Goal: Information Seeking & Learning: Find specific fact

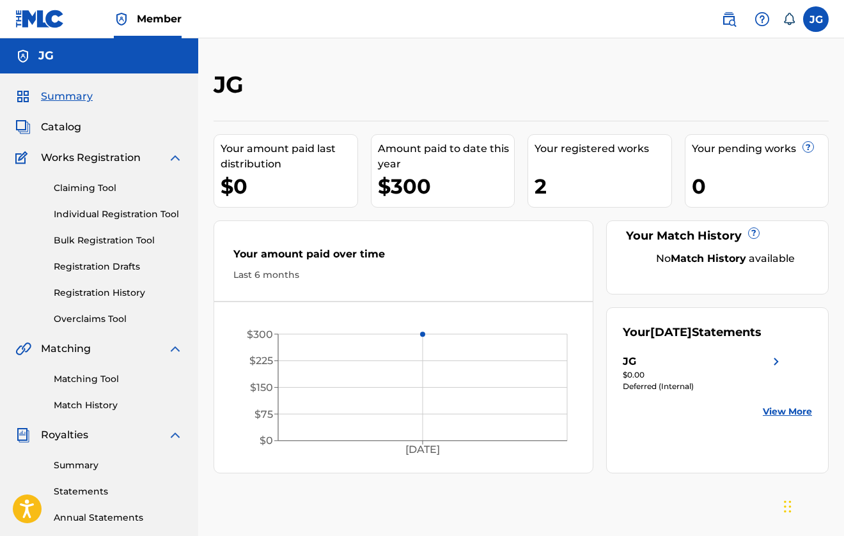
click at [70, 386] on div "Matching Tool Match History" at bounding box center [98, 385] width 167 height 56
click at [77, 377] on link "Matching Tool" at bounding box center [118, 379] width 129 height 13
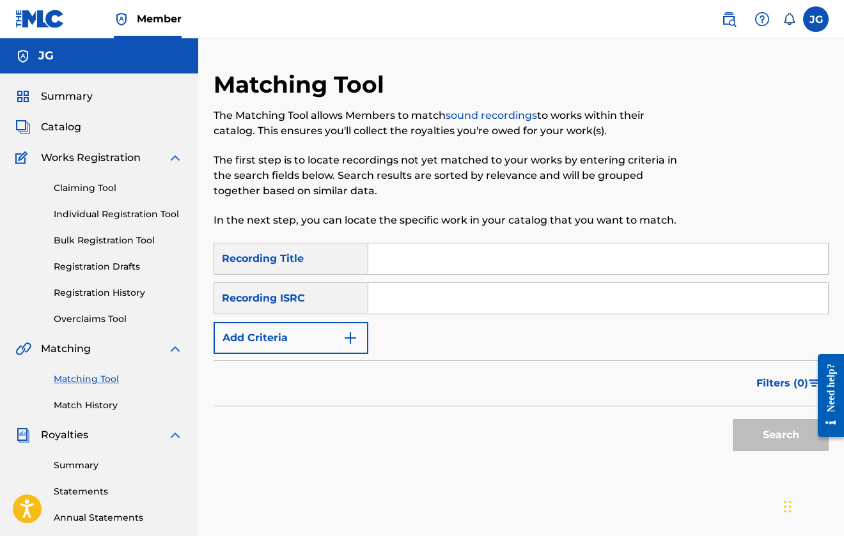
click at [347, 347] on button "Add Criteria" at bounding box center [291, 338] width 155 height 32
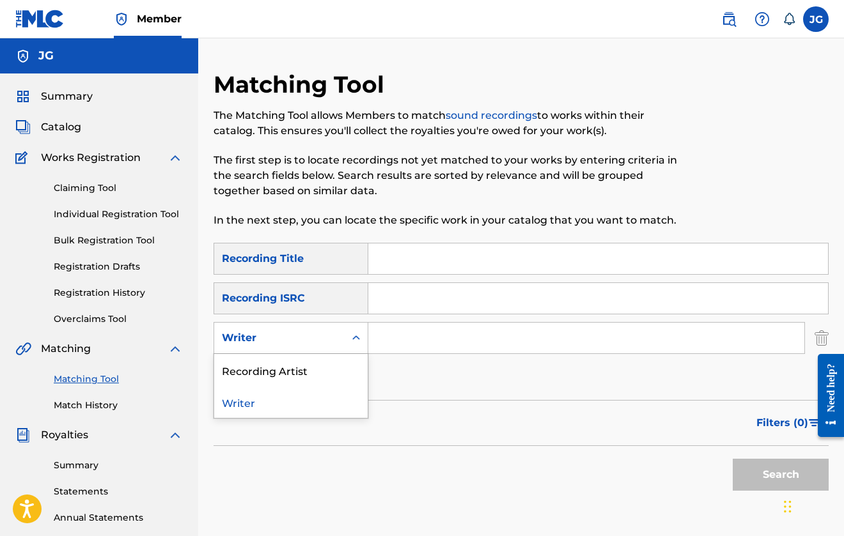
click at [347, 347] on div "Search Form" at bounding box center [356, 338] width 23 height 23
click at [342, 384] on div "Recording Artist" at bounding box center [290, 370] width 153 height 32
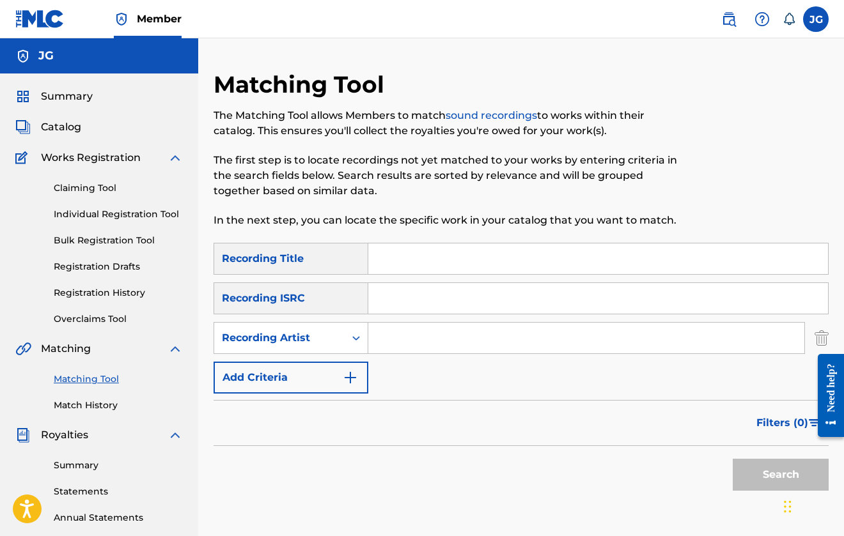
click at [375, 349] on input "Search Form" at bounding box center [586, 338] width 436 height 31
type input "sadboyprolific"
click at [781, 475] on button "Search" at bounding box center [781, 475] width 96 height 32
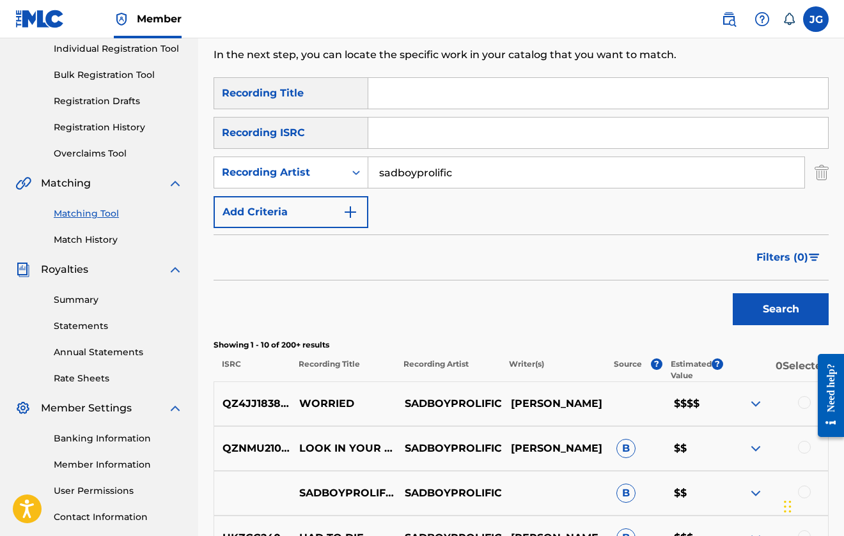
scroll to position [167, 0]
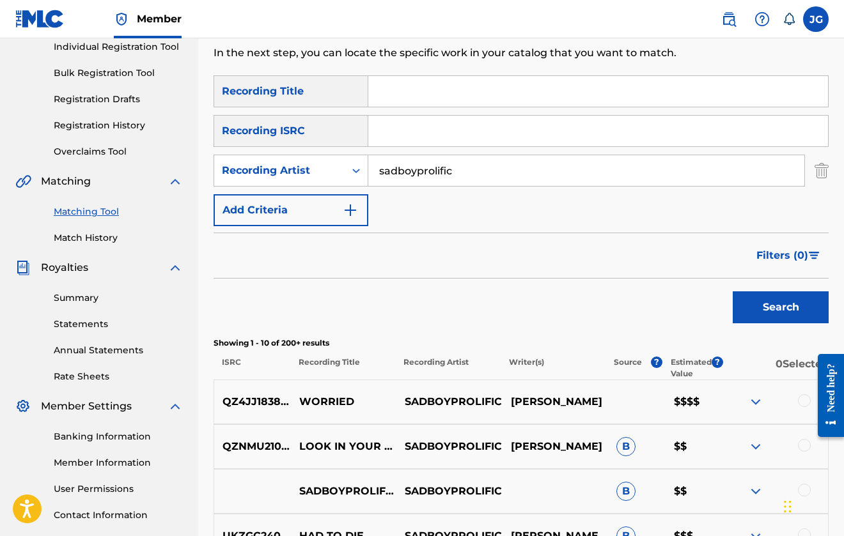
click at [776, 244] on button "Filters ( 0 )" at bounding box center [789, 256] width 80 height 32
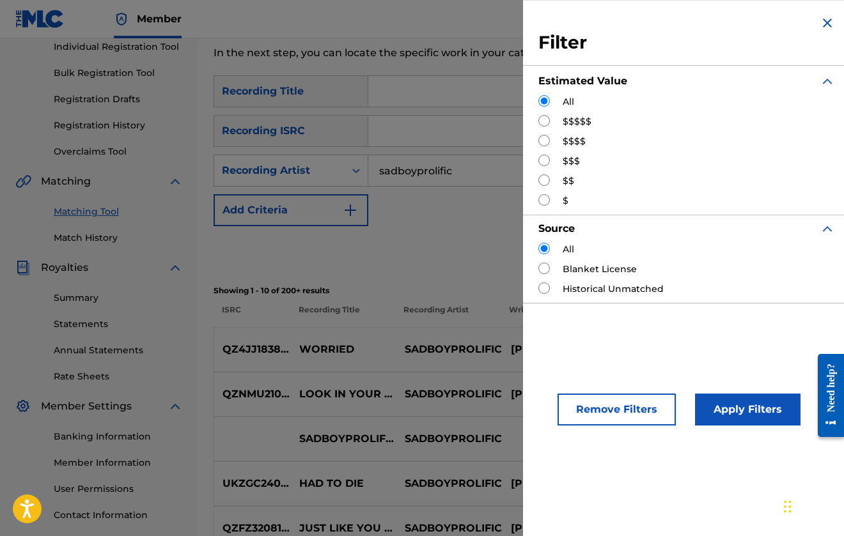
click at [554, 118] on div "$$$$$" at bounding box center [686, 121] width 297 height 13
click at [541, 118] on input "Search Form" at bounding box center [544, 121] width 12 height 12
radio input "true"
click at [756, 418] on button "Apply Filters" at bounding box center [747, 410] width 105 height 32
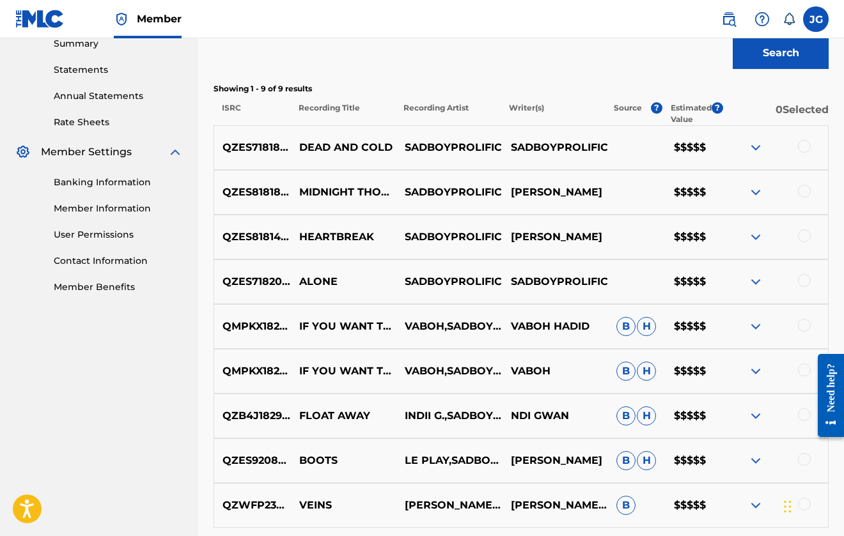
scroll to position [419, 0]
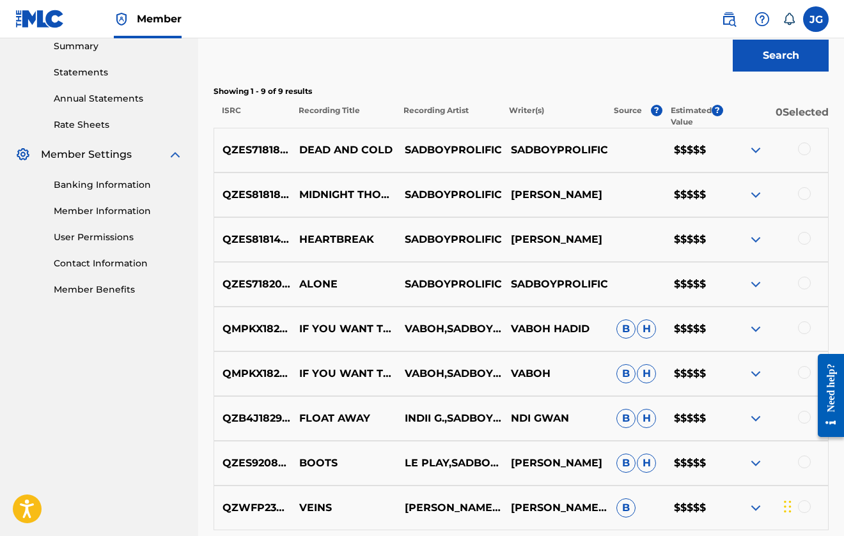
click at [754, 286] on img at bounding box center [755, 284] width 15 height 15
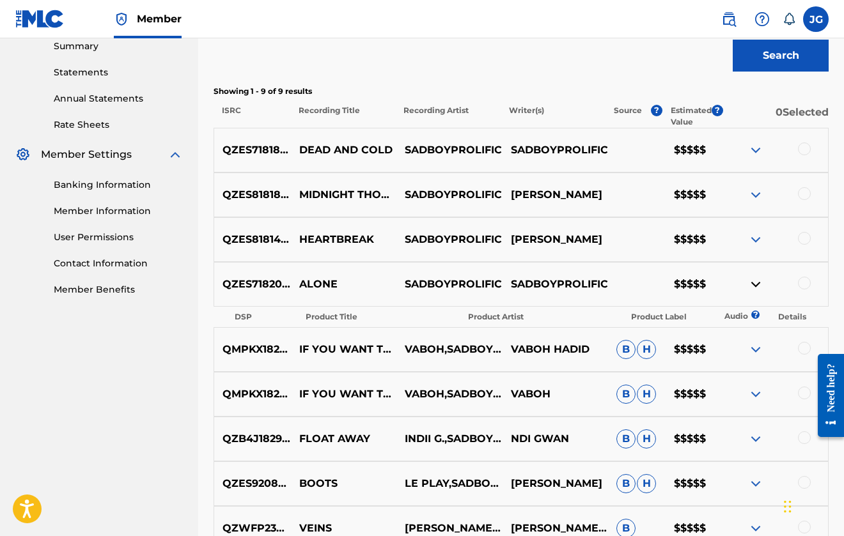
click at [754, 286] on img at bounding box center [755, 284] width 15 height 15
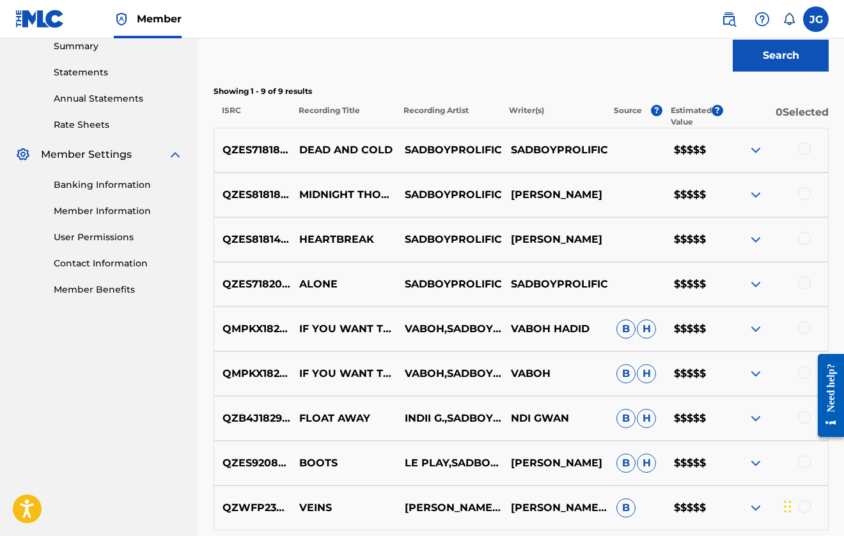
click at [754, 286] on img at bounding box center [755, 284] width 15 height 15
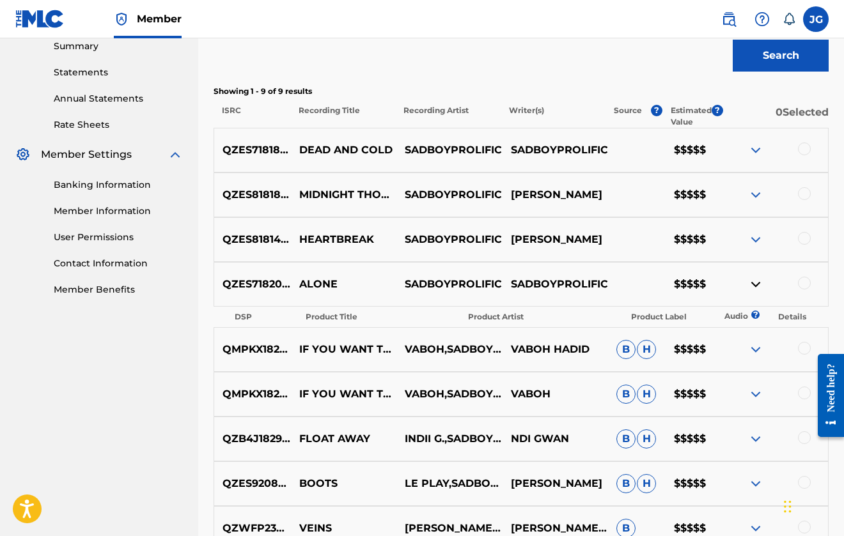
click at [752, 233] on img at bounding box center [755, 239] width 15 height 15
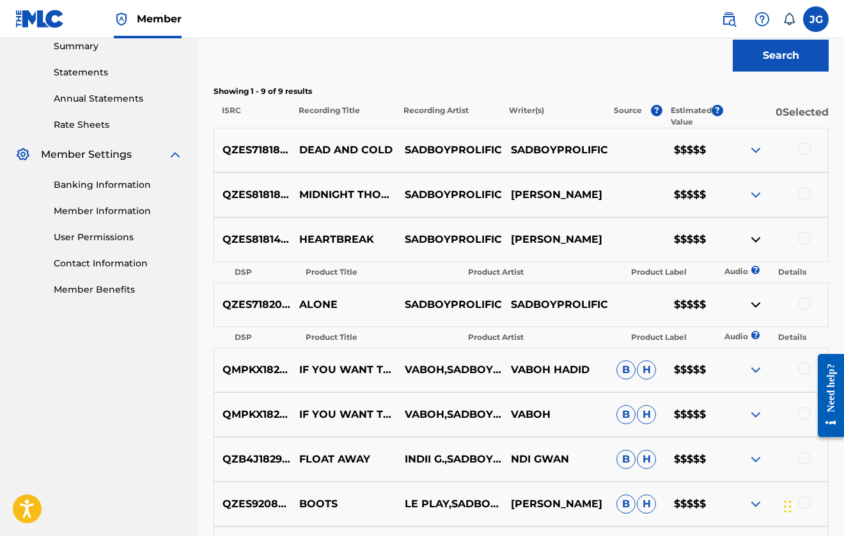
click at [752, 234] on img at bounding box center [755, 239] width 15 height 15
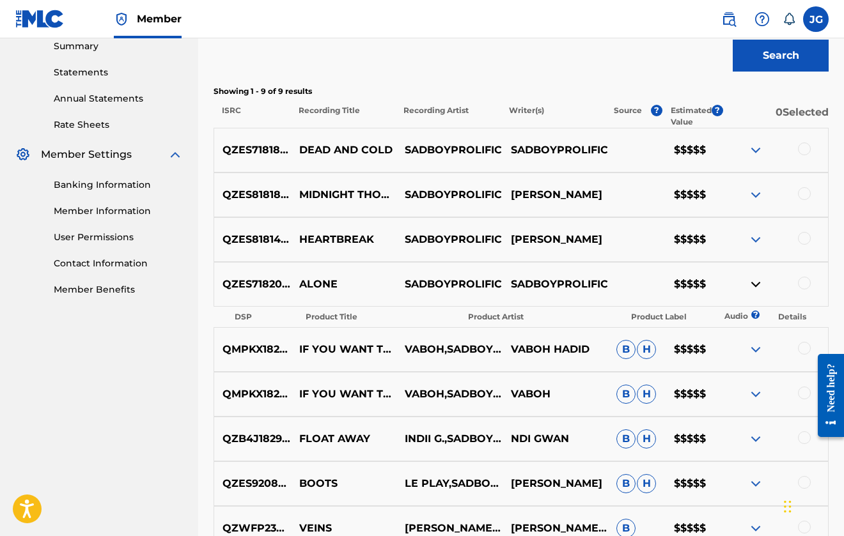
click at [752, 234] on img at bounding box center [755, 239] width 15 height 15
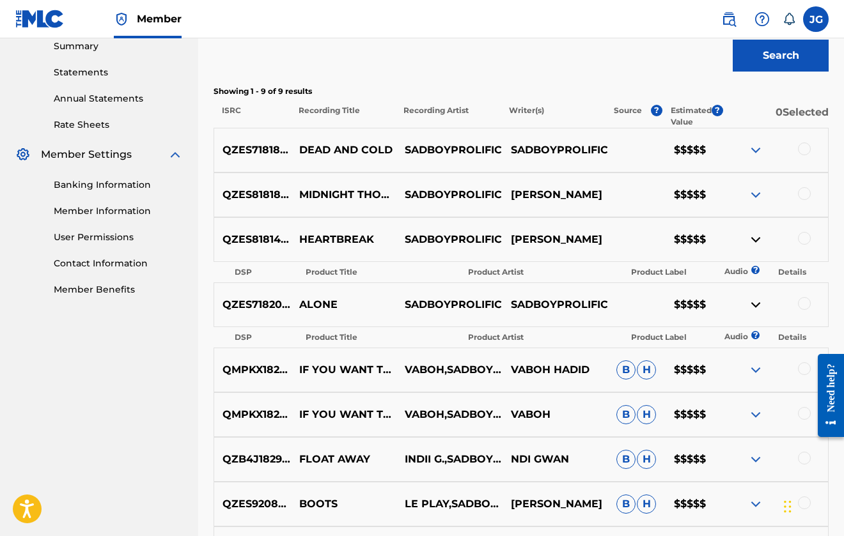
click at [752, 234] on img at bounding box center [755, 239] width 15 height 15
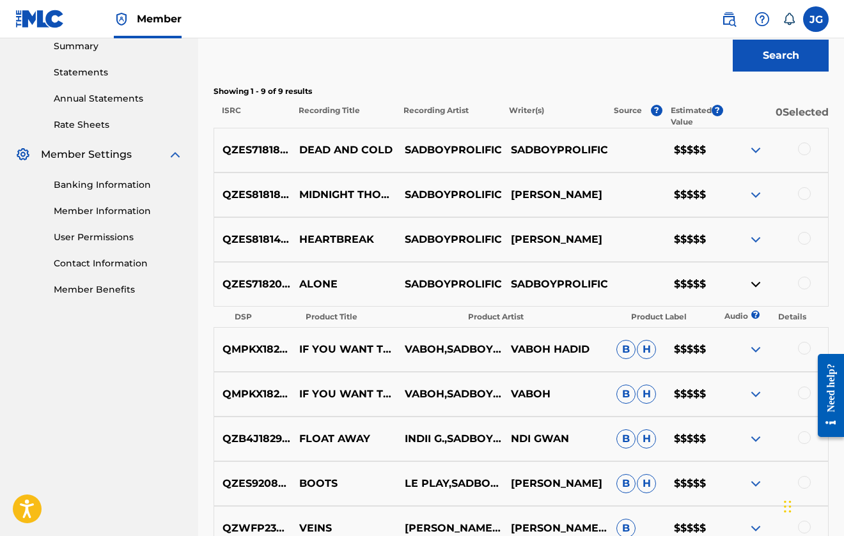
click at [752, 148] on img at bounding box center [755, 150] width 15 height 15
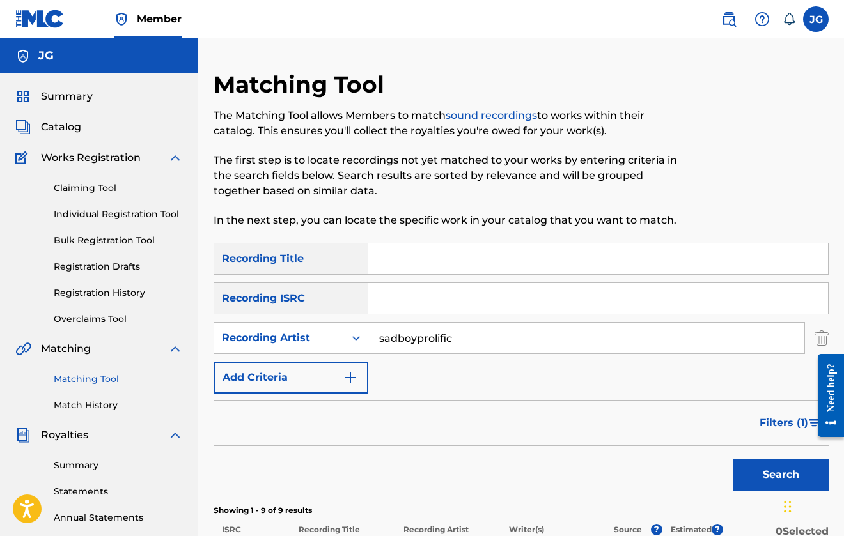
scroll to position [0, 0]
click at [73, 98] on span "Summary" at bounding box center [67, 96] width 52 height 15
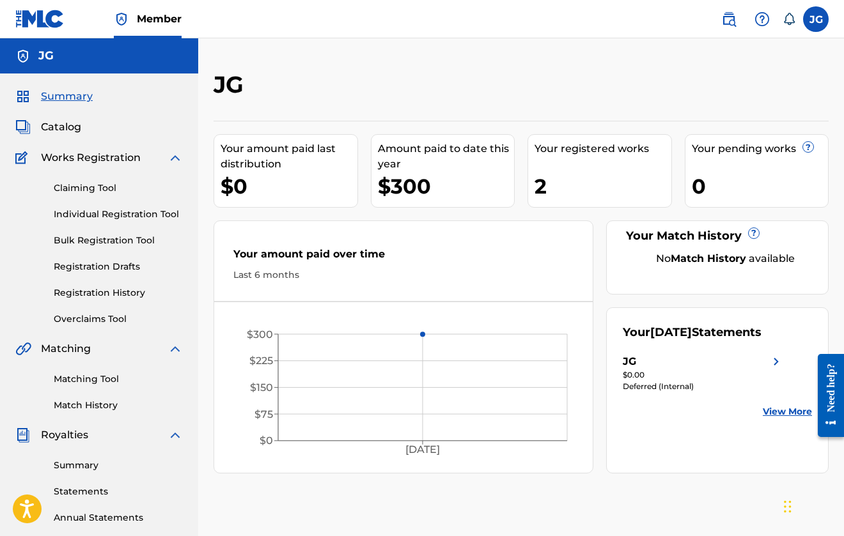
click at [98, 366] on div "Matching Tool Match History" at bounding box center [98, 385] width 167 height 56
click at [98, 373] on link "Matching Tool" at bounding box center [118, 379] width 129 height 13
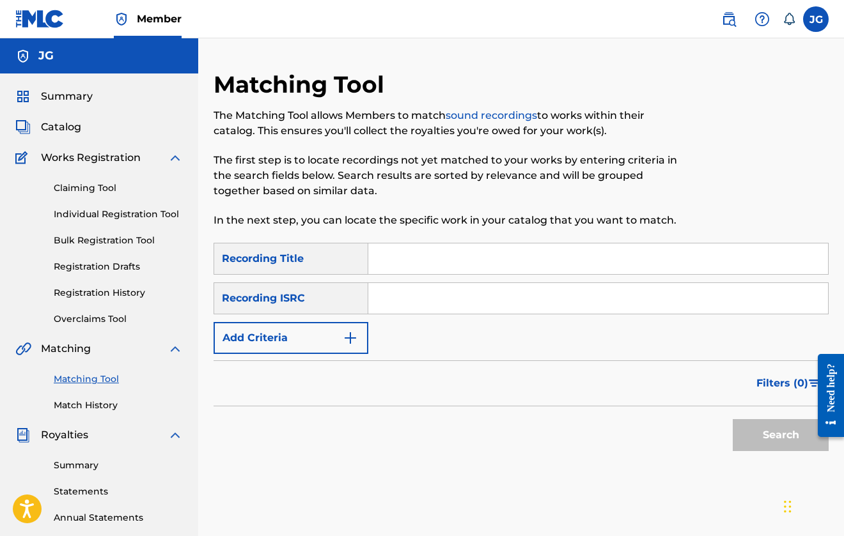
click at [409, 251] on input "Search Form" at bounding box center [598, 259] width 460 height 31
type input "dead and cold"
click at [349, 338] on img "Search Form" at bounding box center [350, 338] width 15 height 15
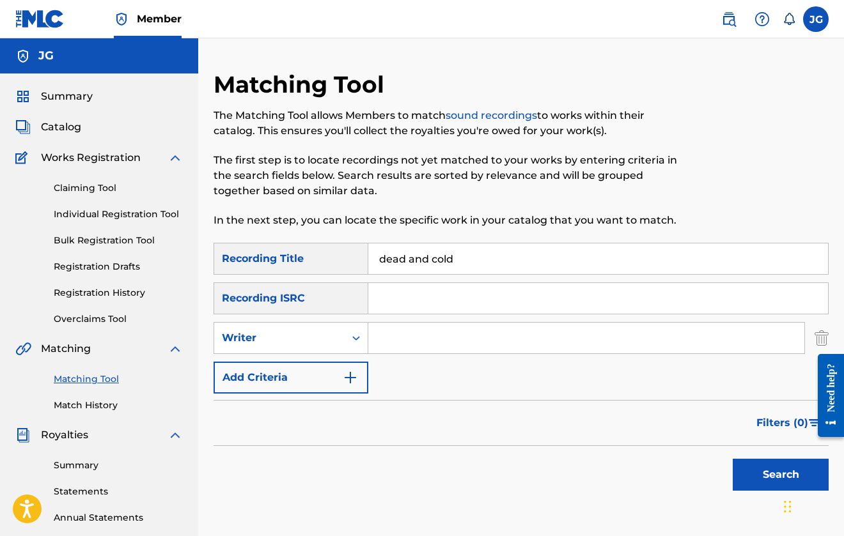
click at [398, 339] on input "Search Form" at bounding box center [586, 338] width 436 height 31
type input "heim"
click at [781, 475] on button "Search" at bounding box center [781, 475] width 96 height 32
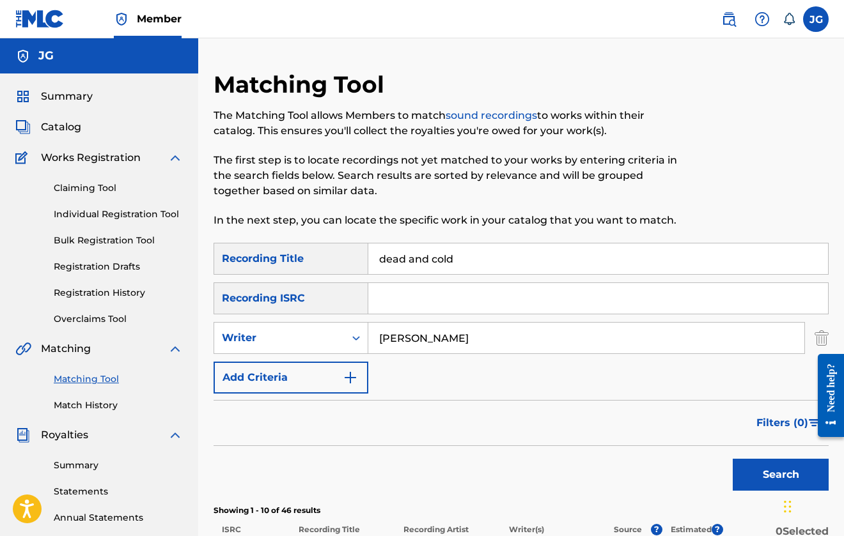
click at [726, 17] on img at bounding box center [728, 19] width 15 height 15
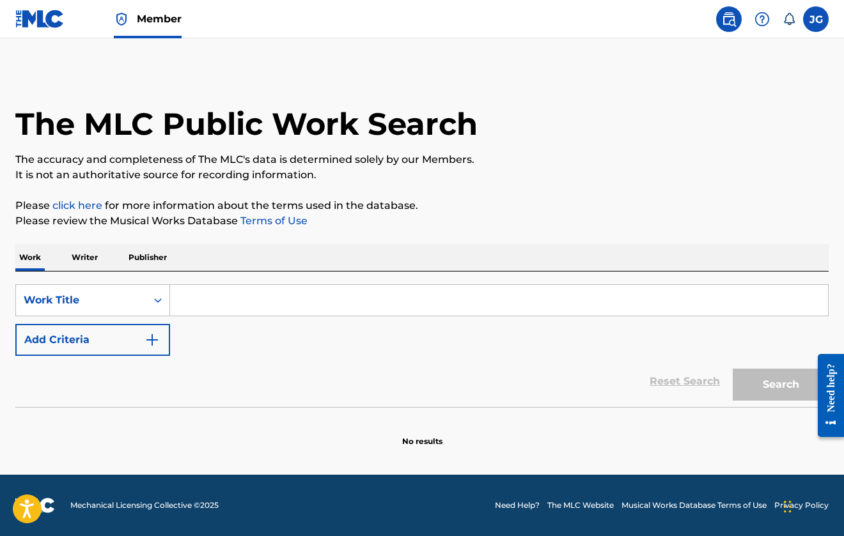
click at [246, 309] on input "Search Form" at bounding box center [499, 300] width 658 height 31
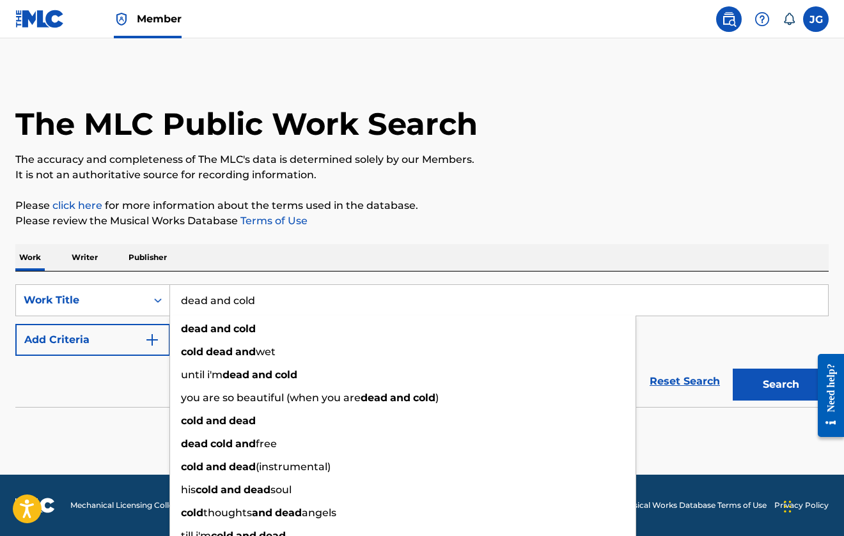
type input "dead and cold"
click at [133, 348] on button "Add Criteria" at bounding box center [92, 340] width 155 height 32
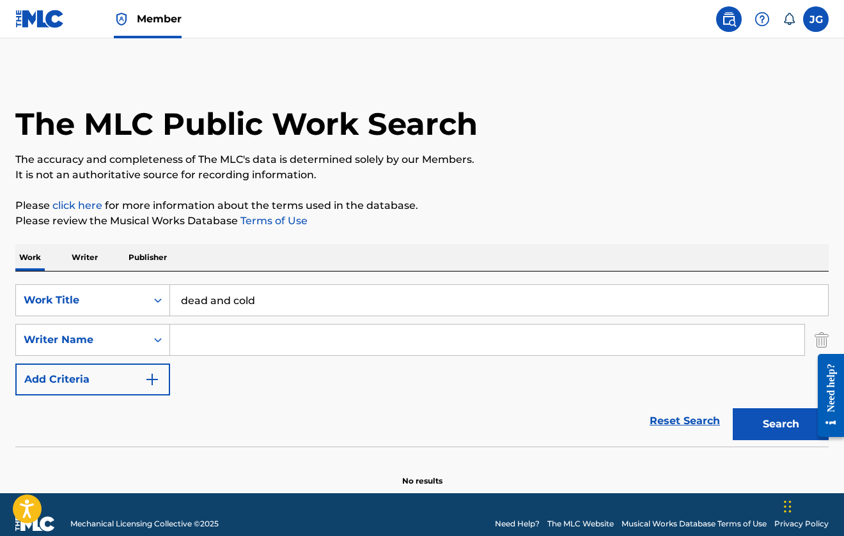
click at [234, 351] on input "Search Form" at bounding box center [487, 340] width 634 height 31
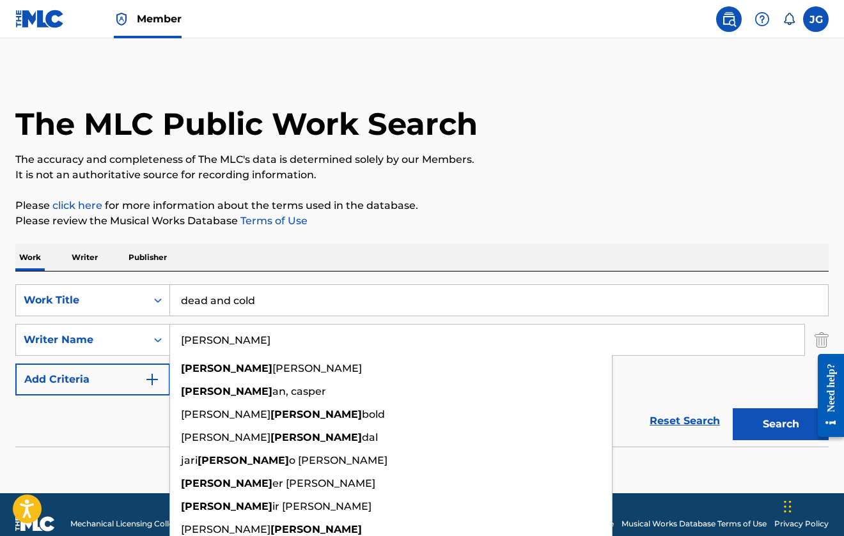
click at [781, 424] on button "Search" at bounding box center [781, 425] width 96 height 32
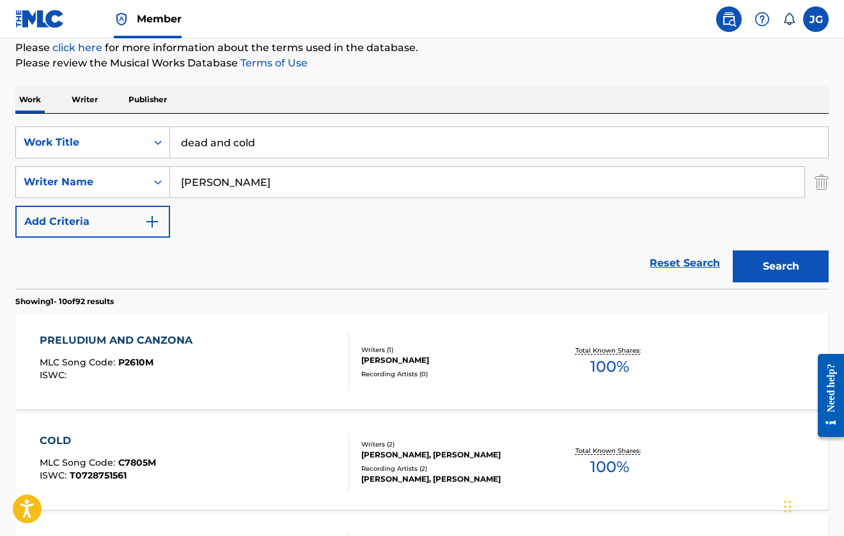
scroll to position [166, 0]
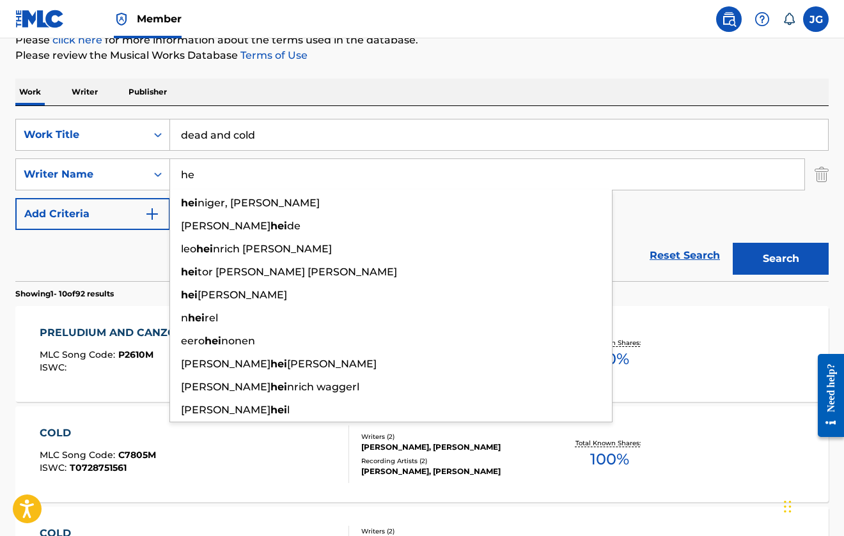
type input "h"
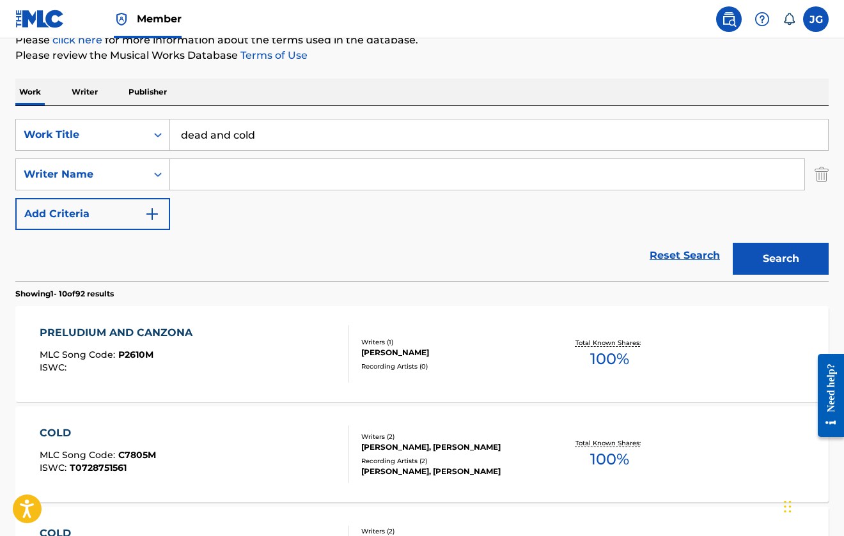
click at [770, 248] on button "Search" at bounding box center [781, 259] width 96 height 32
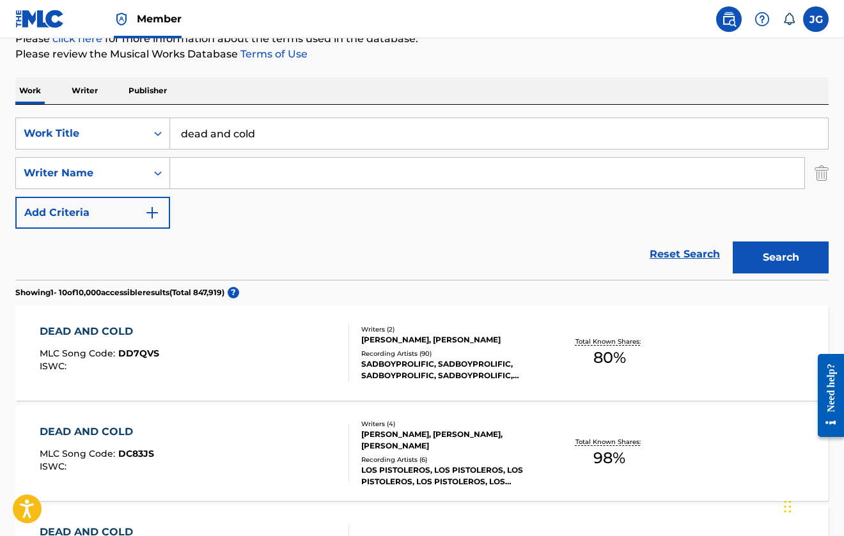
scroll to position [203, 0]
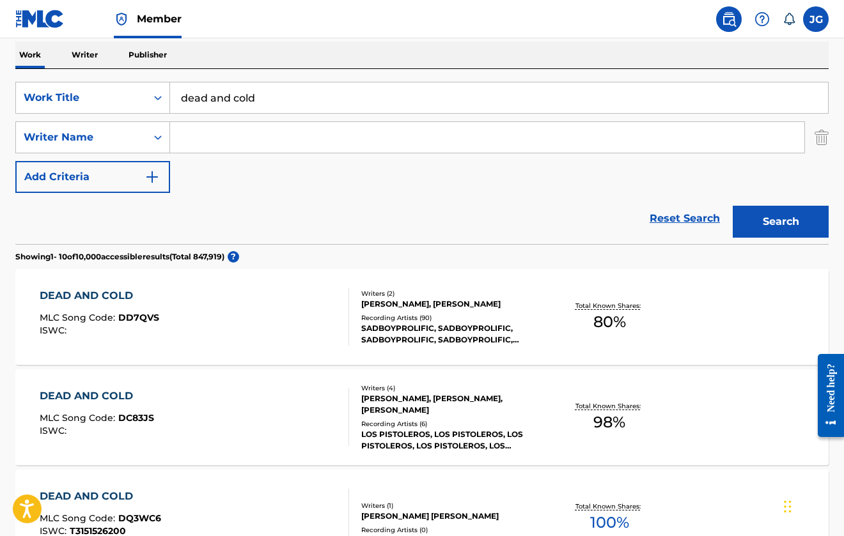
click at [552, 350] on div "DEAD AND COLD MLC Song Code : DD7QVS ISWC : Writers ( 2 ) EVAN HELM, NUMAIR ALA…" at bounding box center [421, 317] width 813 height 96
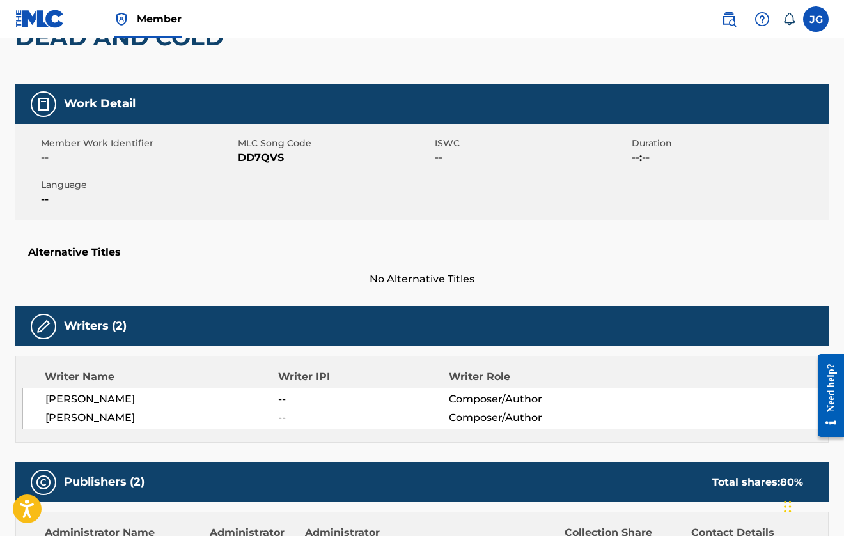
scroll to position [36, 0]
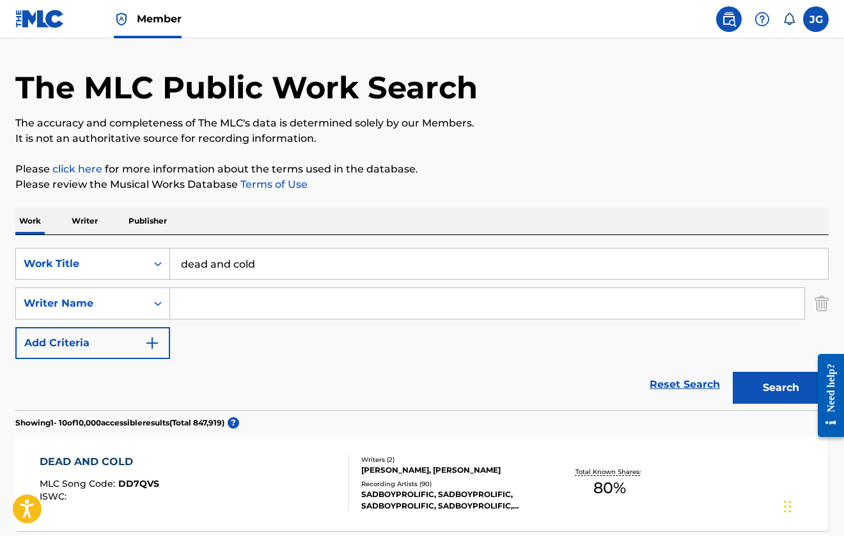
scroll to position [203, 0]
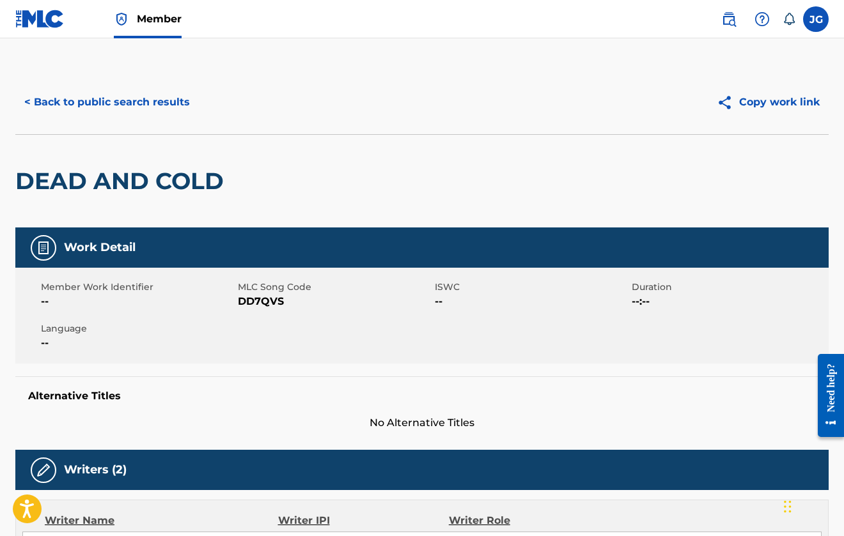
click at [72, 104] on button "< Back to public search results" at bounding box center [106, 102] width 183 height 32
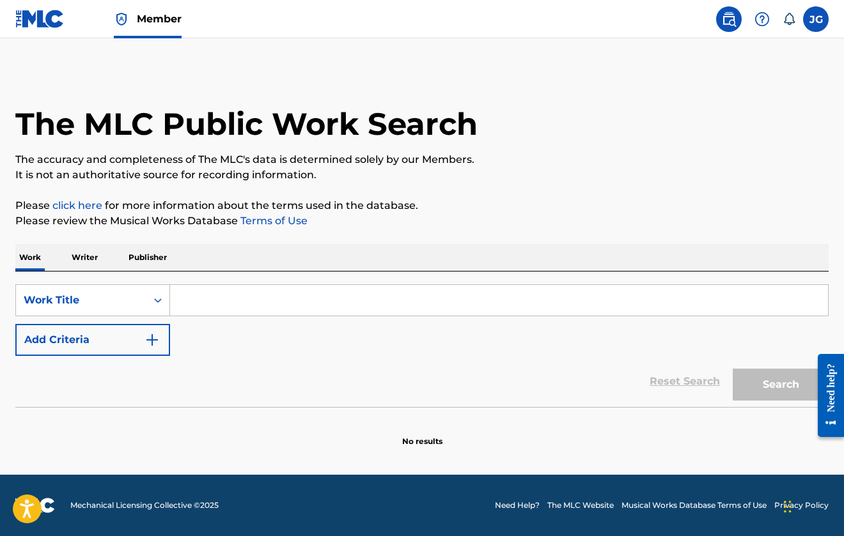
click at [224, 312] on input "Search Form" at bounding box center [499, 300] width 658 height 31
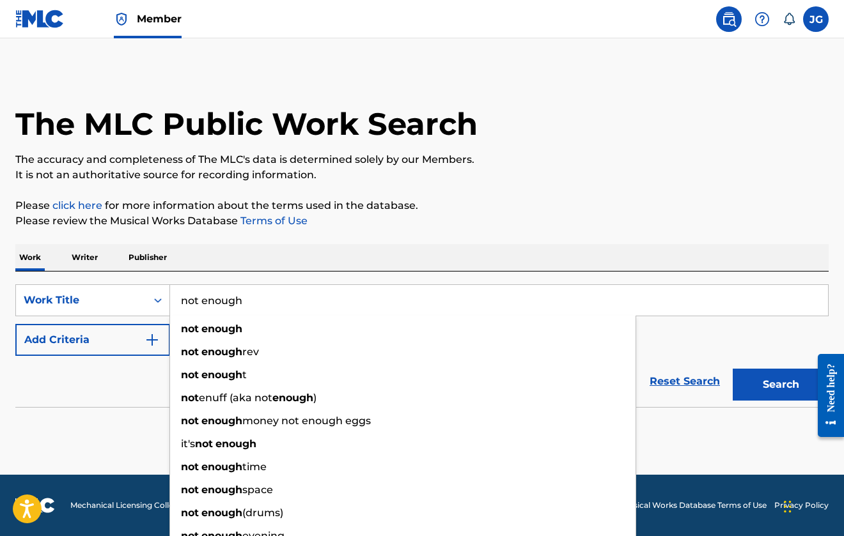
type input "not enough"
click at [127, 341] on button "Add Criteria" at bounding box center [92, 340] width 155 height 32
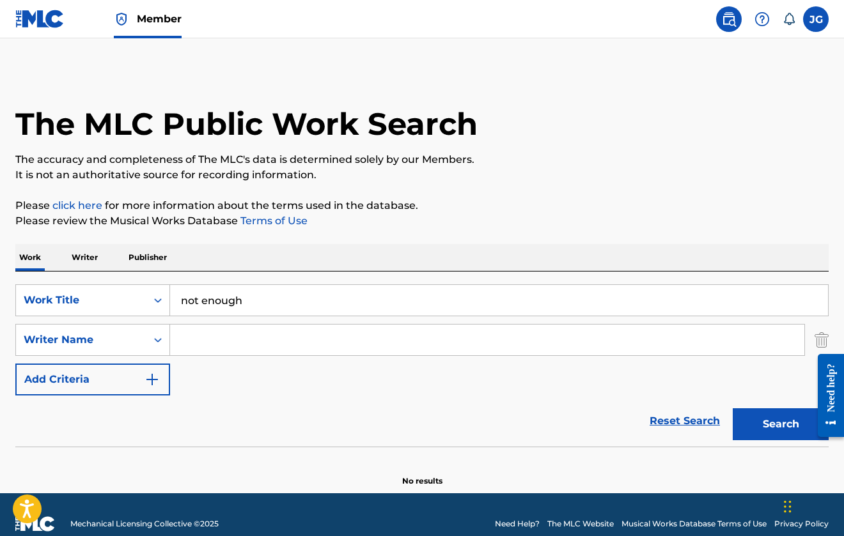
click at [147, 380] on img "Search Form" at bounding box center [151, 379] width 15 height 15
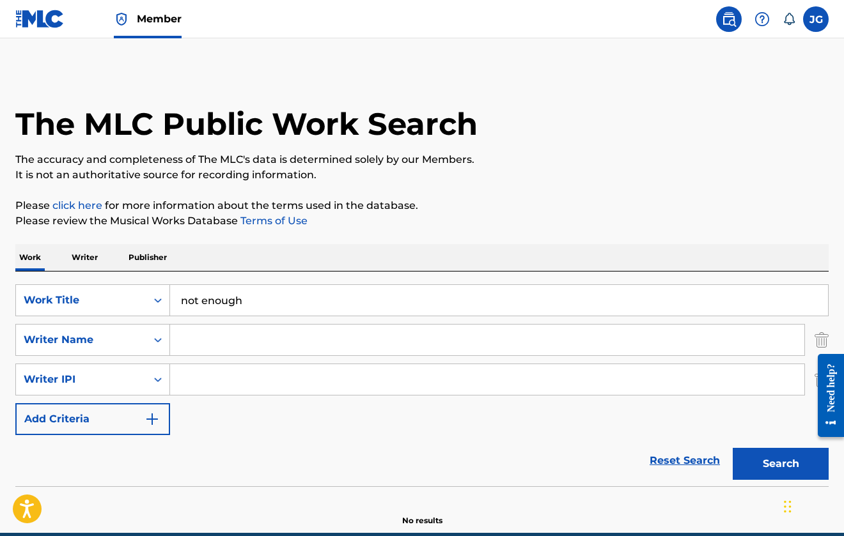
click at [129, 422] on button "Add Criteria" at bounding box center [92, 419] width 155 height 32
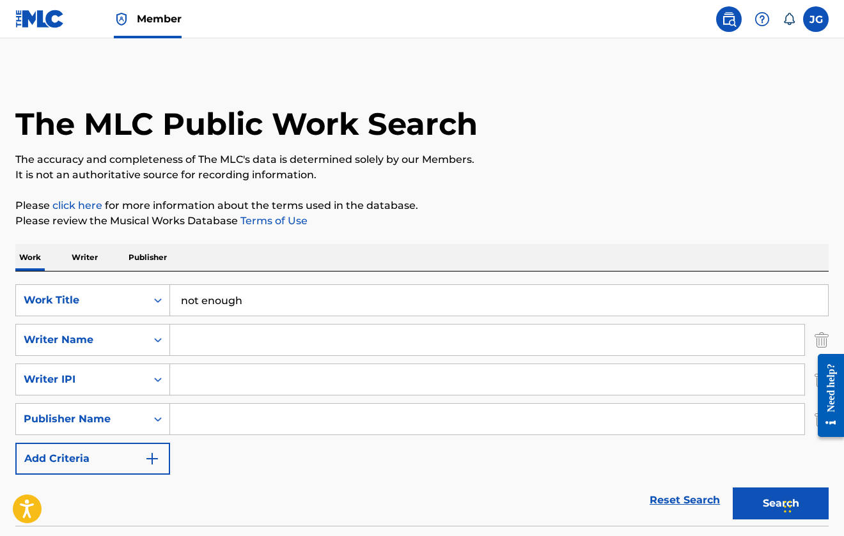
click at [198, 346] on input "Search Form" at bounding box center [487, 340] width 634 height 31
type input "helm"
click at [781, 504] on button "Search" at bounding box center [781, 504] width 96 height 32
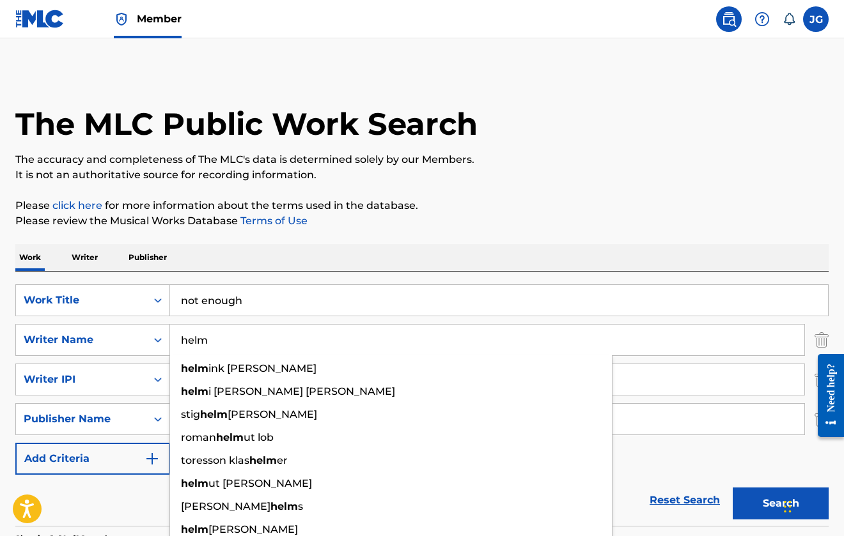
click at [389, 209] on p "Please click here for more information about the terms used in the database." at bounding box center [421, 205] width 813 height 15
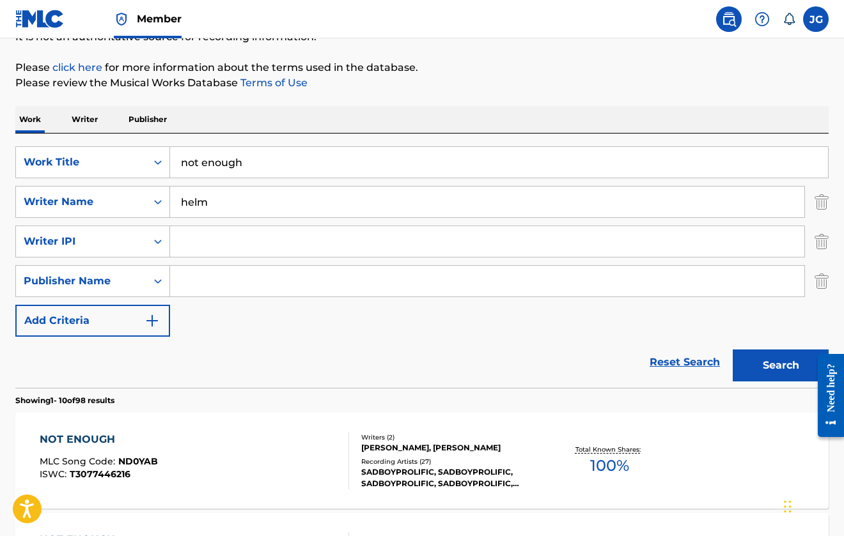
scroll to position [245, 0]
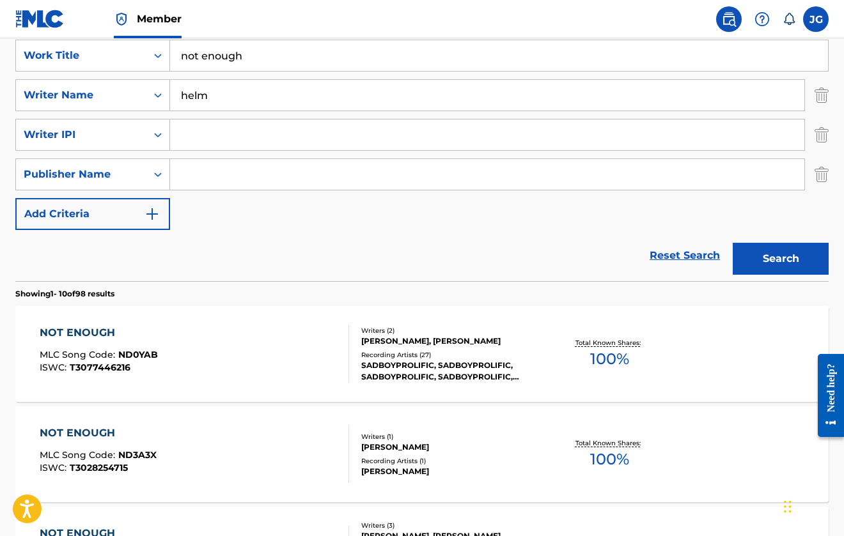
click at [280, 320] on div "NOT ENOUGH MLC Song Code : ND0YAB ISWC : T3077446216 Writers ( 2 ) RYAN ANDERSO…" at bounding box center [421, 354] width 813 height 96
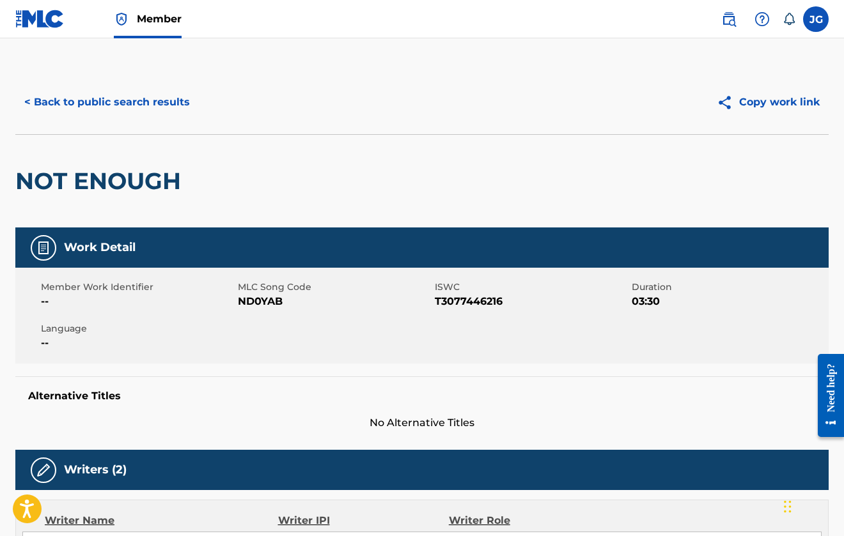
click at [141, 148] on div "NOT ENOUGH" at bounding box center [101, 181] width 172 height 93
click at [141, 110] on button "< Back to public search results" at bounding box center [106, 102] width 183 height 32
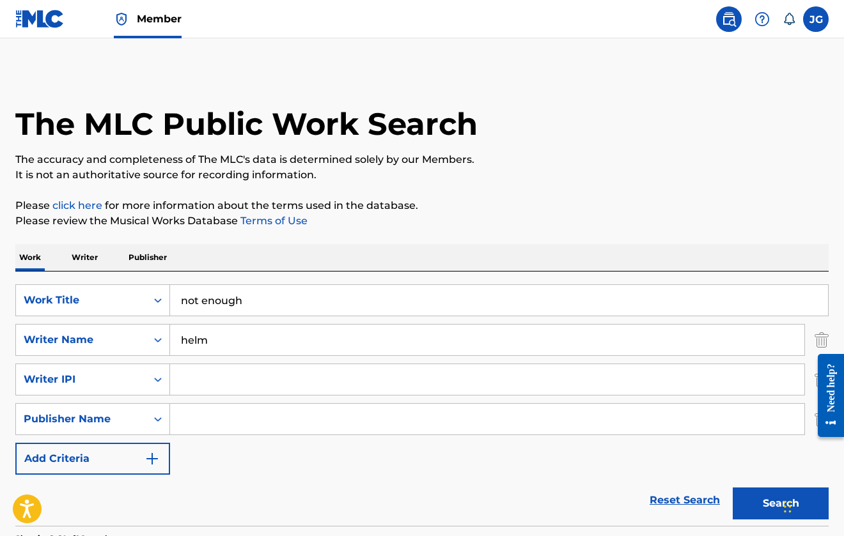
scroll to position [245, 0]
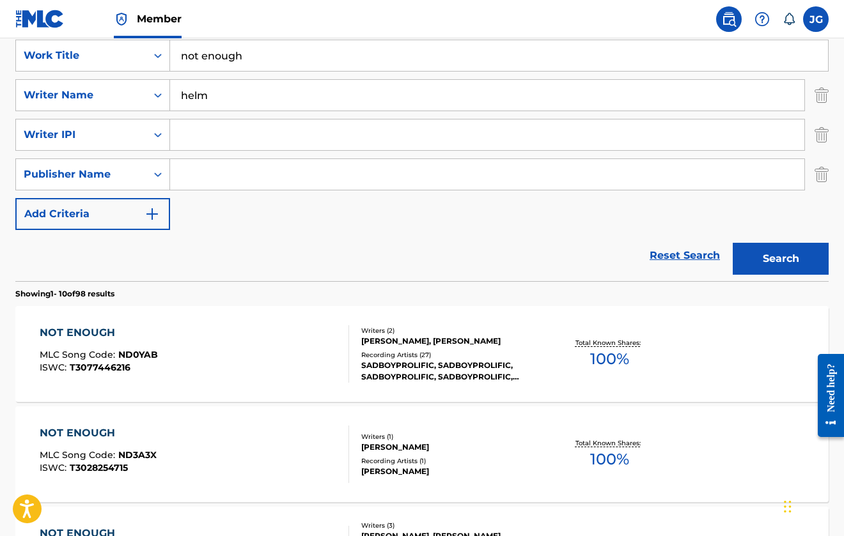
click at [269, 62] on input "not enough" at bounding box center [499, 55] width 658 height 31
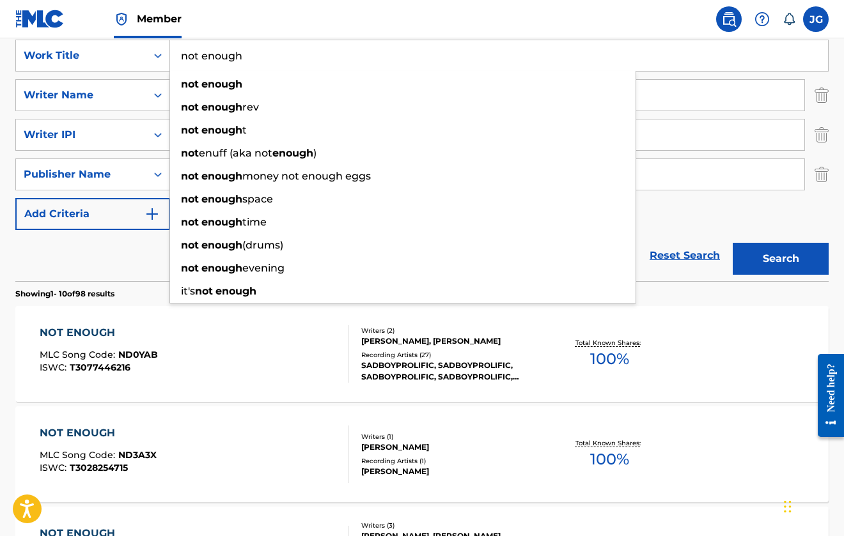
click at [269, 62] on input "not enough" at bounding box center [499, 55] width 658 height 31
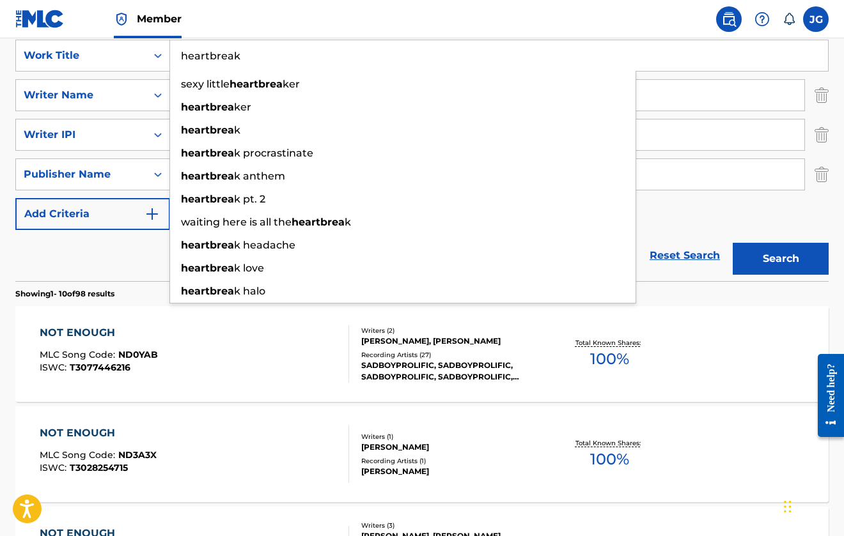
type input "heartbreak"
click at [781, 259] on button "Search" at bounding box center [781, 259] width 96 height 32
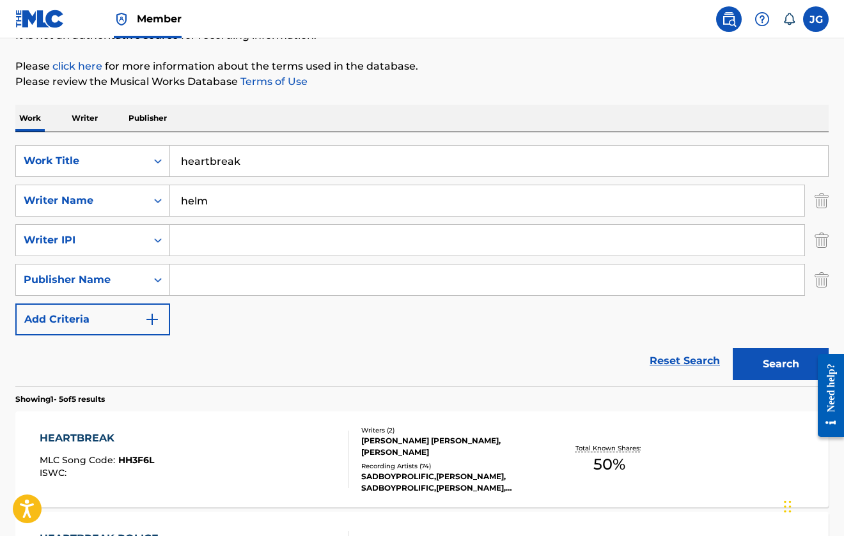
scroll to position [162, 0]
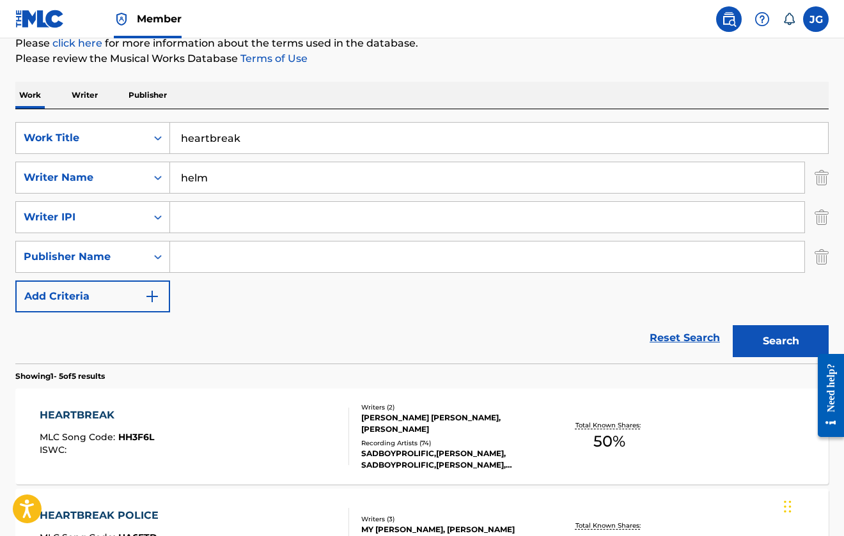
click at [256, 420] on div "HEARTBREAK MLC Song Code : HH3F6L ISWC :" at bounding box center [194, 437] width 309 height 58
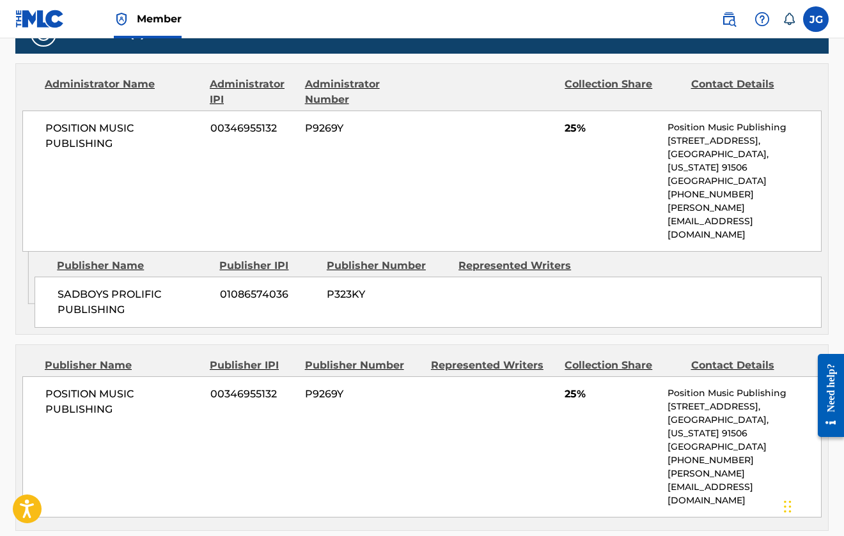
scroll to position [590, 0]
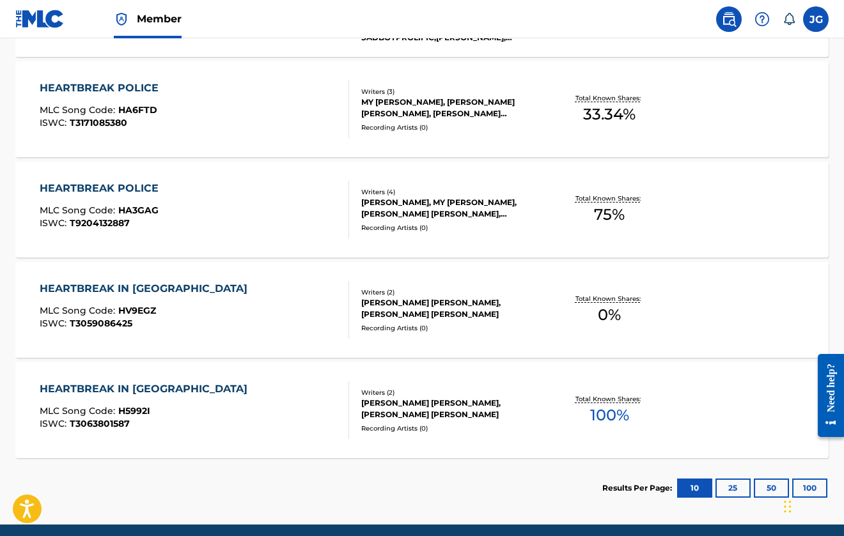
scroll to position [162, 0]
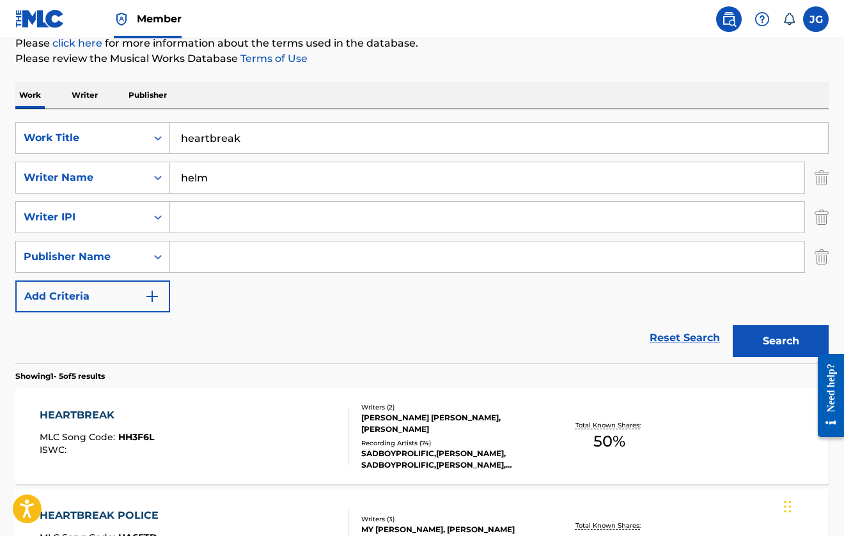
click at [727, 13] on img at bounding box center [728, 19] width 15 height 15
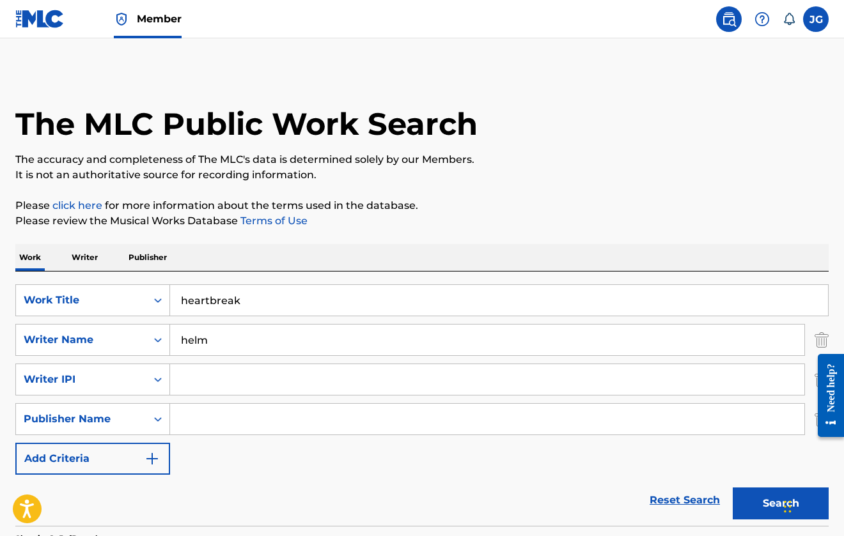
click at [817, 24] on label at bounding box center [816, 19] width 26 height 26
click at [816, 19] on input "JG JUSTIN GOLDMAN jg@4thaveprojects.com Notification Preferences Profile Log out" at bounding box center [816, 19] width 0 height 0
click at [40, 16] on img at bounding box center [39, 19] width 49 height 19
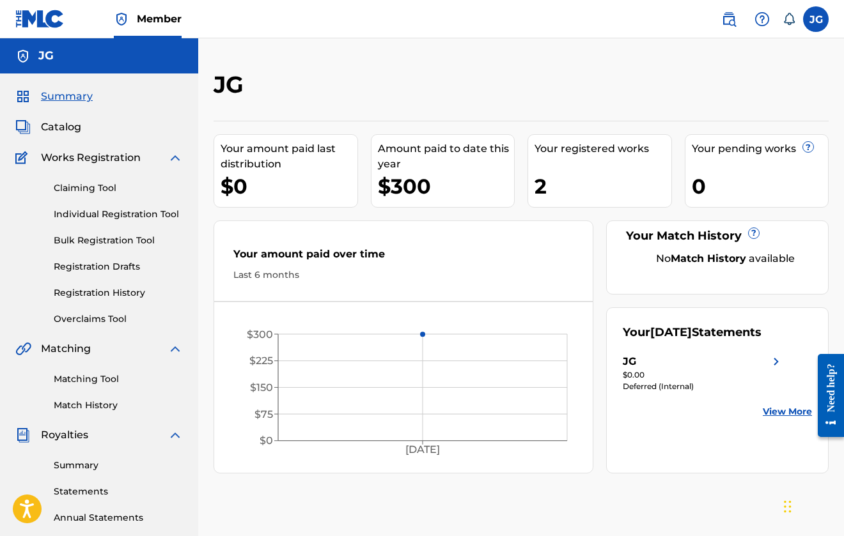
click at [97, 384] on link "Matching Tool" at bounding box center [118, 379] width 129 height 13
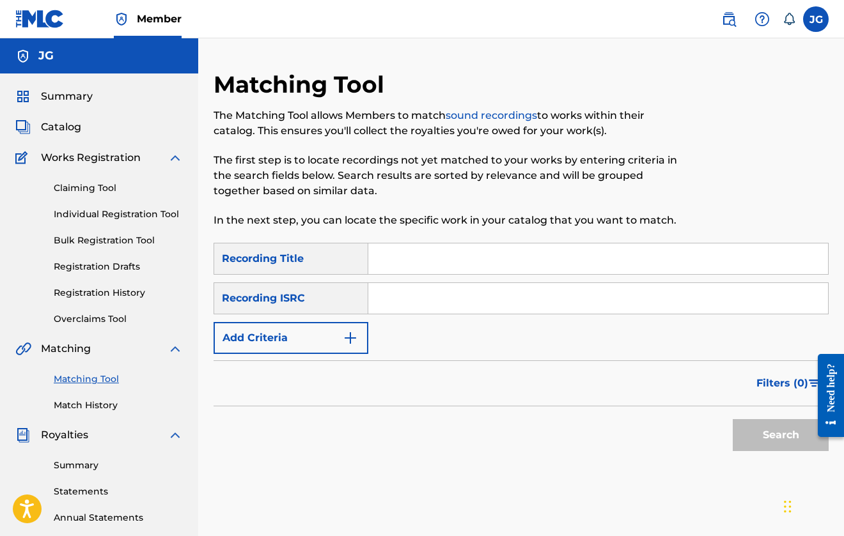
click at [325, 335] on button "Add Criteria" at bounding box center [291, 338] width 155 height 32
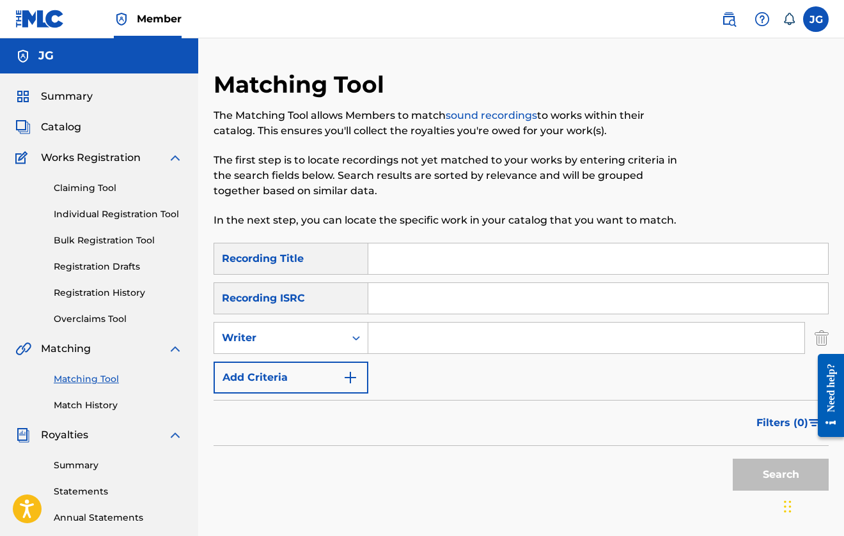
click at [327, 389] on button "Add Criteria" at bounding box center [291, 378] width 155 height 32
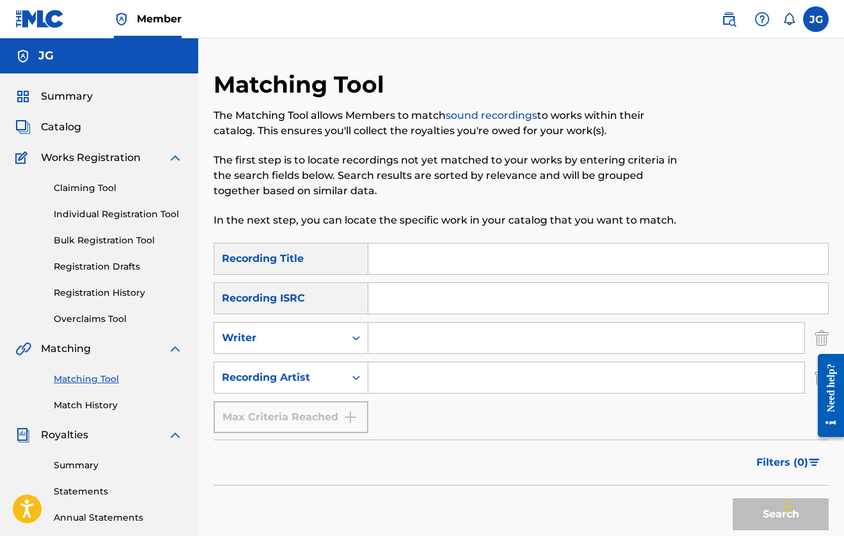
click at [410, 375] on input "Search Form" at bounding box center [586, 377] width 436 height 31
type input "sadboyprolific"
click at [781, 515] on button "Search" at bounding box center [781, 515] width 96 height 32
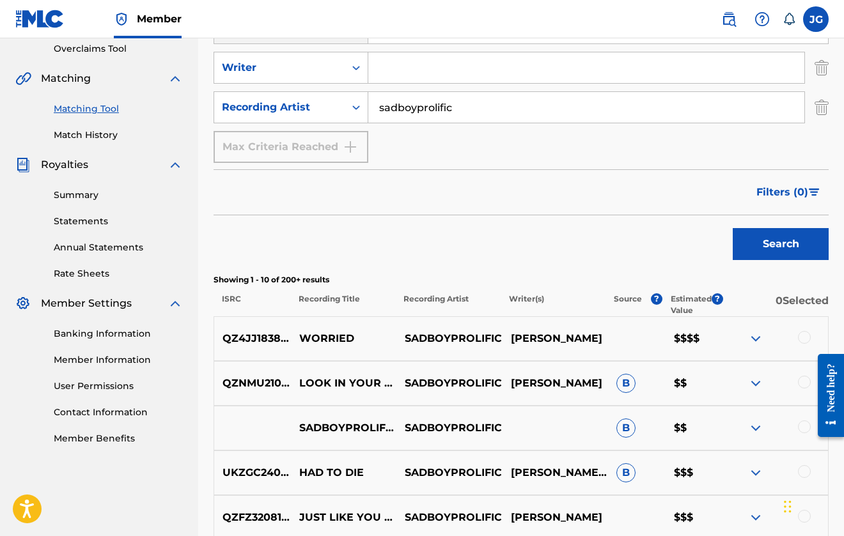
scroll to position [358, 0]
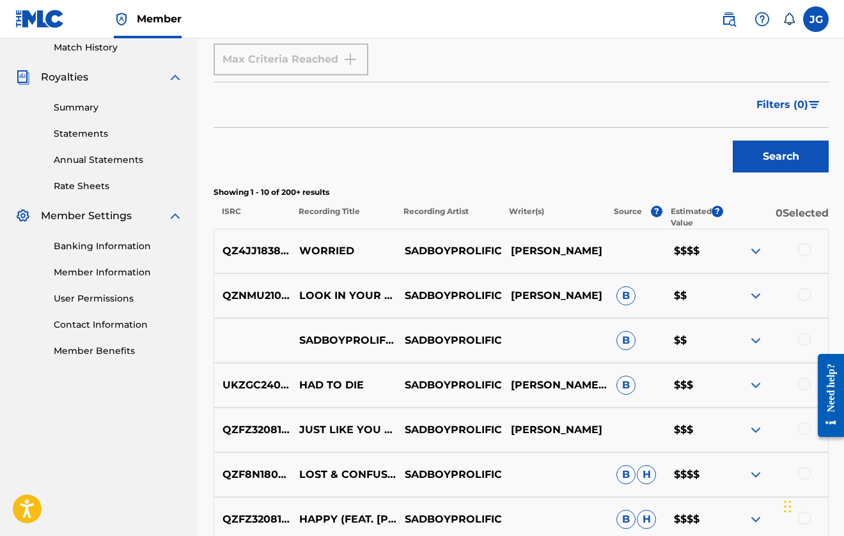
click at [792, 116] on button "Filters ( 0 )" at bounding box center [789, 105] width 80 height 32
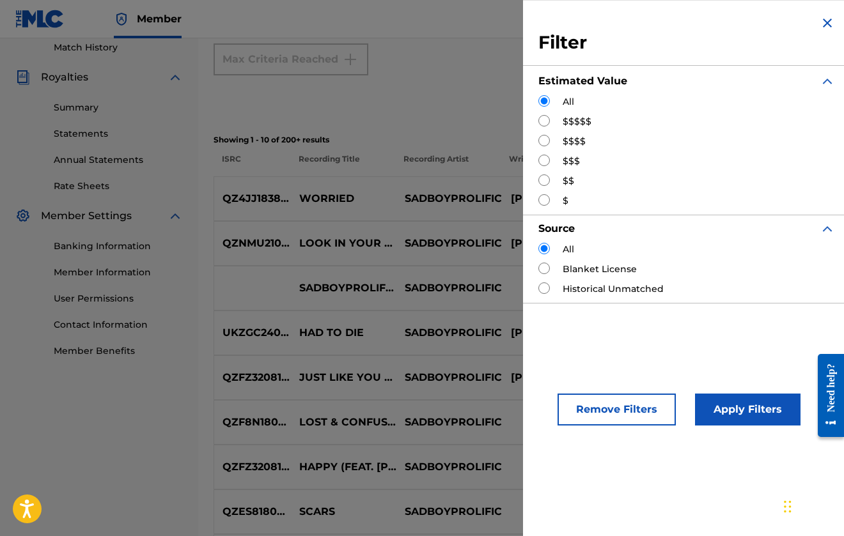
click at [568, 120] on label "$$$$$" at bounding box center [577, 121] width 29 height 13
click at [544, 124] on input "Search Form" at bounding box center [544, 121] width 12 height 12
radio input "true"
click at [756, 414] on button "Apply Filters" at bounding box center [747, 410] width 105 height 32
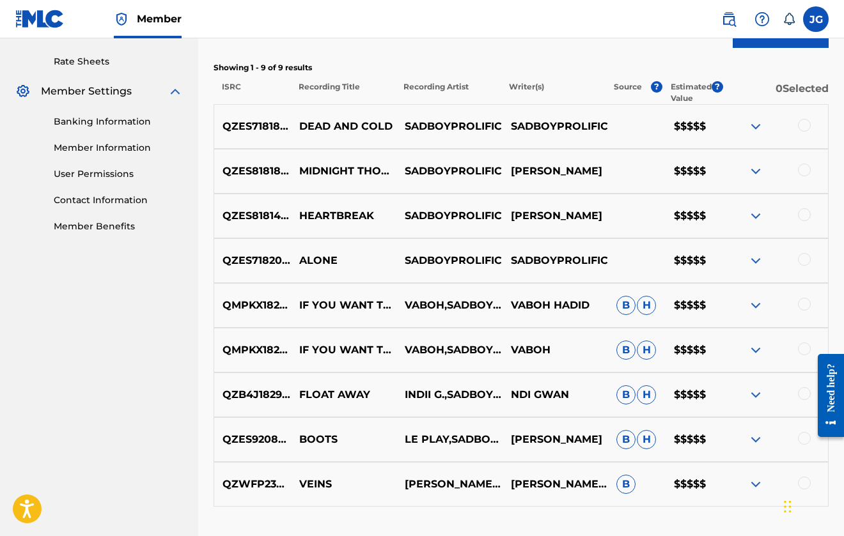
scroll to position [480, 0]
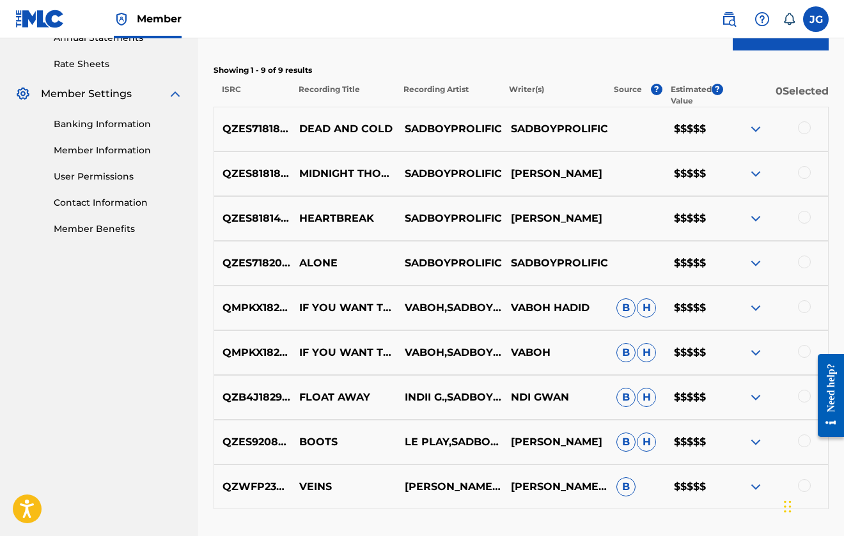
click at [759, 131] on img at bounding box center [755, 128] width 15 height 15
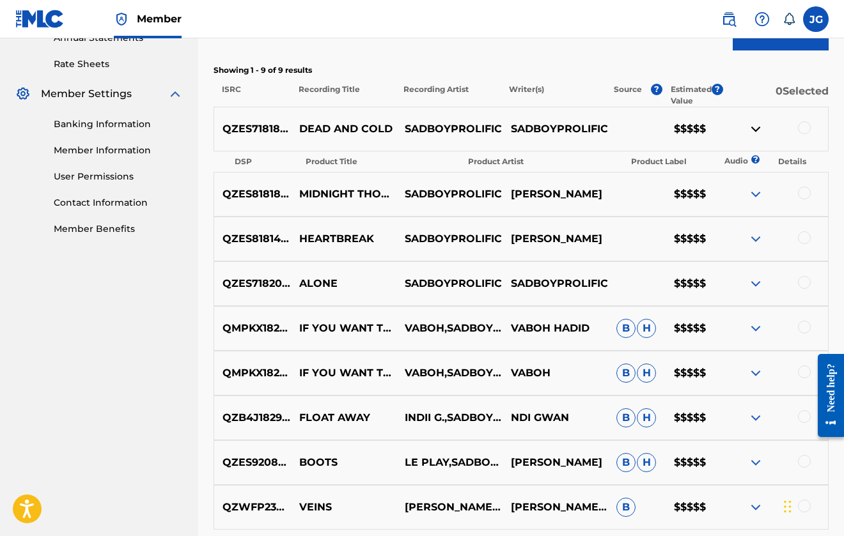
click at [758, 131] on img at bounding box center [755, 128] width 15 height 15
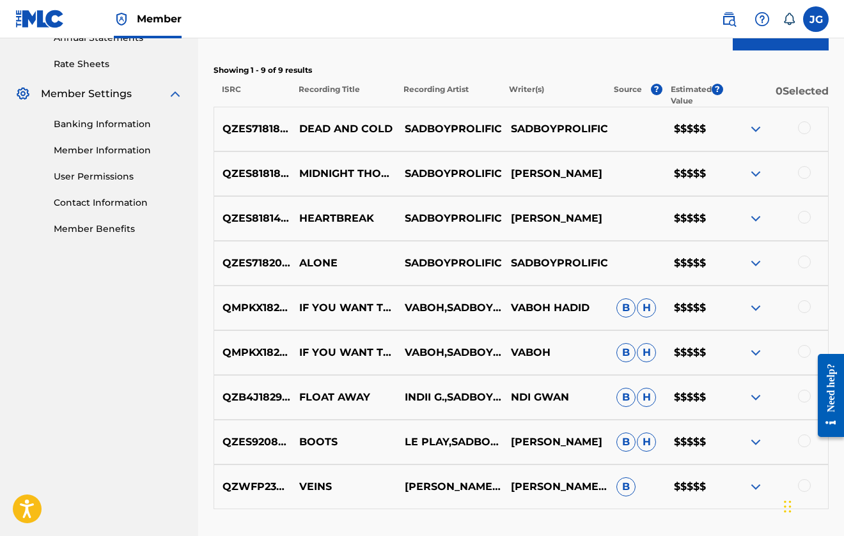
click at [758, 131] on img at bounding box center [755, 128] width 15 height 15
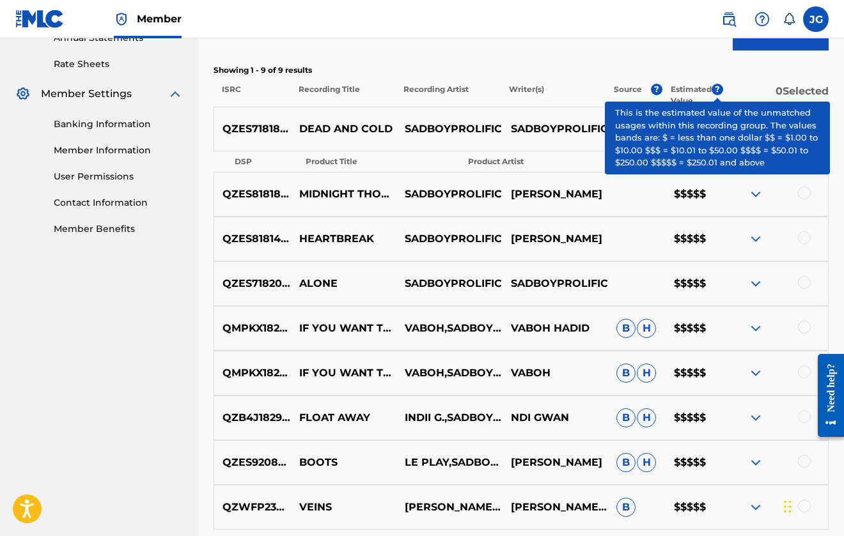
click at [716, 91] on span "?" at bounding box center [718, 90] width 12 height 12
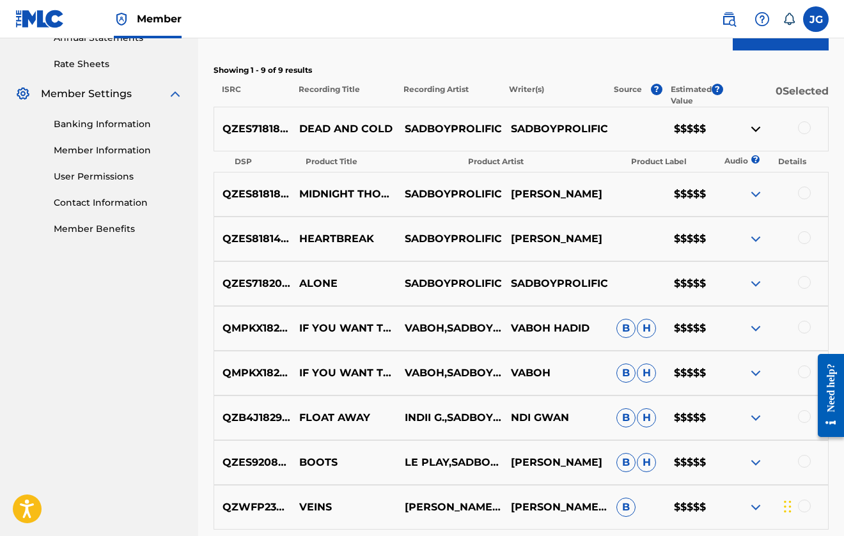
click at [754, 323] on img at bounding box center [755, 328] width 15 height 15
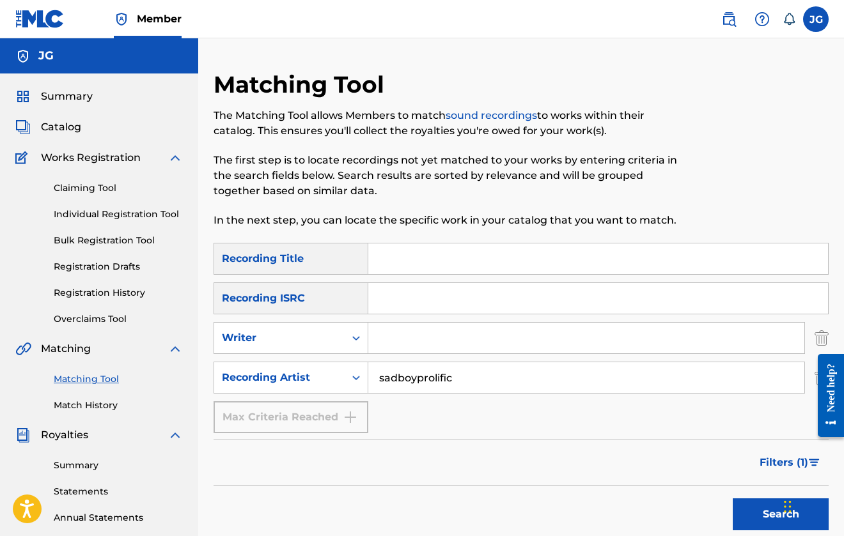
scroll to position [0, 0]
click at [738, 508] on button "Search" at bounding box center [781, 515] width 96 height 32
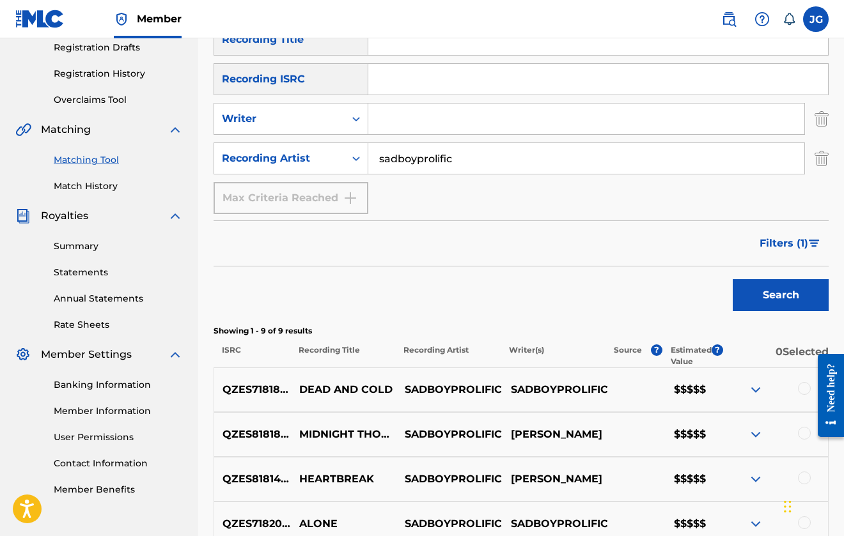
scroll to position [383, 0]
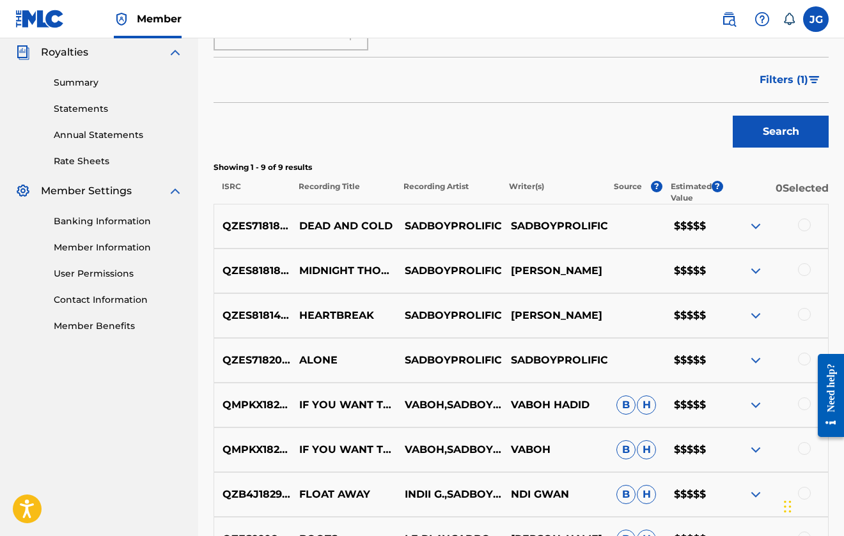
click at [756, 265] on img at bounding box center [755, 270] width 15 height 15
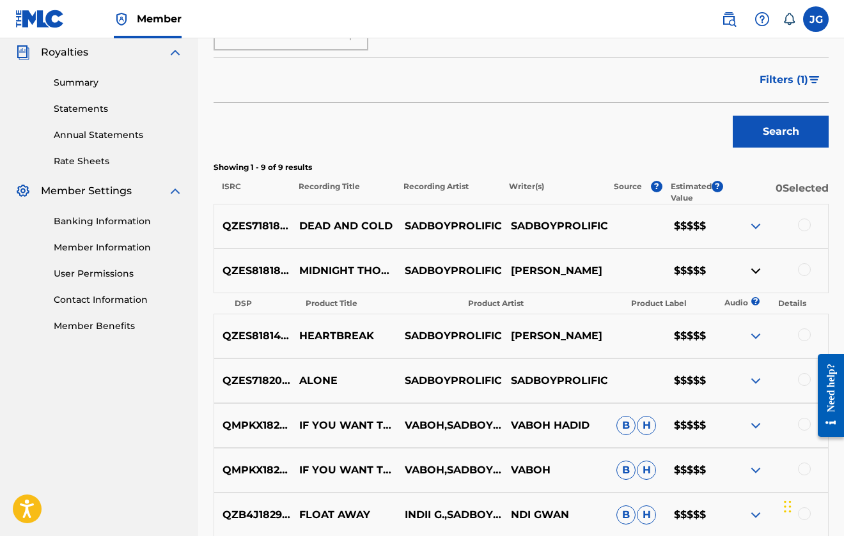
click at [755, 267] on img at bounding box center [755, 270] width 15 height 15
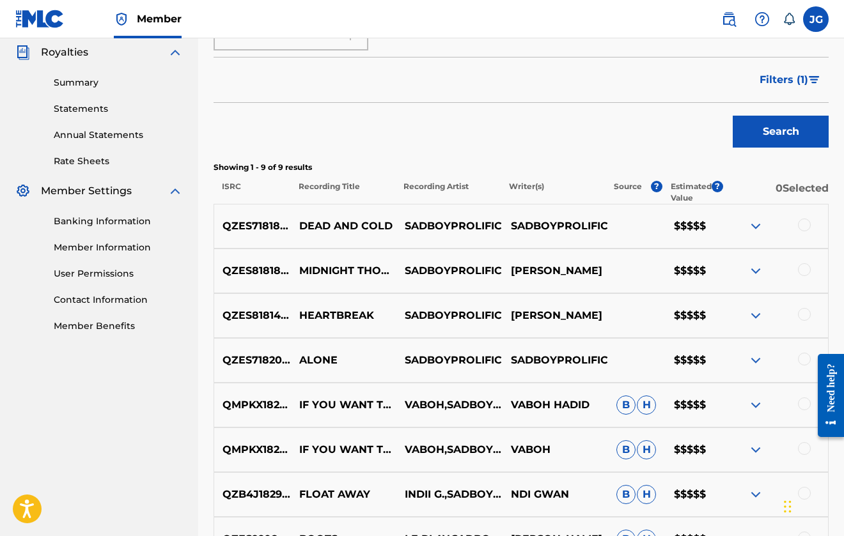
click at [755, 267] on img at bounding box center [755, 270] width 15 height 15
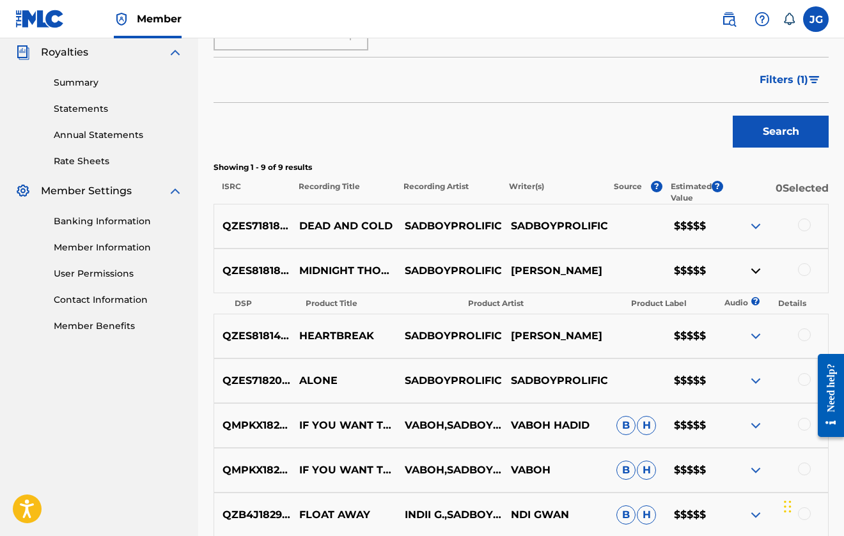
click at [757, 333] on img at bounding box center [755, 336] width 15 height 15
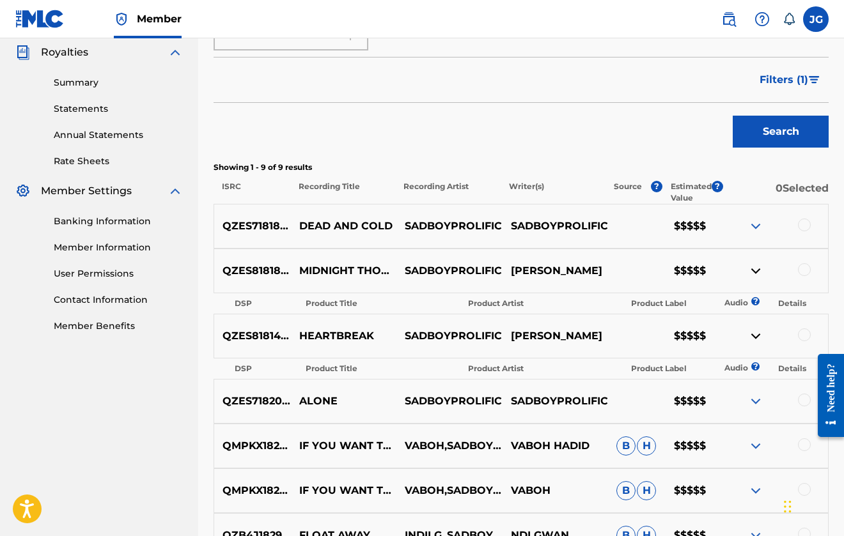
click at [755, 398] on img at bounding box center [755, 401] width 15 height 15
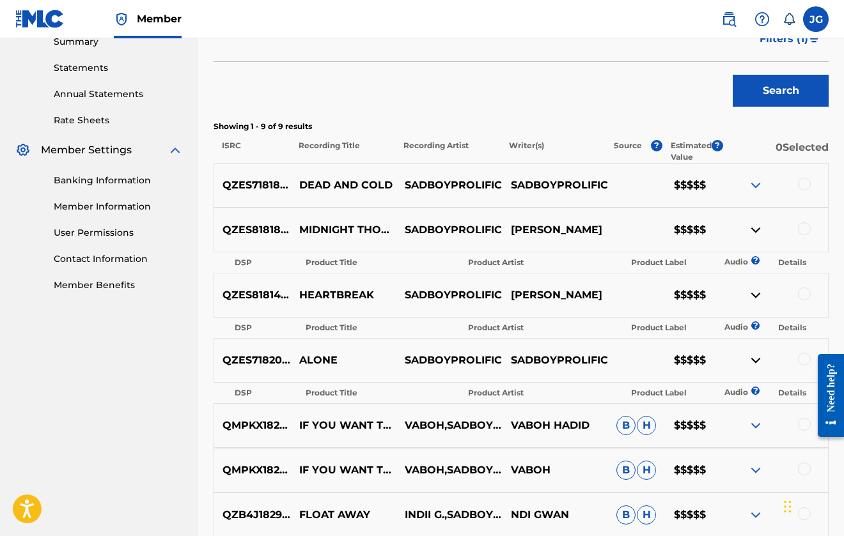
scroll to position [437, 0]
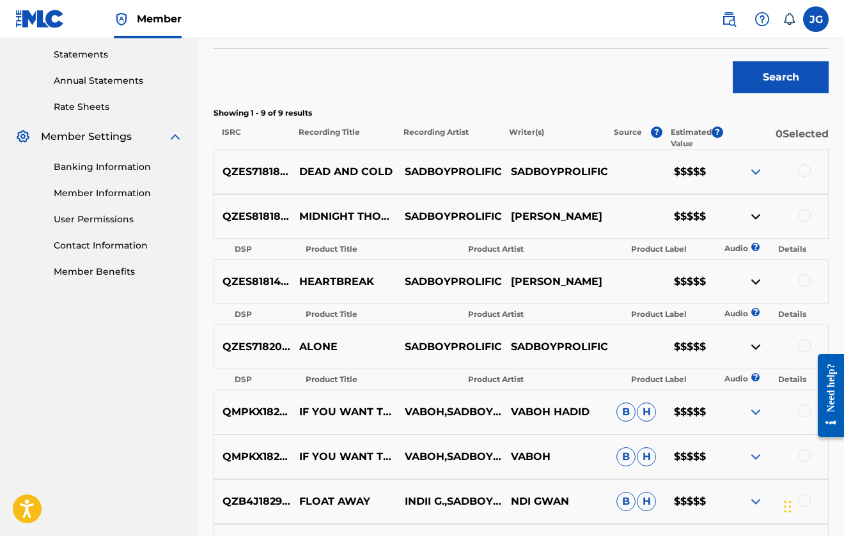
click at [754, 414] on img at bounding box center [755, 412] width 15 height 15
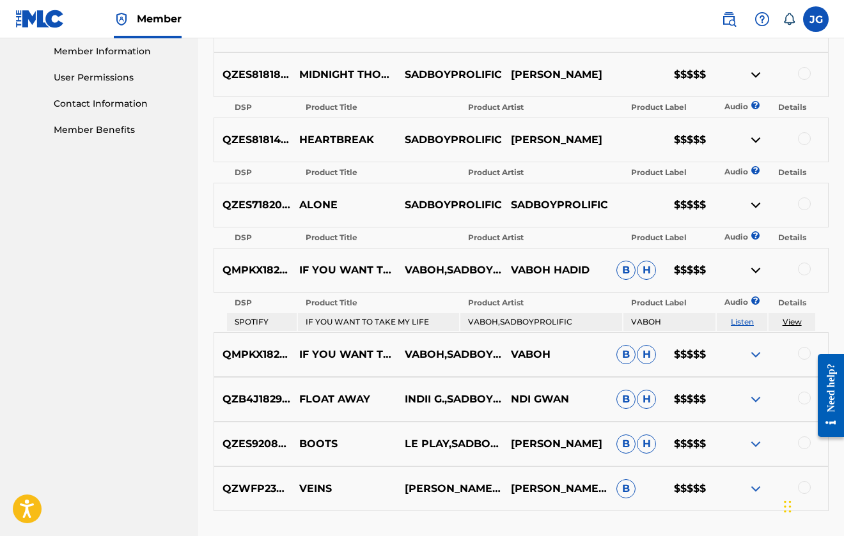
scroll to position [582, 0]
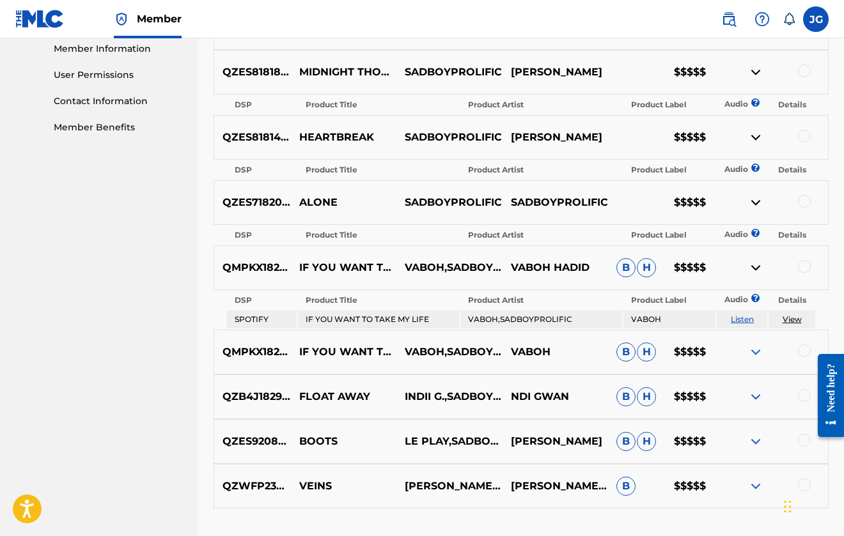
click at [759, 354] on img at bounding box center [755, 352] width 15 height 15
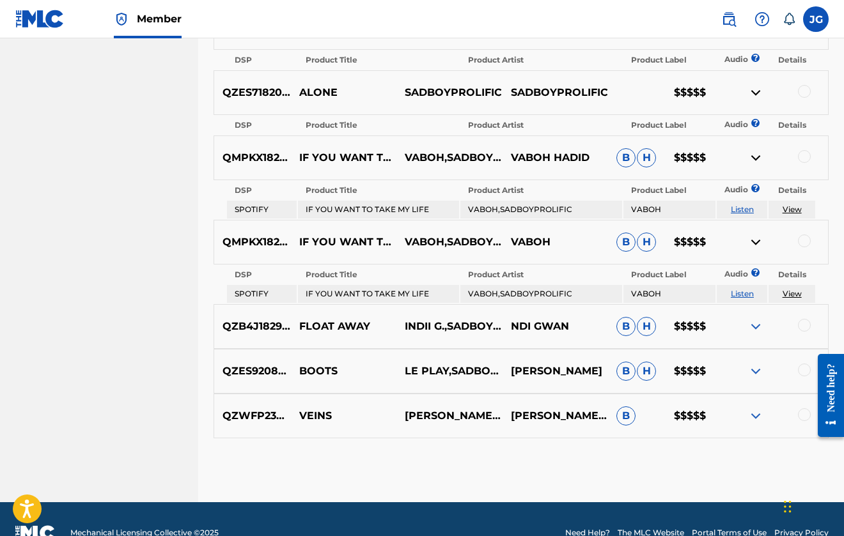
scroll to position [693, 0]
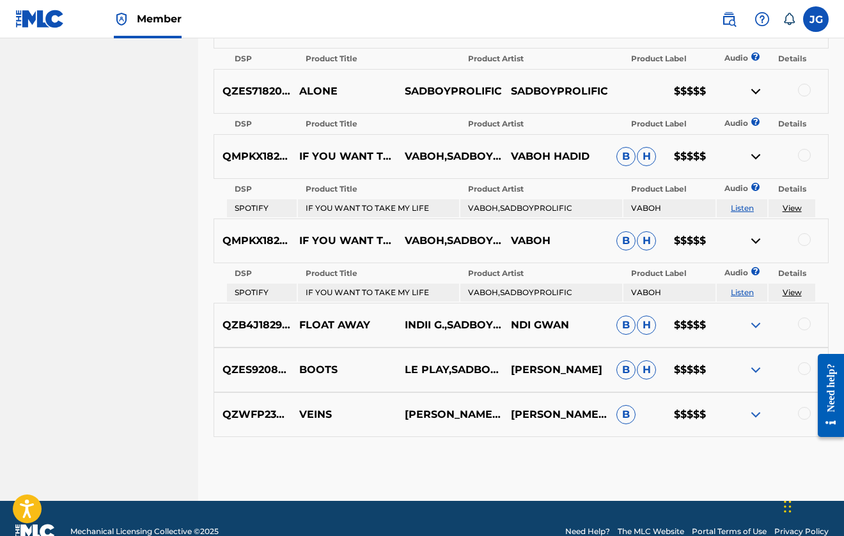
click at [757, 314] on div "QZB4J1829772 FLOAT AWAY INDII G.,SADBOYPROLIFIC NDI GWAN B H $$$$$" at bounding box center [521, 325] width 615 height 45
click at [754, 320] on img at bounding box center [755, 325] width 15 height 15
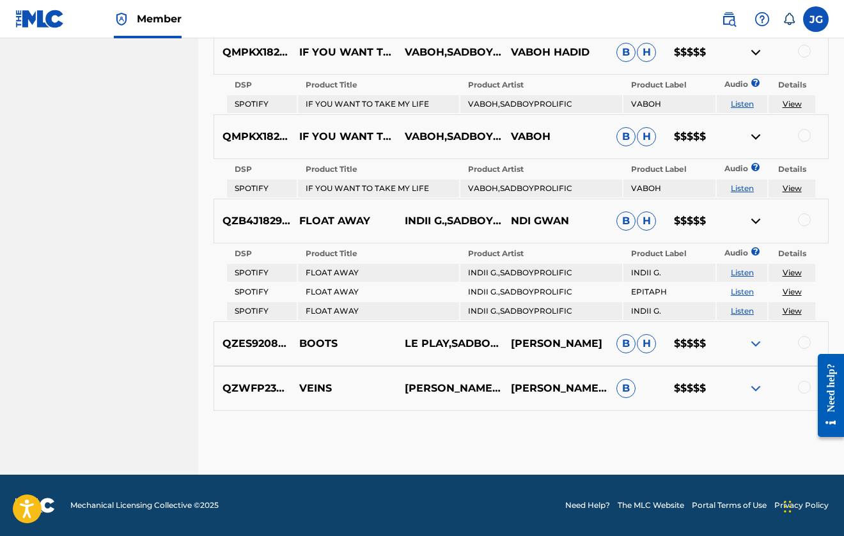
scroll to position [797, 0]
click at [751, 391] on img at bounding box center [755, 388] width 15 height 15
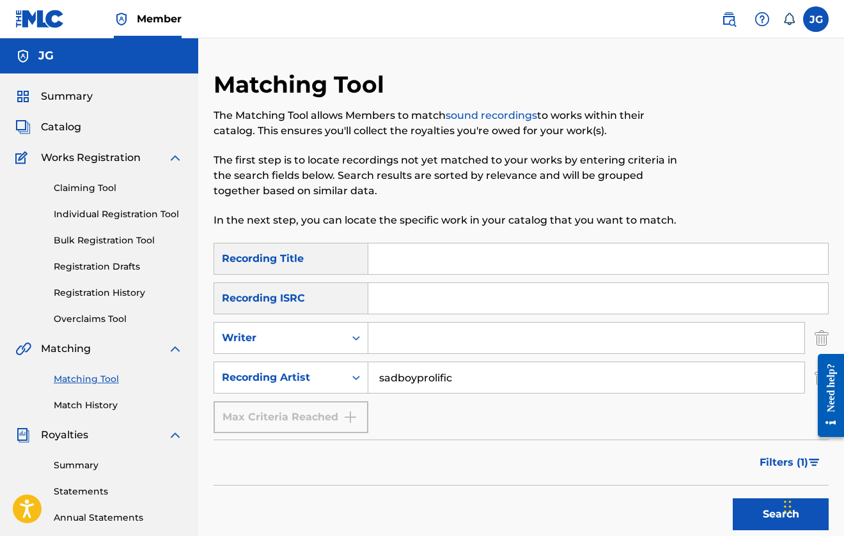
scroll to position [0, 0]
click at [419, 254] on input "Search Form" at bounding box center [598, 259] width 460 height 31
type input "alone"
click at [781, 515] on button "Search" at bounding box center [781, 515] width 96 height 32
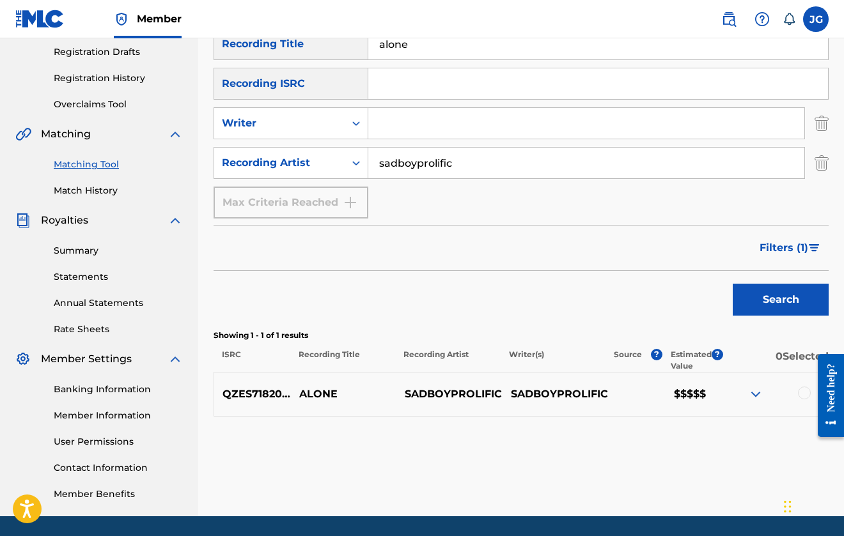
scroll to position [215, 0]
click at [749, 394] on img at bounding box center [755, 394] width 15 height 15
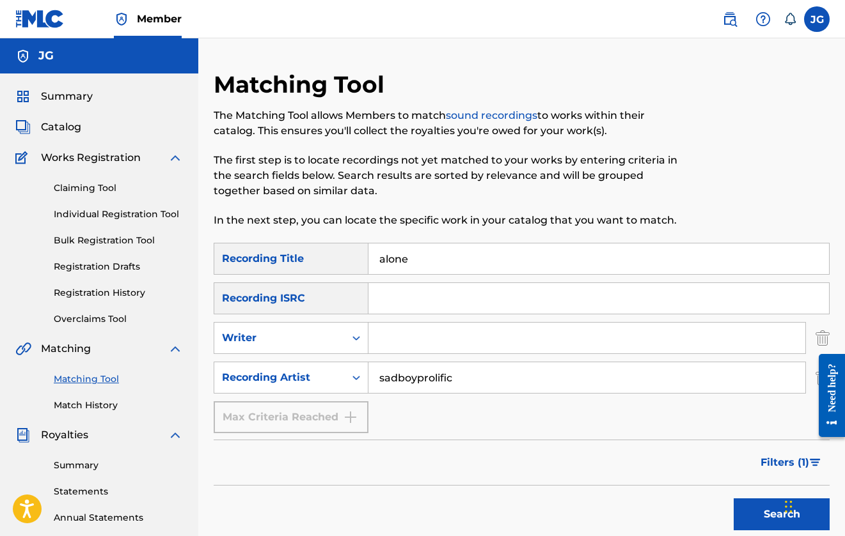
scroll to position [0, 0]
click at [422, 262] on input "alone" at bounding box center [598, 259] width 460 height 31
type input "unodavid"
click at [781, 515] on button "Search" at bounding box center [781, 515] width 96 height 32
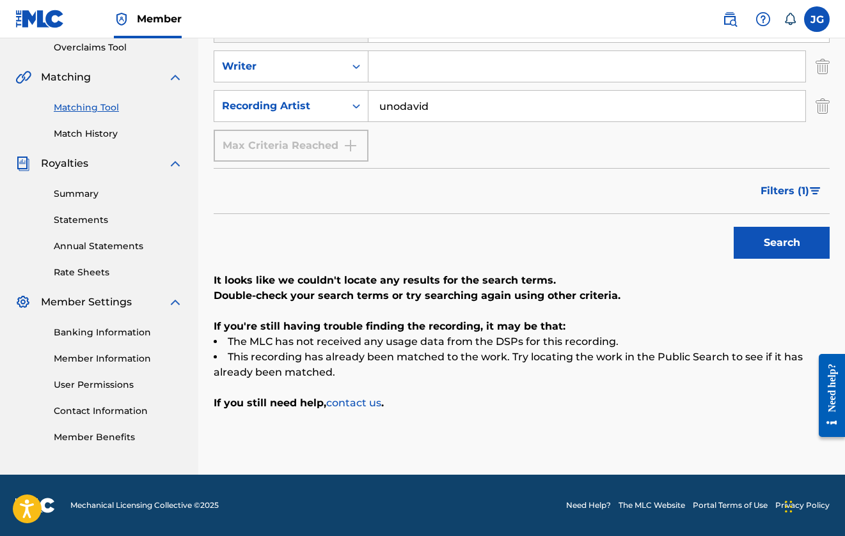
click at [781, 243] on button "Search" at bounding box center [781, 243] width 96 height 32
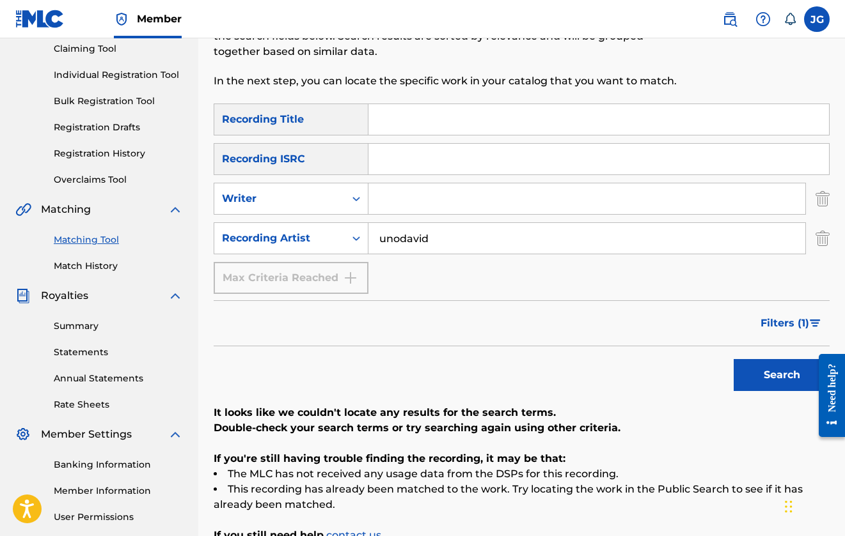
scroll to position [99, 0]
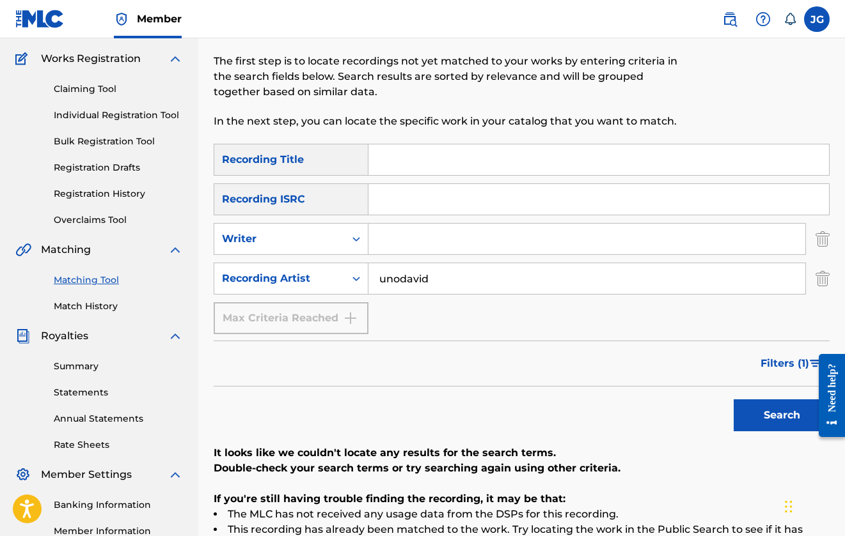
click at [773, 355] on button "Filters ( 1 )" at bounding box center [790, 364] width 77 height 32
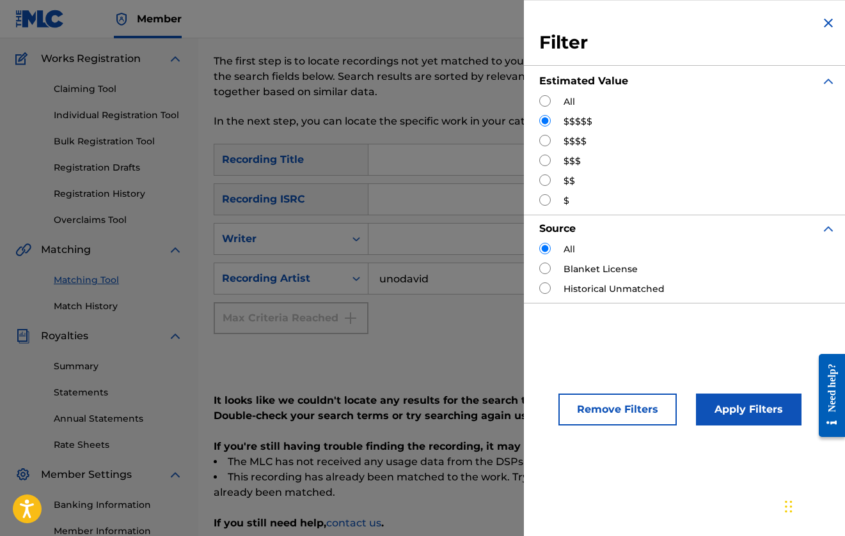
click at [559, 91] on div "Estimated Value" at bounding box center [687, 81] width 297 height 28
click at [552, 97] on div "All" at bounding box center [687, 101] width 297 height 13
click at [546, 103] on input "Search Form" at bounding box center [545, 101] width 12 height 12
radio input "true"
click at [752, 409] on button "Apply Filters" at bounding box center [748, 410] width 105 height 32
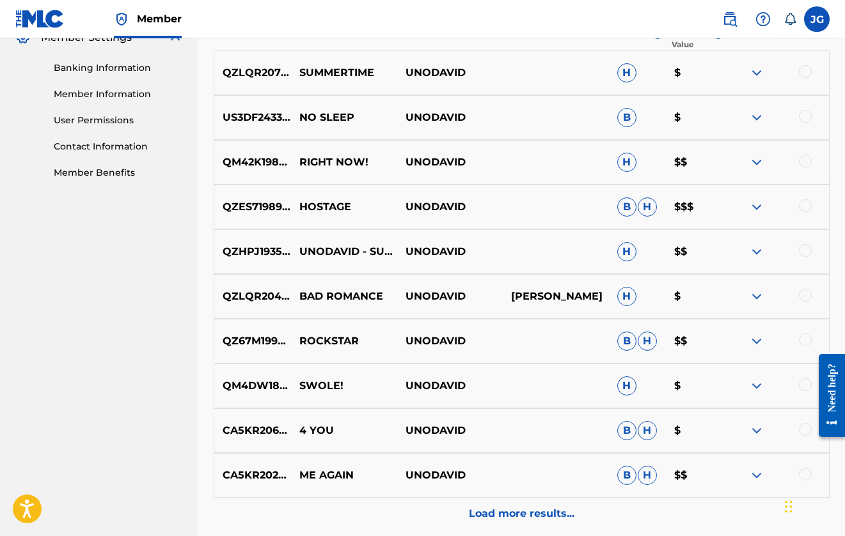
scroll to position [538, 0]
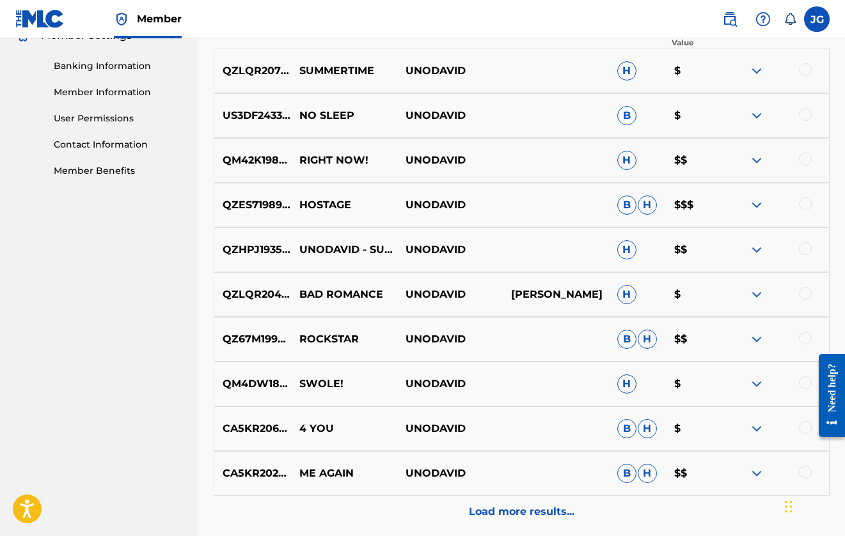
click at [757, 209] on img at bounding box center [756, 205] width 15 height 15
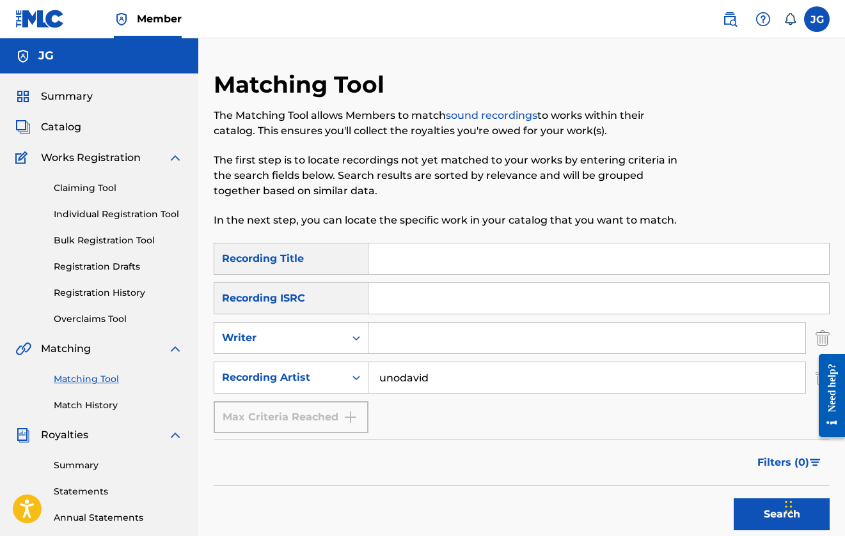
scroll to position [0, 0]
click at [105, 191] on link "Claiming Tool" at bounding box center [118, 188] width 129 height 13
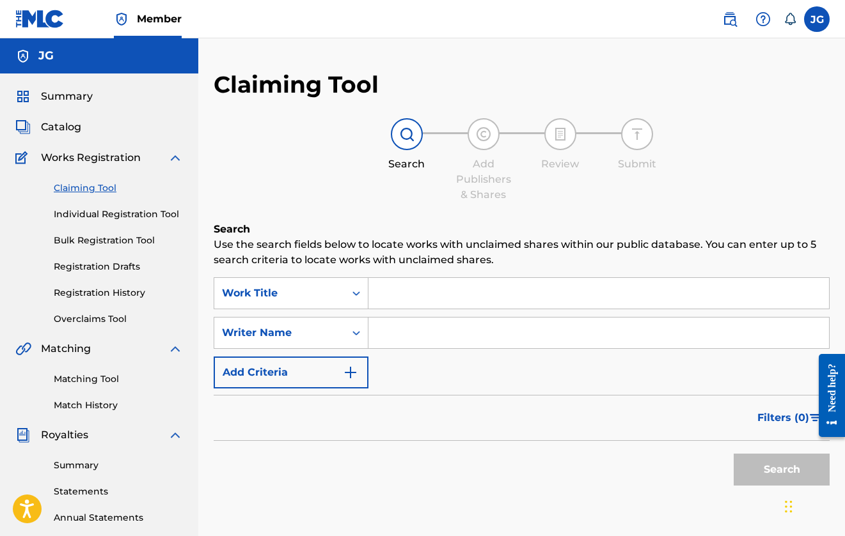
click at [421, 298] on input "Search Form" at bounding box center [598, 293] width 460 height 31
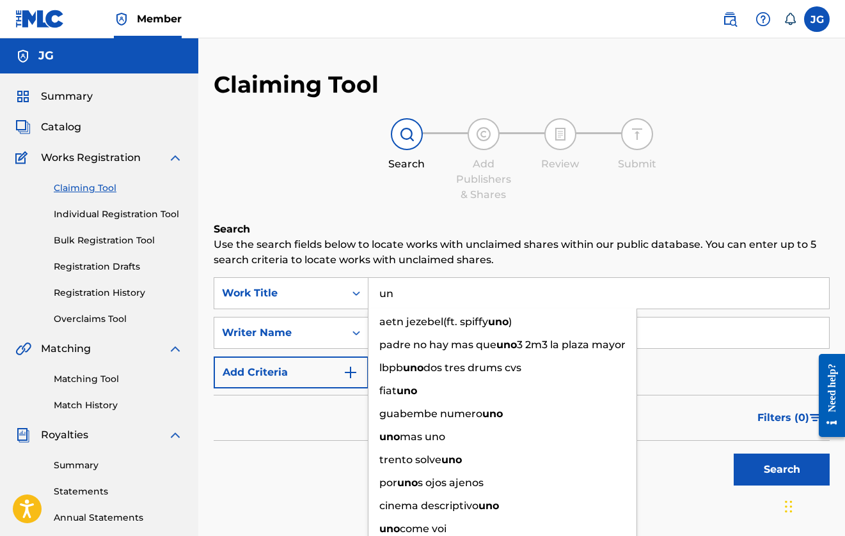
type input "u"
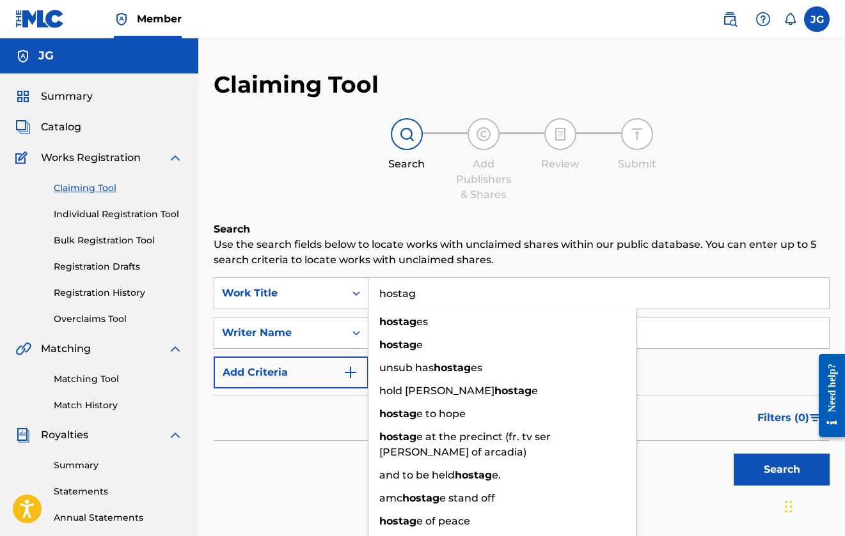
type input "hostage"
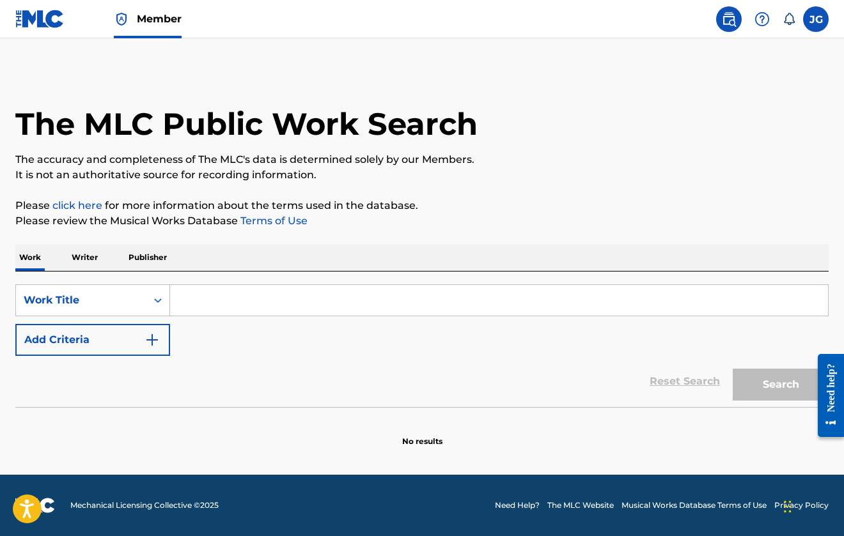
click at [195, 302] on input "Search Form" at bounding box center [499, 300] width 658 height 31
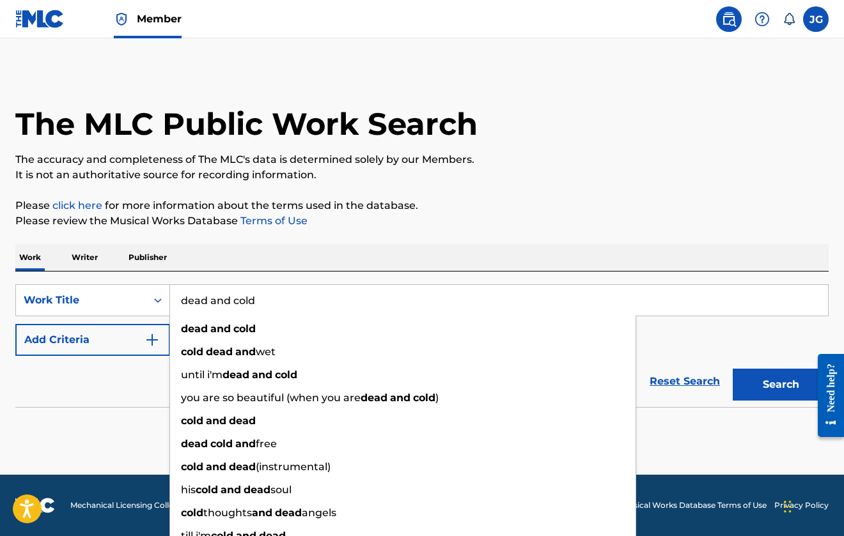
type input "dead and cold"
click at [109, 352] on button "Add Criteria" at bounding box center [92, 340] width 155 height 32
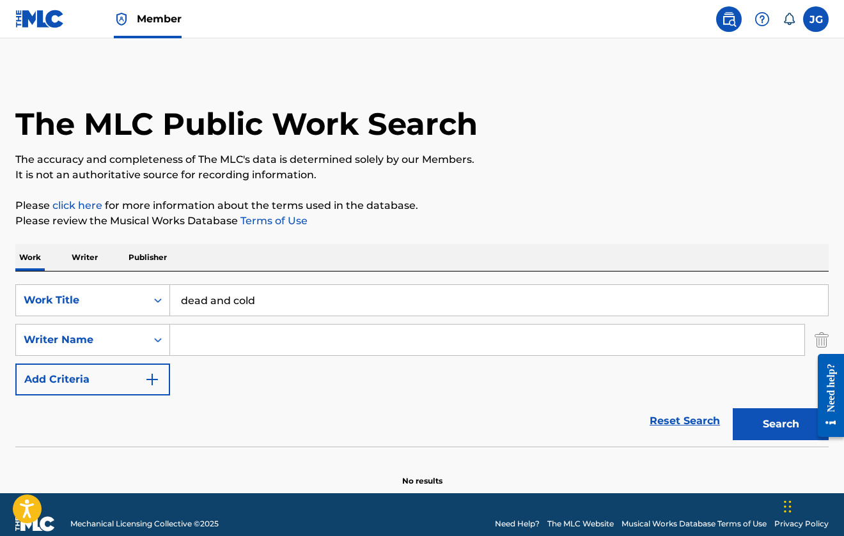
click at [192, 341] on input "Search Form" at bounding box center [487, 340] width 634 height 31
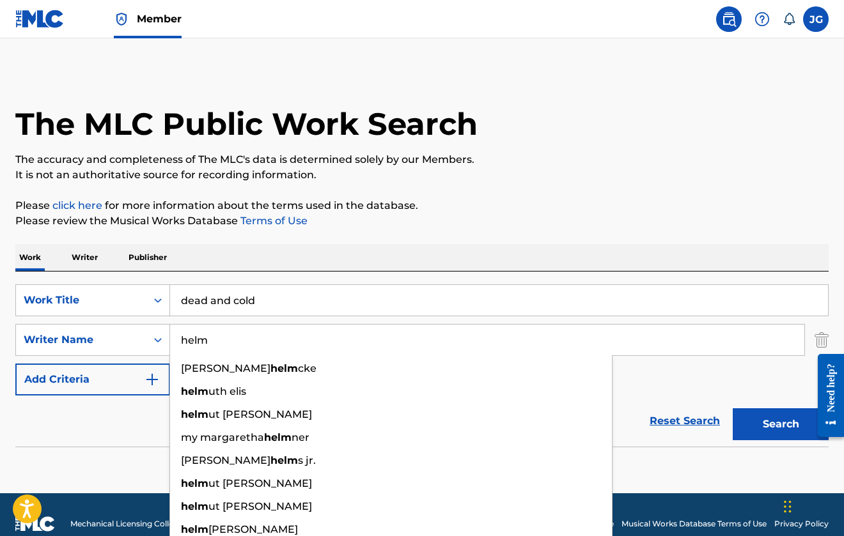
type input "helm"
click at [781, 424] on button "Search" at bounding box center [781, 425] width 96 height 32
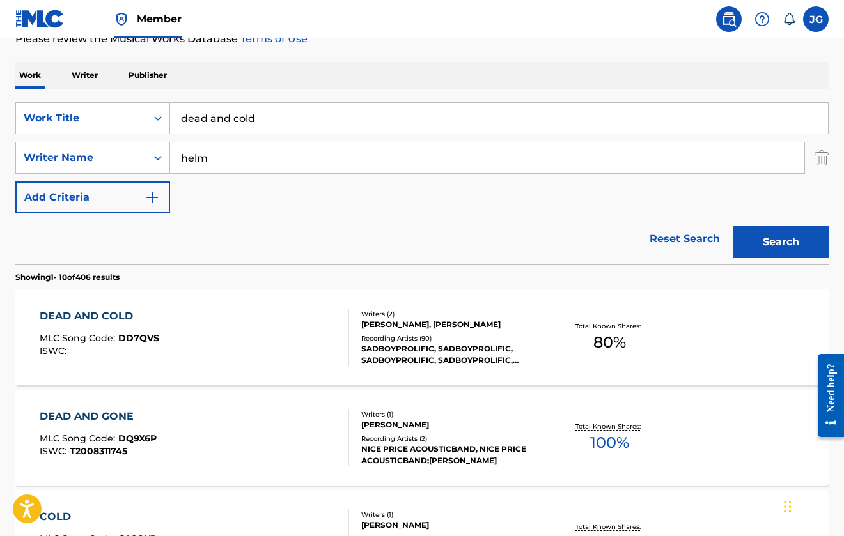
scroll to position [184, 0]
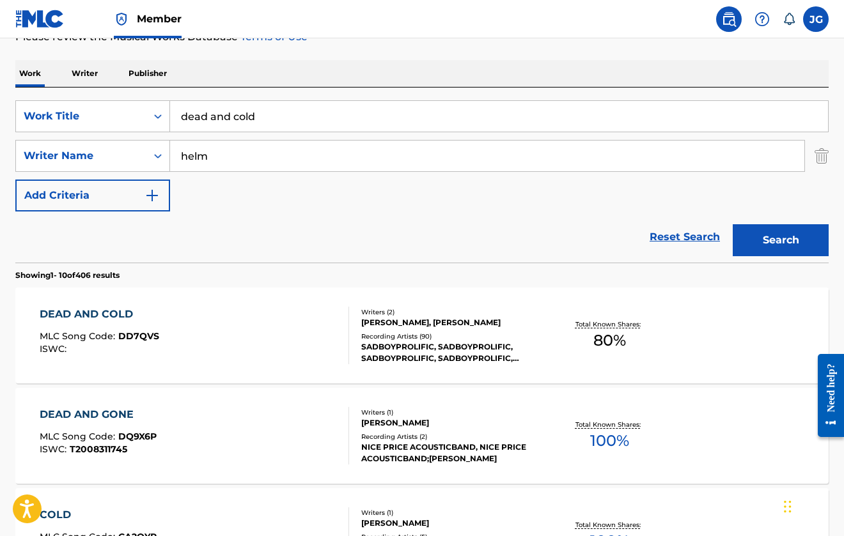
click at [272, 316] on div "DEAD AND COLD MLC Song Code : DD7QVS ISWC :" at bounding box center [194, 336] width 309 height 58
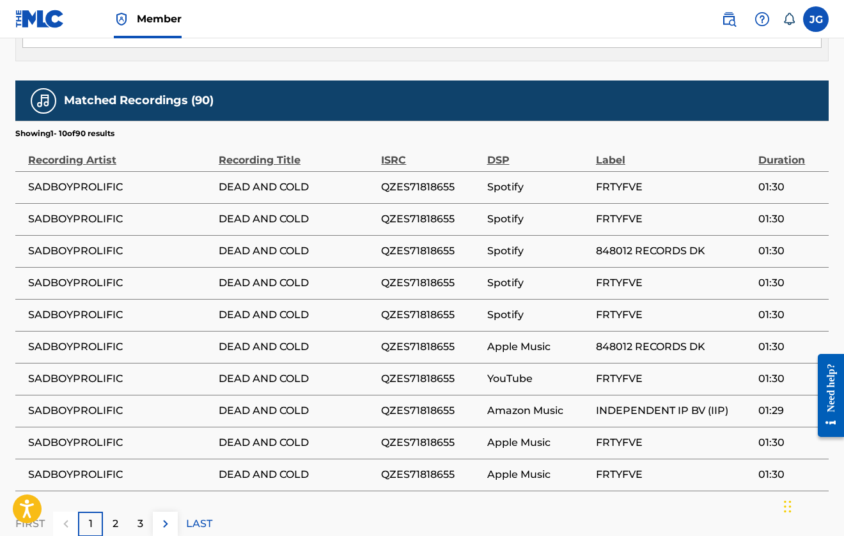
scroll to position [1062, 0]
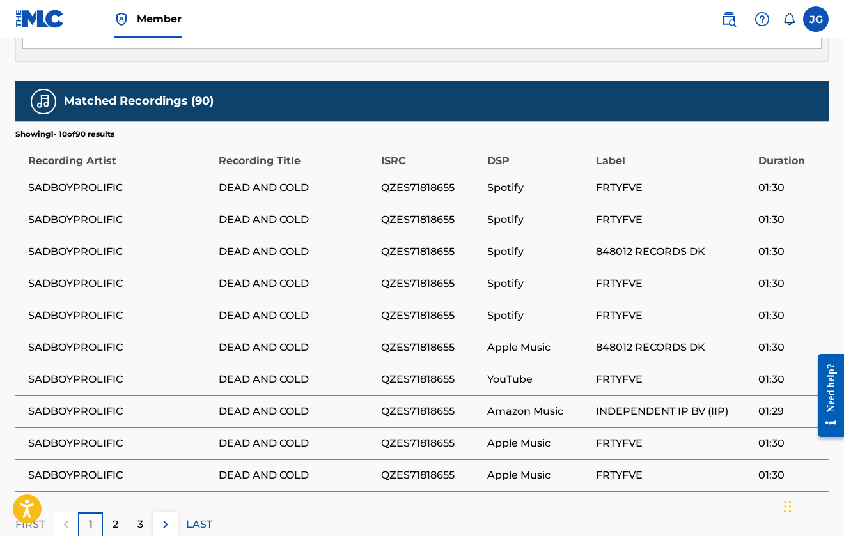
click at [121, 513] on div "2" at bounding box center [115, 525] width 25 height 25
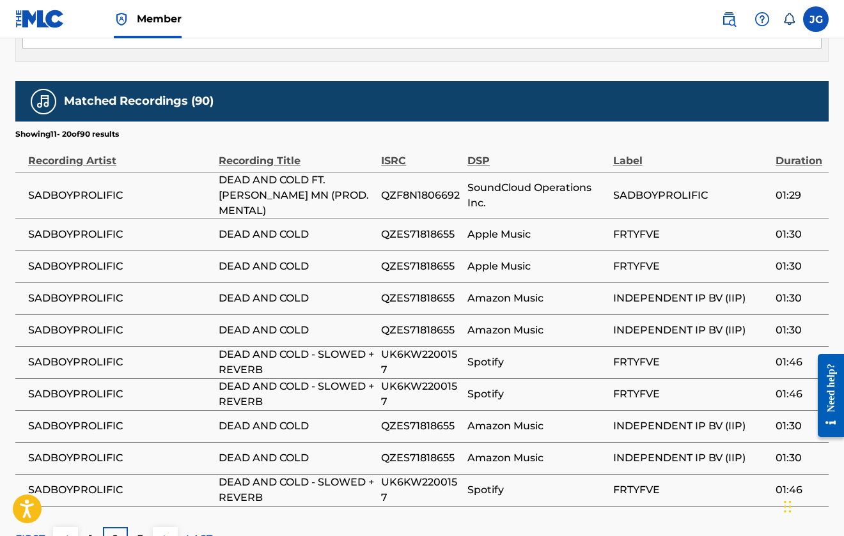
click at [145, 527] on div "3" at bounding box center [140, 539] width 25 height 25
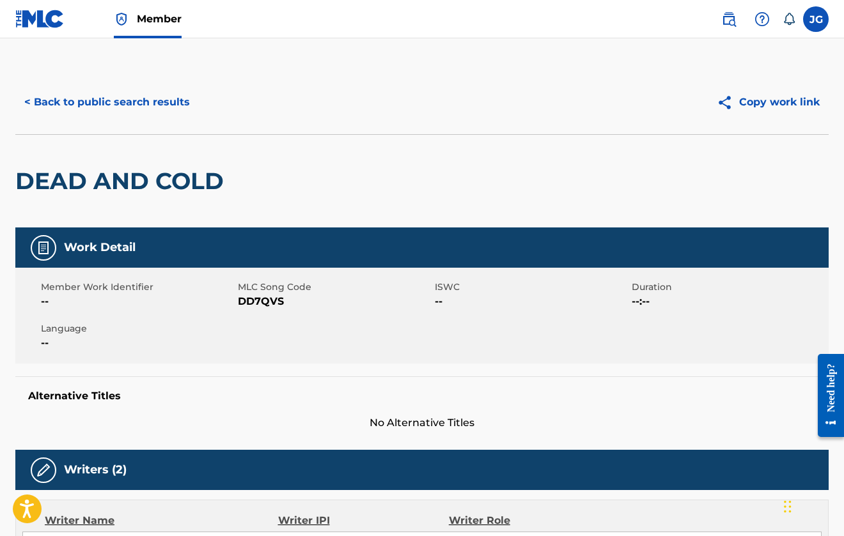
scroll to position [0, 0]
click at [132, 104] on button "< Back to public search results" at bounding box center [106, 102] width 183 height 32
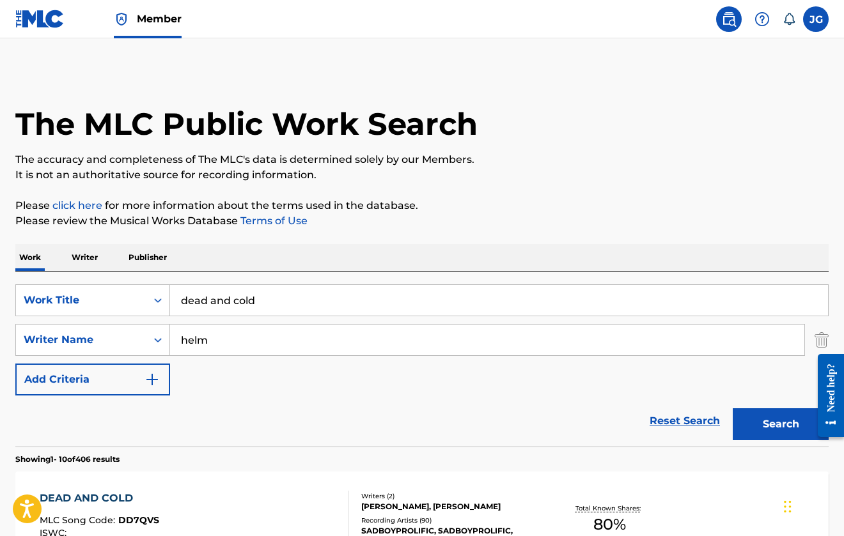
scroll to position [184, 0]
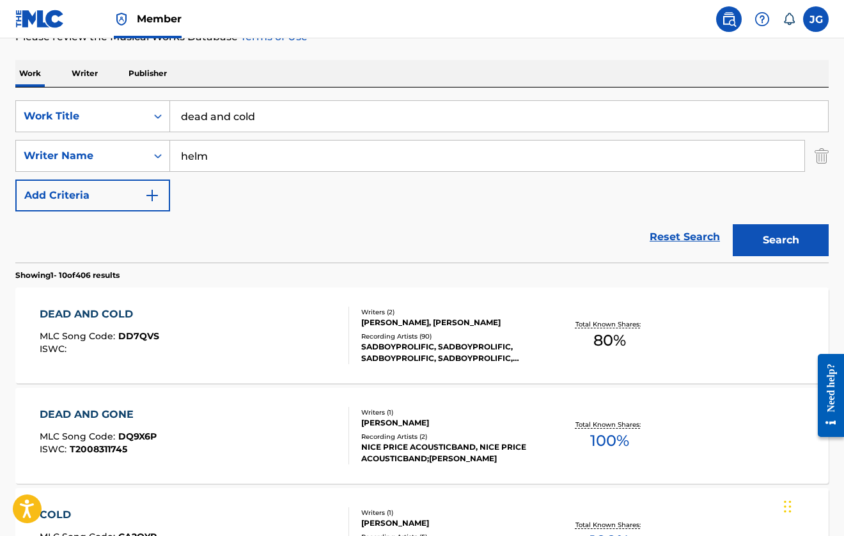
click at [244, 116] on input "dead and cold" at bounding box center [499, 116] width 658 height 31
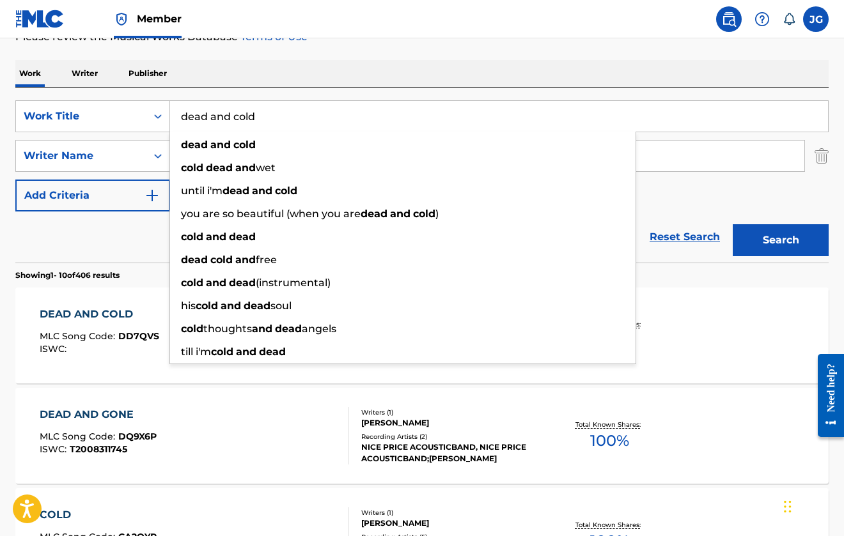
click at [244, 116] on input "dead and cold" at bounding box center [499, 116] width 658 height 31
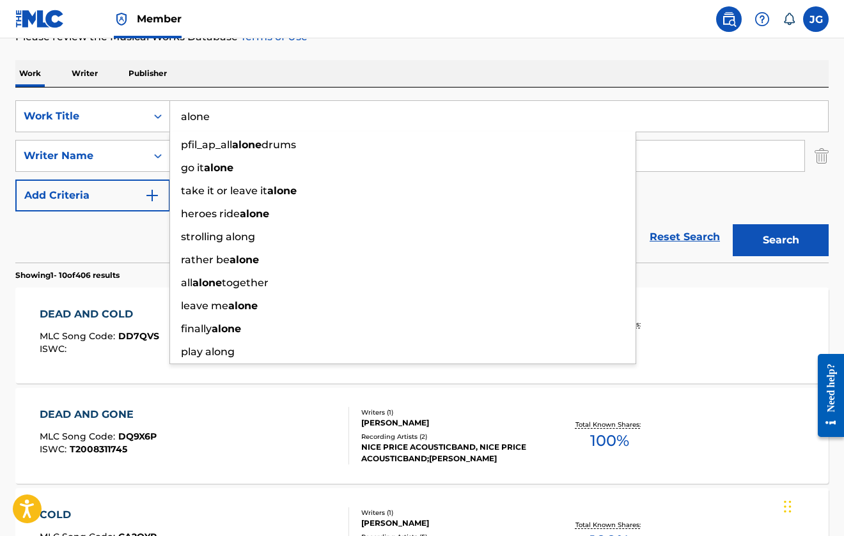
type input "alone"
click at [781, 240] on button "Search" at bounding box center [781, 240] width 96 height 32
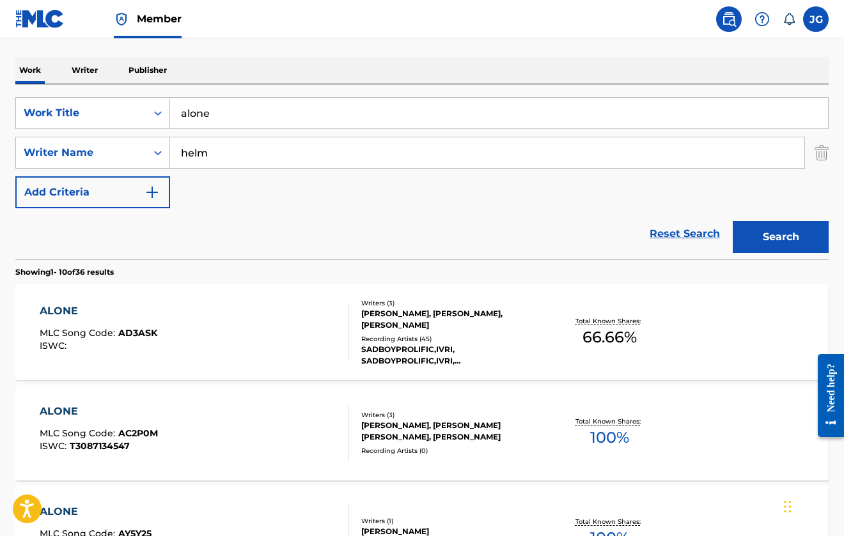
scroll to position [188, 0]
click at [252, 329] on div "ALONE MLC Song Code : AD3ASK ISWC :" at bounding box center [194, 332] width 309 height 58
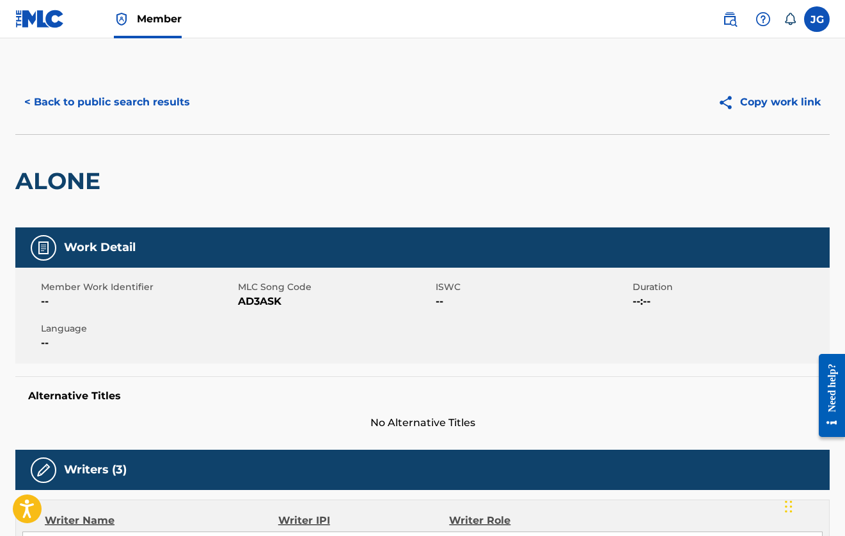
click at [83, 78] on div "< Back to public search results Copy work link" at bounding box center [422, 102] width 814 height 64
click at [84, 97] on button "< Back to public search results" at bounding box center [106, 102] width 183 height 32
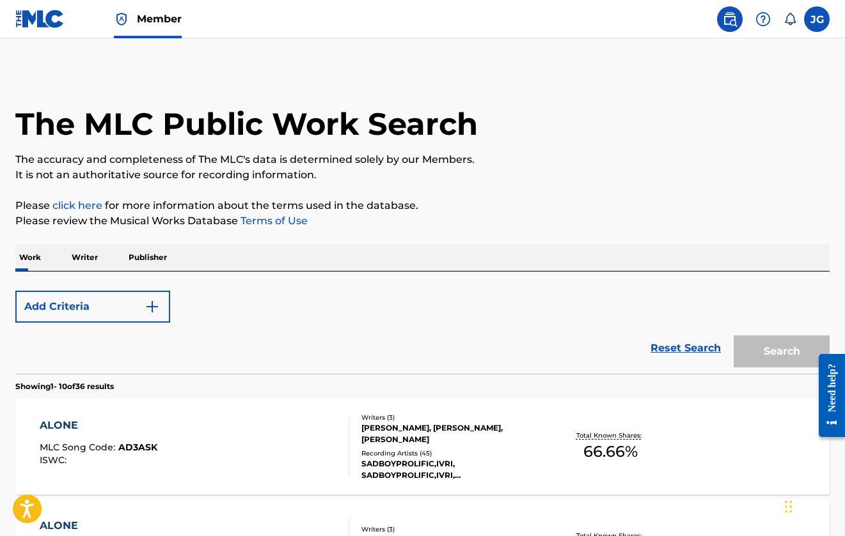
scroll to position [188, 0]
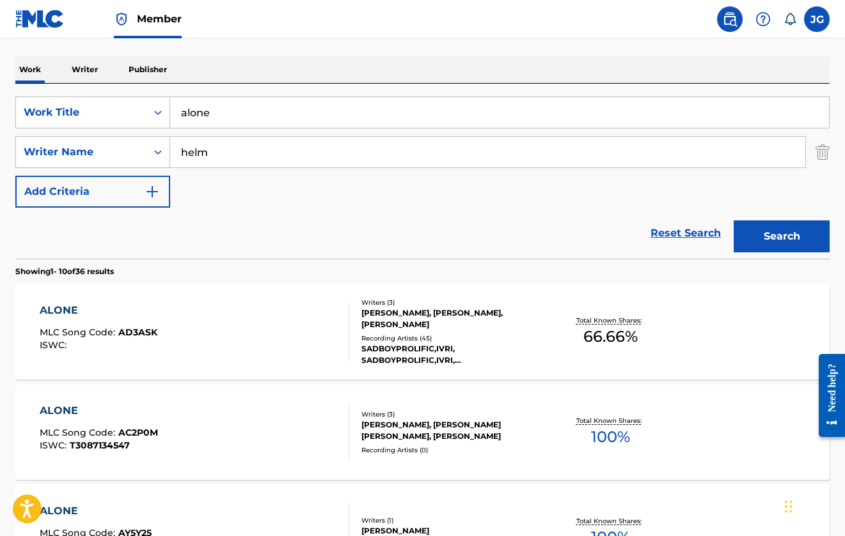
click at [275, 157] on input "helm" at bounding box center [487, 152] width 635 height 31
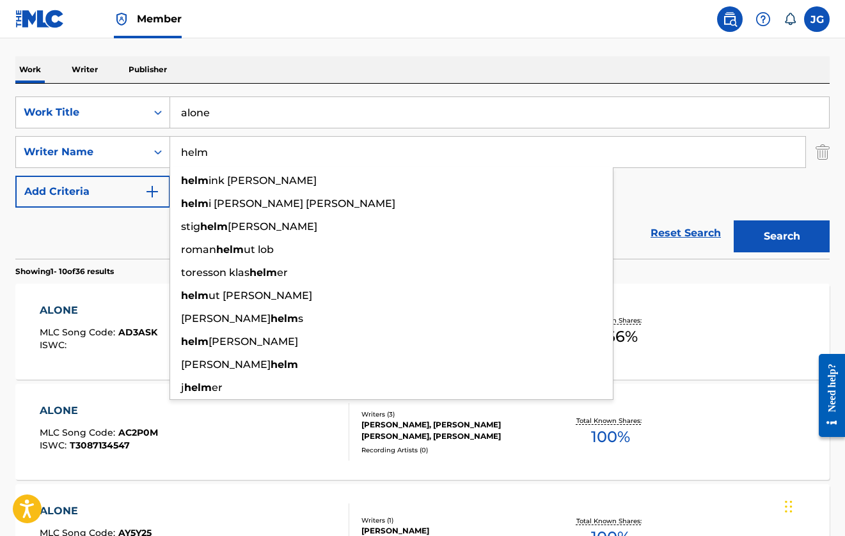
click at [275, 157] on input "helm" at bounding box center [487, 152] width 635 height 31
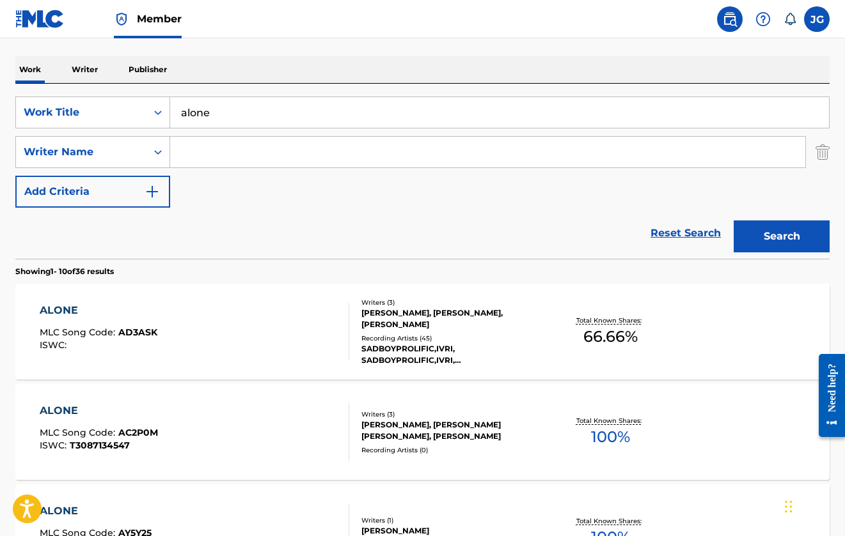
click at [261, 112] on input "alone" at bounding box center [499, 112] width 658 height 31
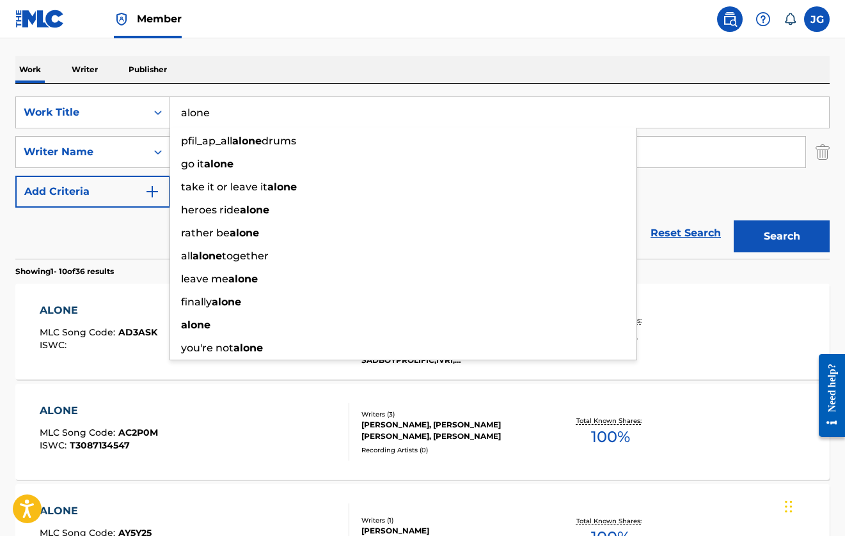
click at [261, 112] on input "alone" at bounding box center [499, 112] width 658 height 31
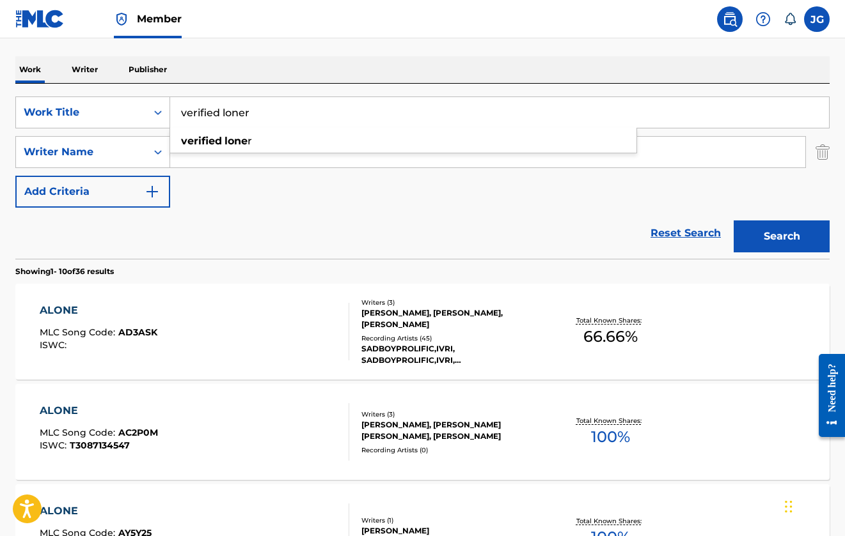
type input "verified loner"
click at [781, 237] on button "Search" at bounding box center [781, 237] width 96 height 32
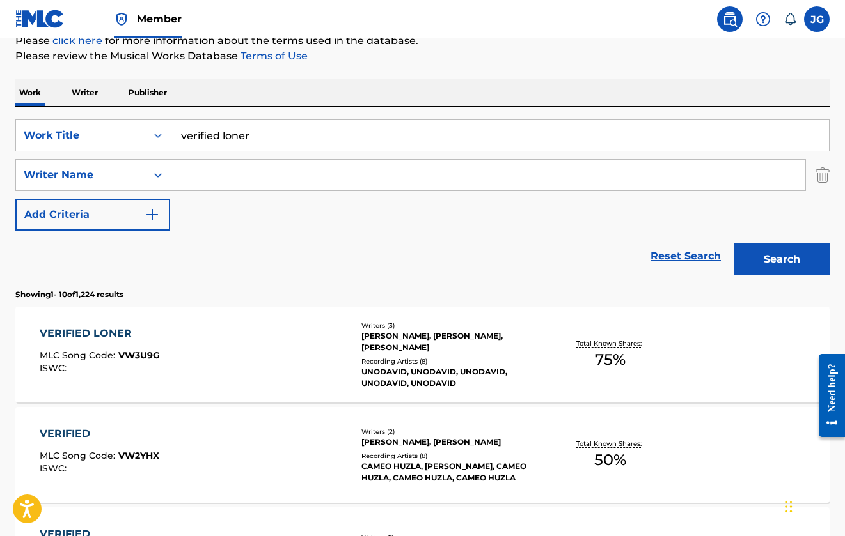
scroll to position [166, 0]
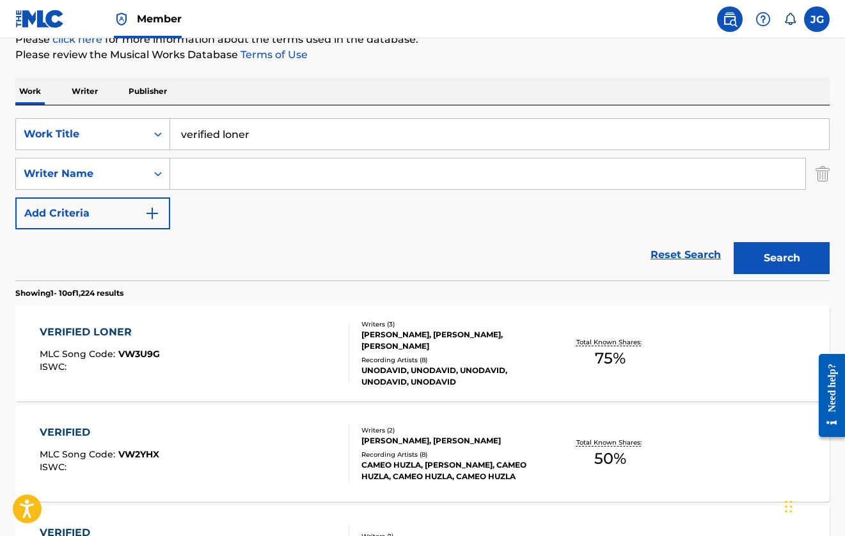
click at [286, 382] on div "VERIFIED LONER MLC Song Code : VW3U9G ISWC : Writers ( 3 ) [PERSON_NAME], [PERS…" at bounding box center [422, 354] width 814 height 96
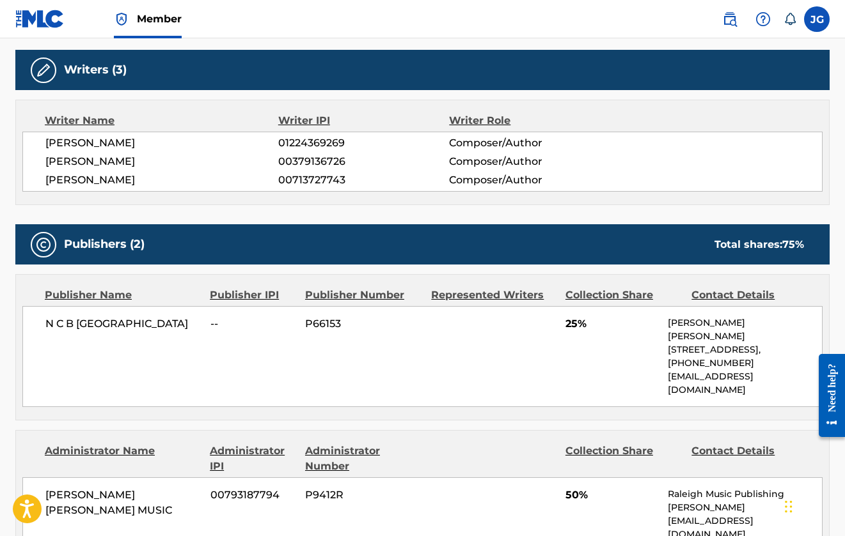
scroll to position [517, 0]
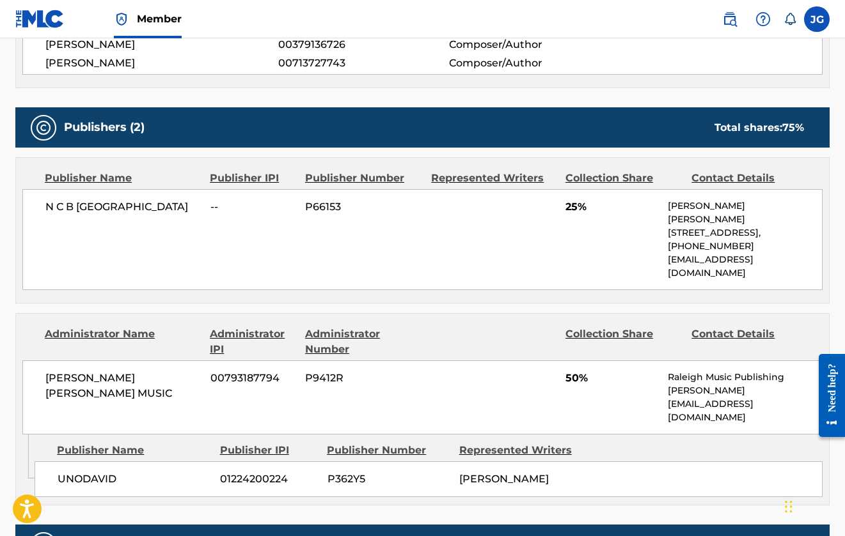
click at [478, 473] on span "[PERSON_NAME]" at bounding box center [504, 479] width 90 height 12
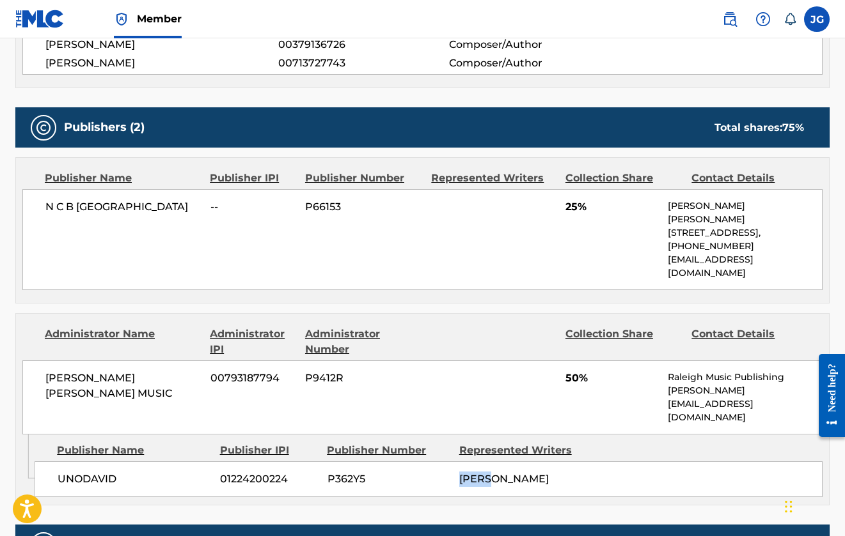
click at [480, 473] on span "[PERSON_NAME]" at bounding box center [504, 479] width 90 height 12
drag, startPoint x: 562, startPoint y: 421, endPoint x: 453, endPoint y: 417, distance: 109.4
click at [453, 462] on div "UNODAVID 01224200224 P362Y5 [PERSON_NAME]" at bounding box center [429, 480] width 788 height 36
copy div "[PERSON_NAME]"
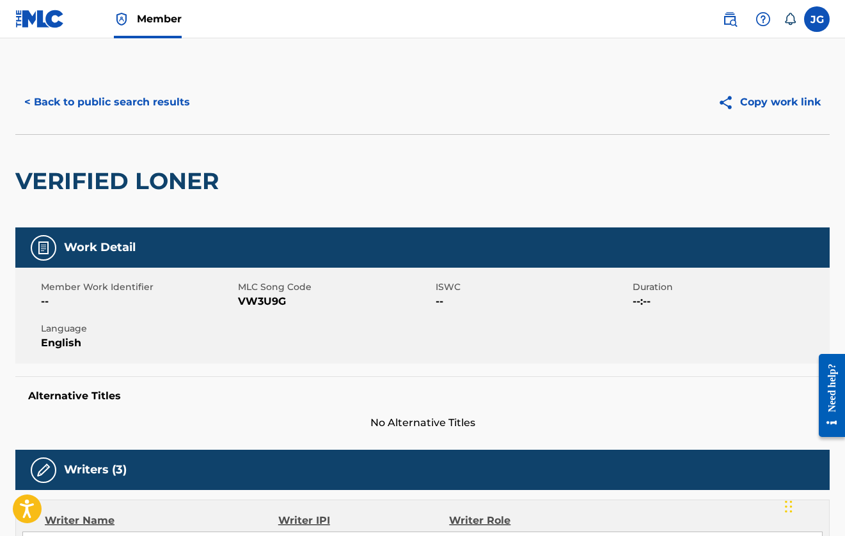
scroll to position [-1, 0]
click at [140, 109] on button "< Back to public search results" at bounding box center [106, 102] width 183 height 32
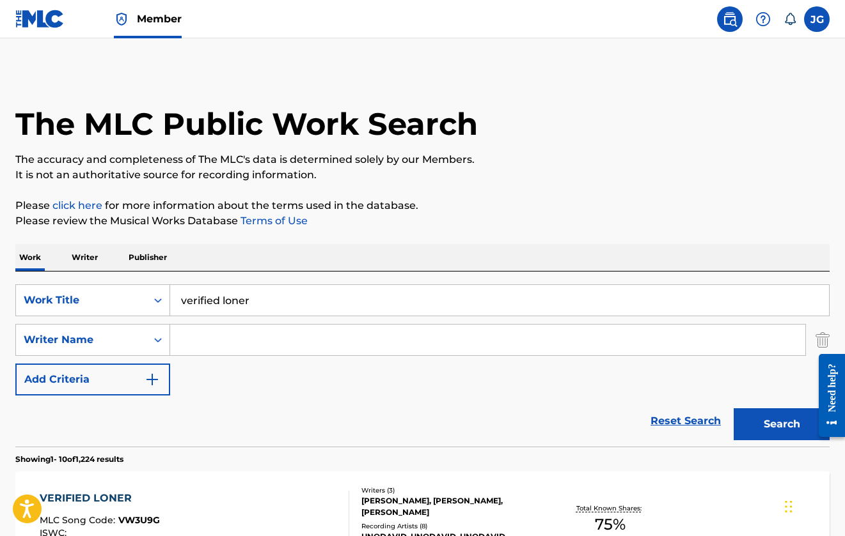
click at [264, 133] on h1 "The MLC Public Work Search" at bounding box center [246, 124] width 462 height 38
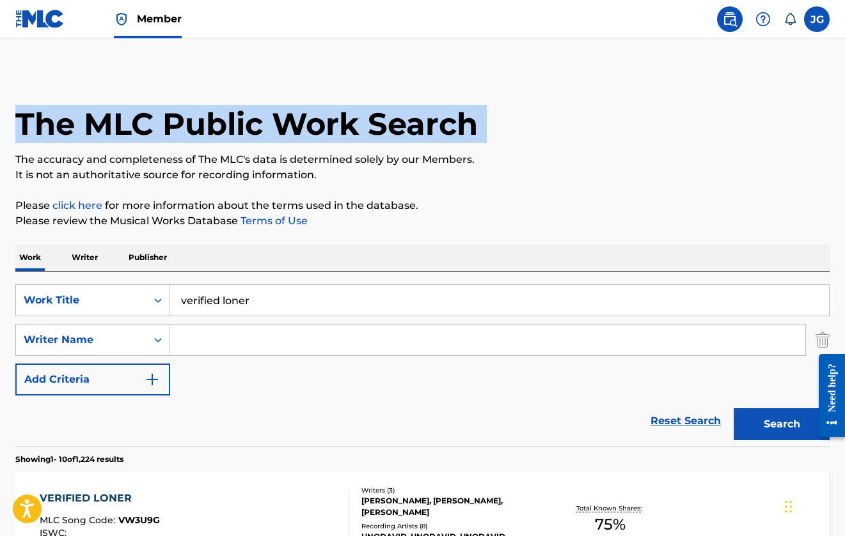
click at [264, 133] on h1 "The MLC Public Work Search" at bounding box center [246, 124] width 462 height 38
click at [245, 144] on div "The MLC Public Work Search" at bounding box center [422, 116] width 814 height 93
click at [249, 137] on h1 "The MLC Public Work Search" at bounding box center [246, 124] width 462 height 38
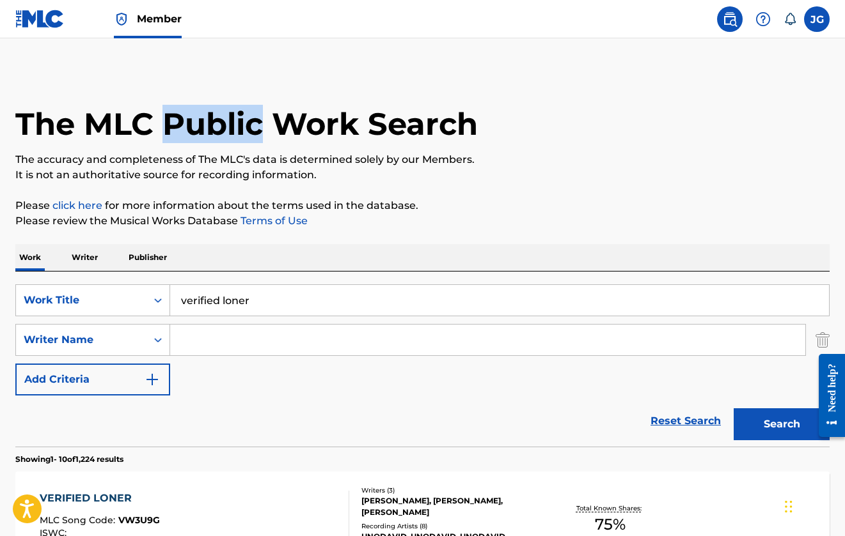
click at [249, 137] on h1 "The MLC Public Work Search" at bounding box center [246, 124] width 462 height 38
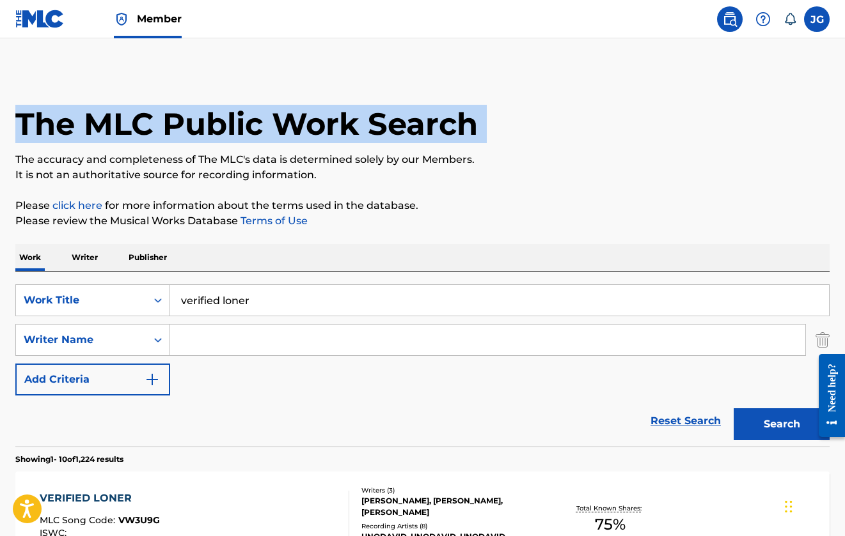
click at [249, 137] on h1 "The MLC Public Work Search" at bounding box center [246, 124] width 462 height 38
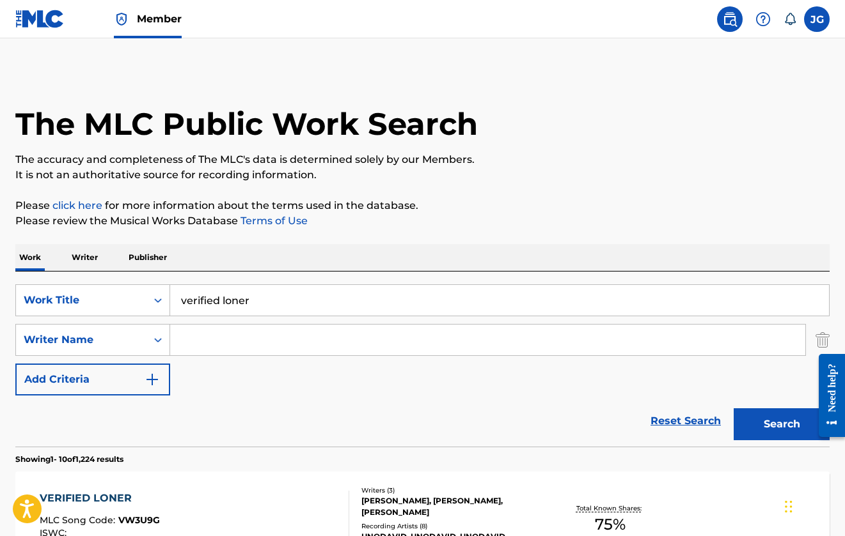
click at [241, 169] on p "It is not an authoritative source for recording information." at bounding box center [422, 174] width 814 height 15
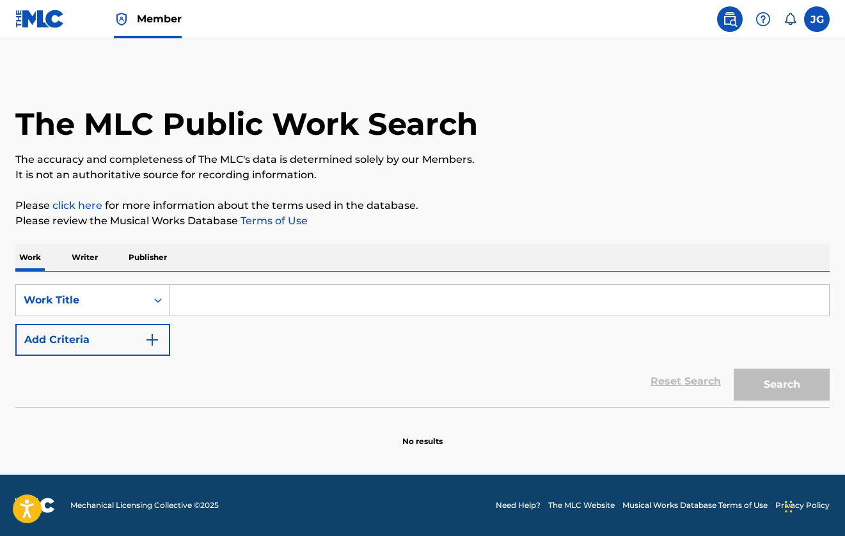
click at [225, 295] on input "Search Form" at bounding box center [499, 300] width 658 height 31
click at [128, 341] on button "Add Criteria" at bounding box center [92, 340] width 155 height 32
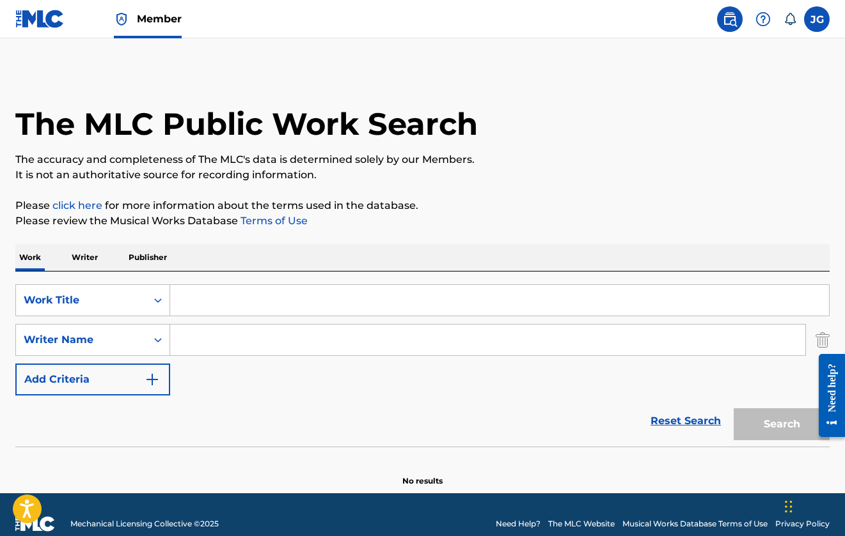
click at [214, 350] on input "Search Form" at bounding box center [487, 340] width 635 height 31
paste input "DAVID GONZALEZ"
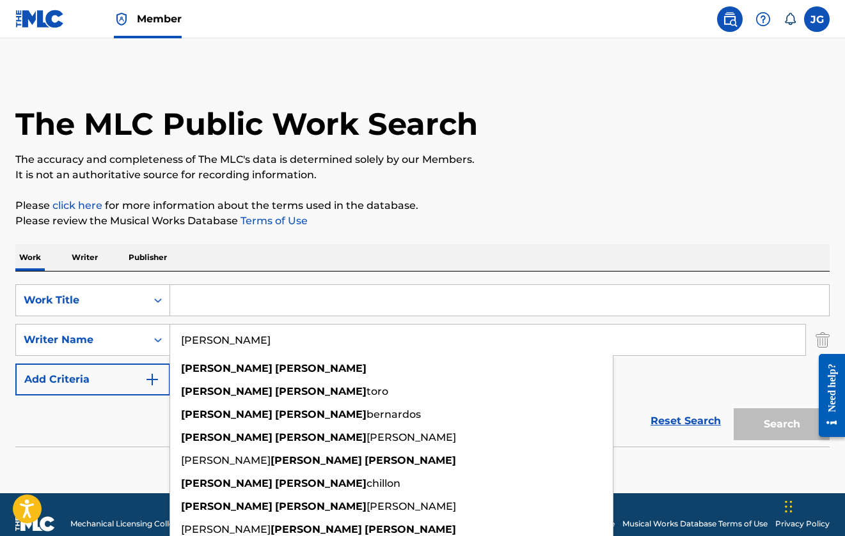
type input "DAVID GONZALEZ"
click at [224, 314] on input "Search Form" at bounding box center [499, 300] width 658 height 31
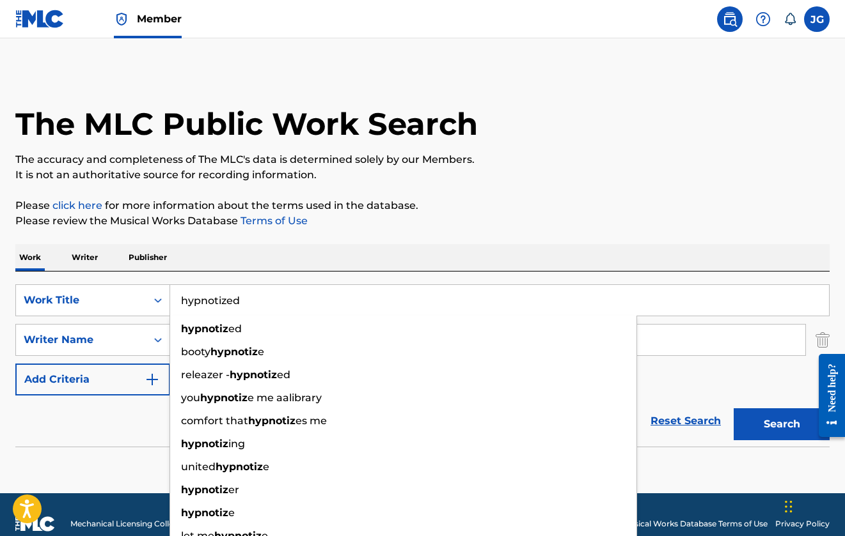
type input "hypnotized"
click at [781, 424] on button "Search" at bounding box center [781, 425] width 96 height 32
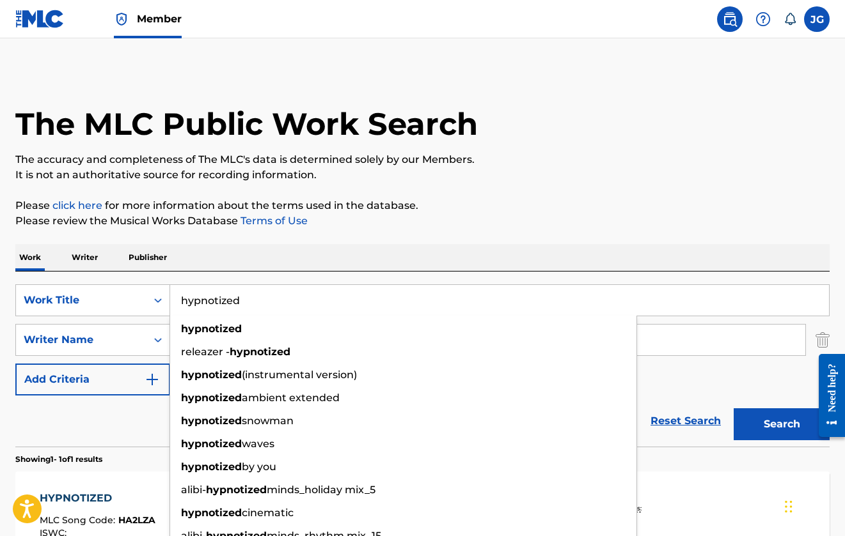
click at [469, 210] on p "Please click here for more information about the terms used in the database." at bounding box center [422, 205] width 814 height 15
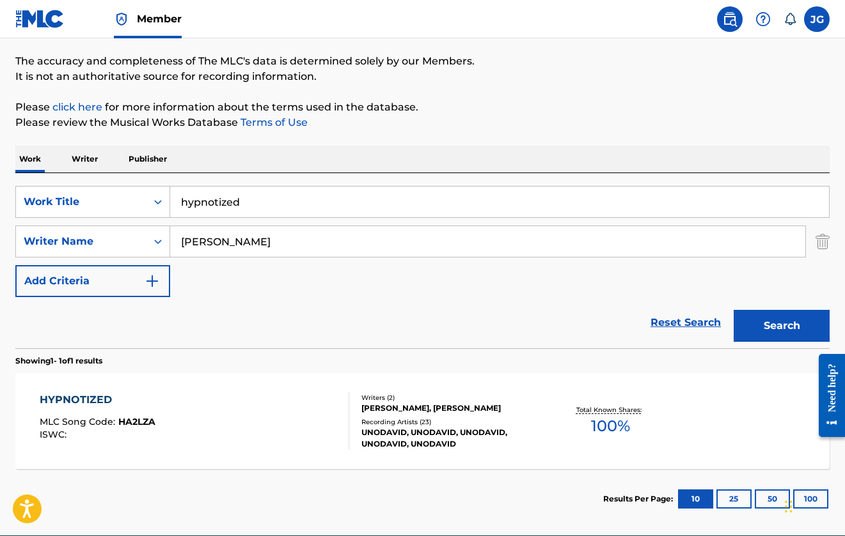
scroll to position [155, 0]
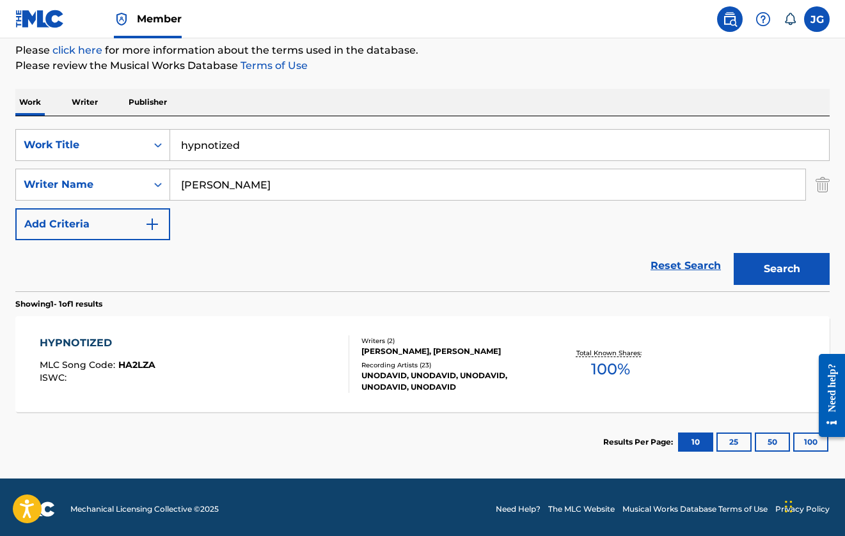
click at [308, 360] on div "HYPNOTIZED MLC Song Code : HA2LZA ISWC :" at bounding box center [194, 365] width 309 height 58
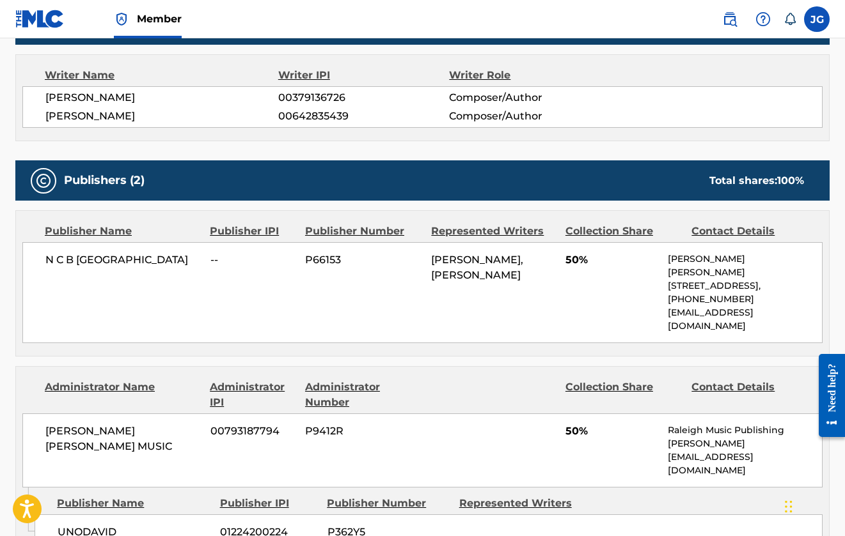
scroll to position [447, 0]
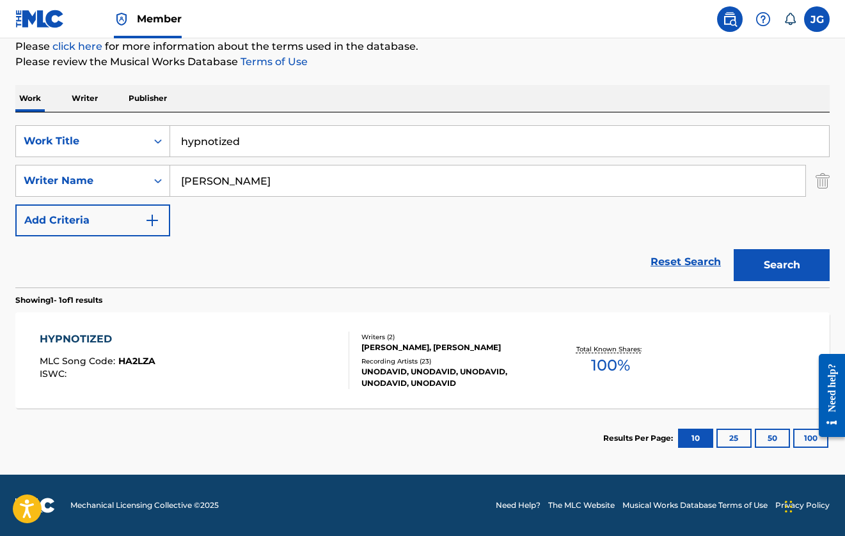
scroll to position [86, 0]
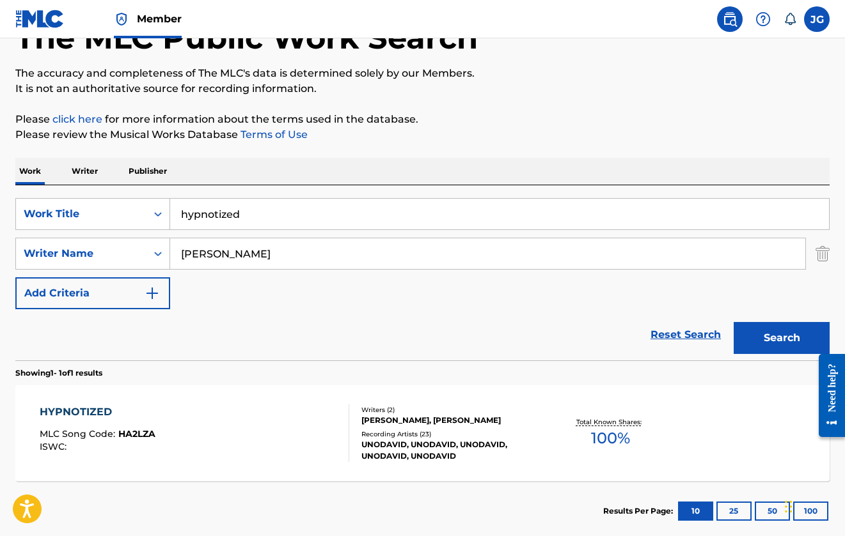
click at [263, 222] on input "hypnotized" at bounding box center [499, 214] width 658 height 31
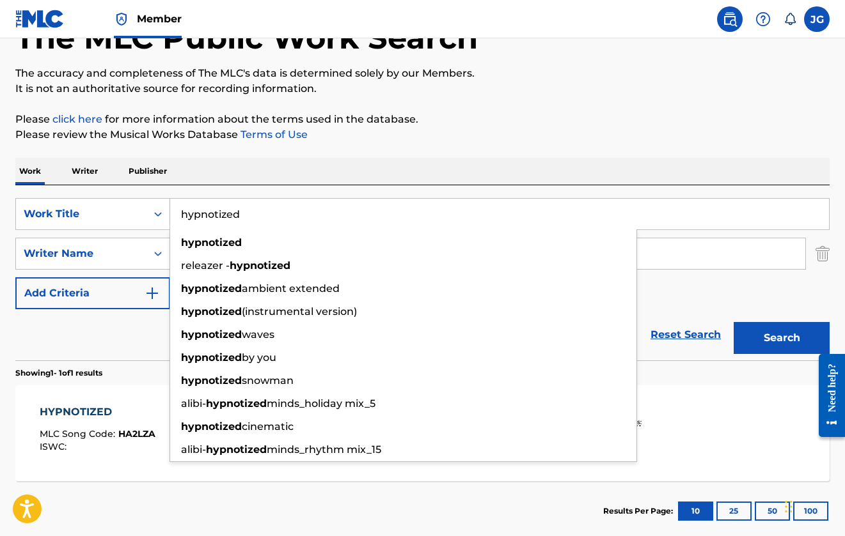
click at [263, 222] on input "hypnotized" at bounding box center [499, 214] width 658 height 31
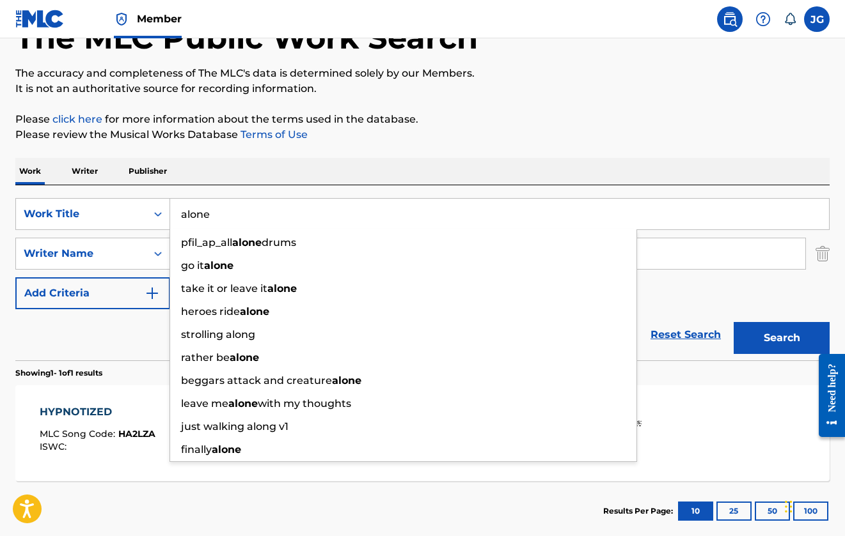
type input "alone"
click at [781, 338] on button "Search" at bounding box center [781, 338] width 96 height 32
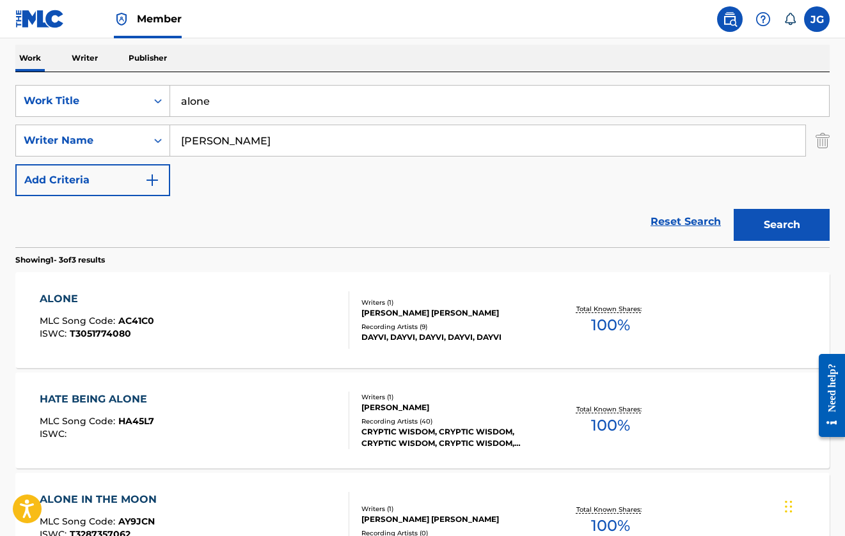
scroll to position [178, 0]
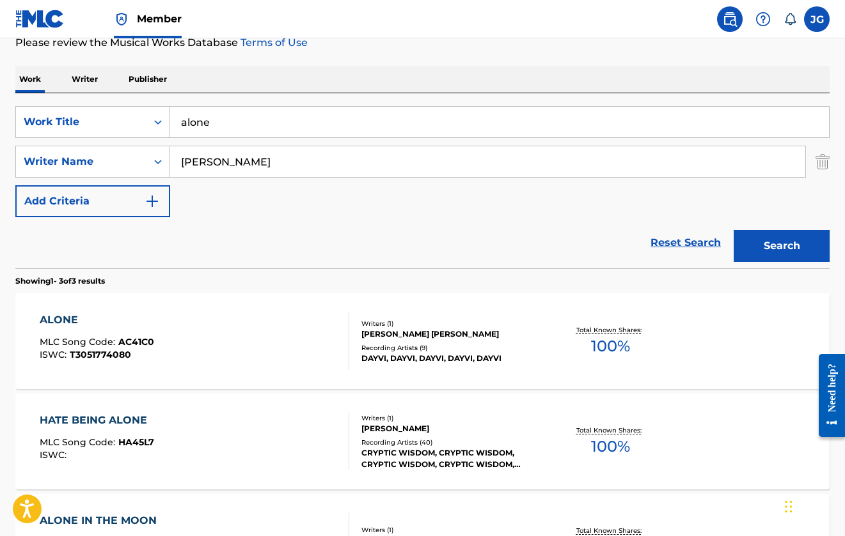
click at [209, 171] on input "DAVID GONZALEZ" at bounding box center [487, 161] width 635 height 31
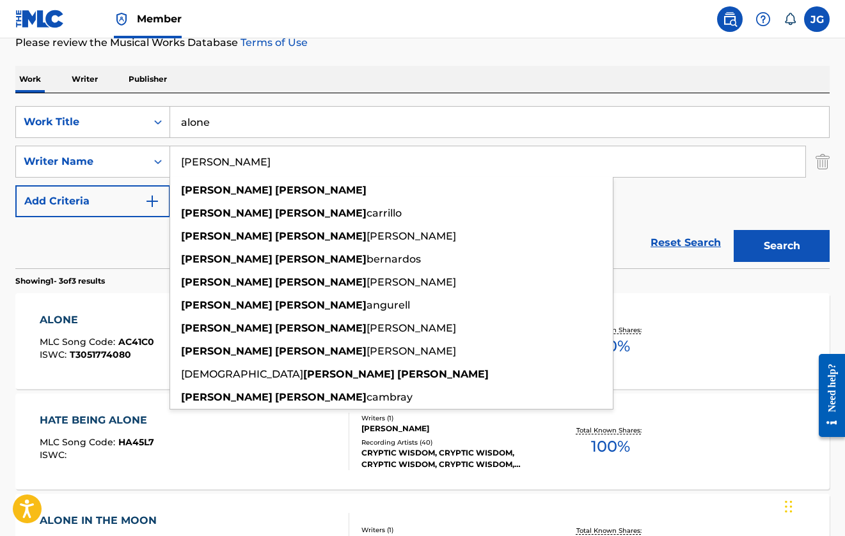
click at [210, 167] on input "DAVID GONZALEZ" at bounding box center [487, 161] width 635 height 31
click at [204, 167] on input "DAVID GONZALEZ" at bounding box center [487, 161] width 635 height 31
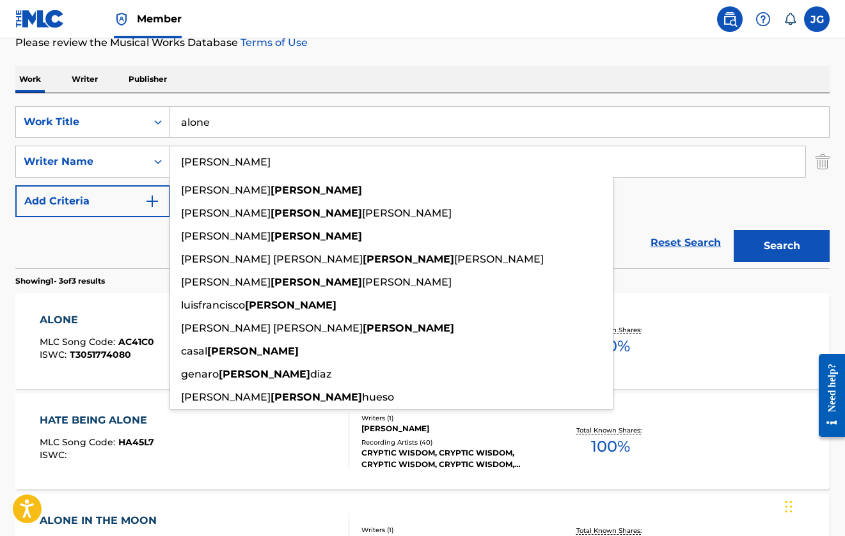
click at [781, 246] on button "Search" at bounding box center [781, 246] width 96 height 32
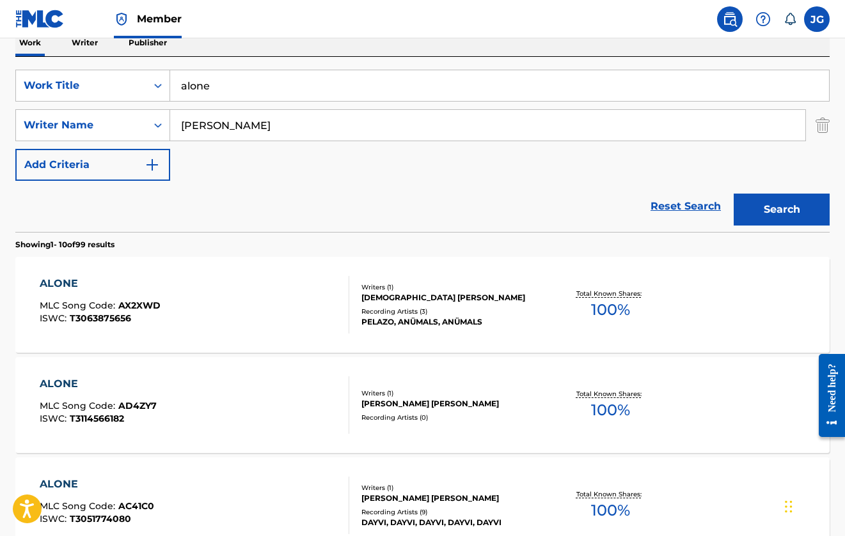
scroll to position [35, 0]
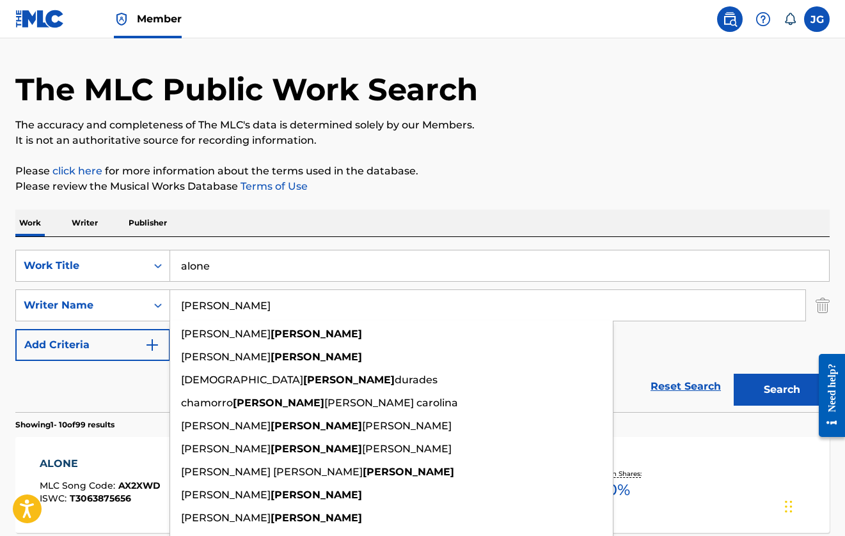
type input "GONZALEZ"
click at [781, 390] on button "Search" at bounding box center [781, 390] width 96 height 32
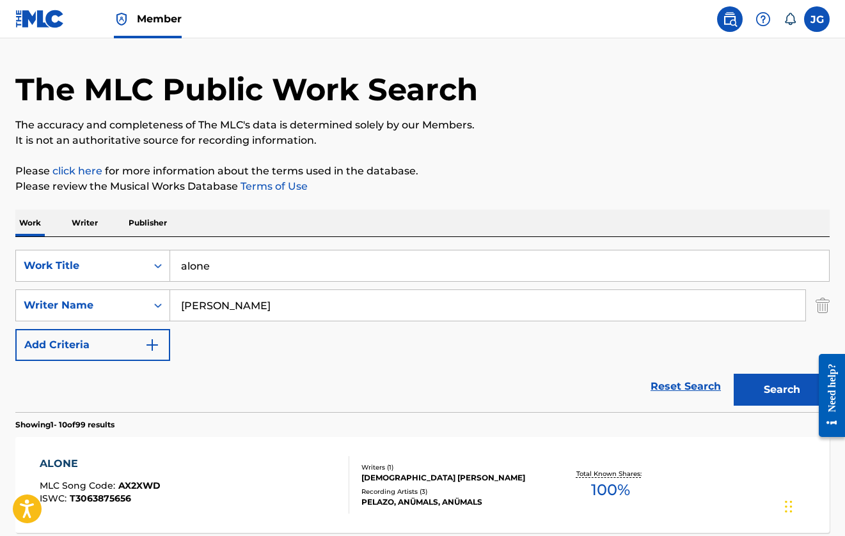
click at [258, 277] on input "alone" at bounding box center [499, 266] width 658 height 31
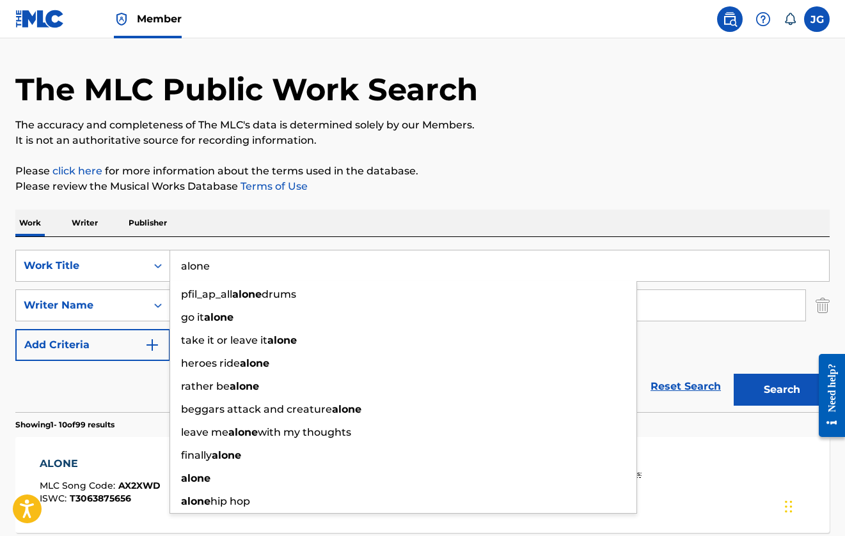
click at [258, 277] on input "alone" at bounding box center [499, 266] width 658 height 31
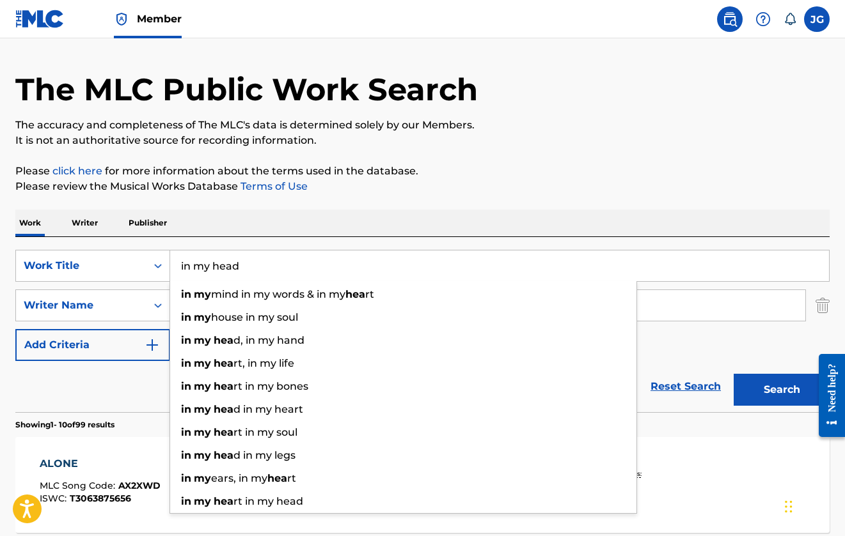
type input "in my head"
click at [781, 390] on button "Search" at bounding box center [781, 390] width 96 height 32
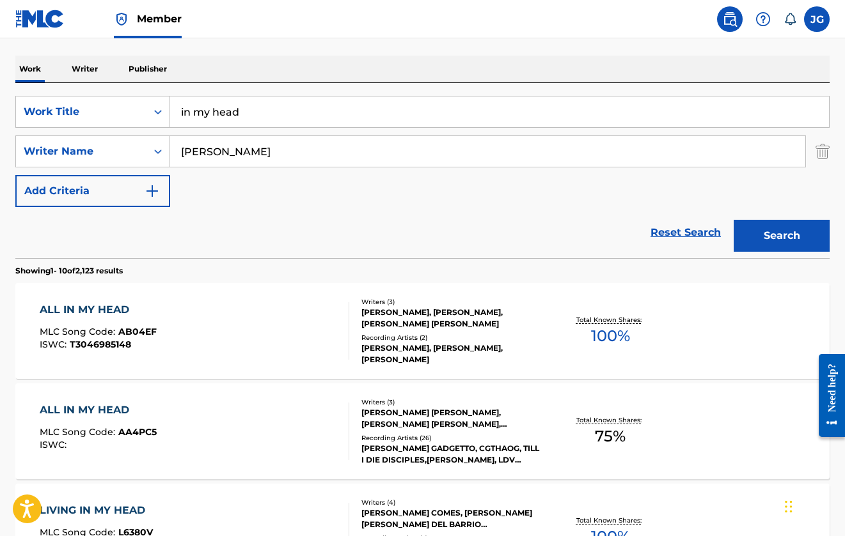
scroll to position [190, 0]
